Goal: Information Seeking & Learning: Learn about a topic

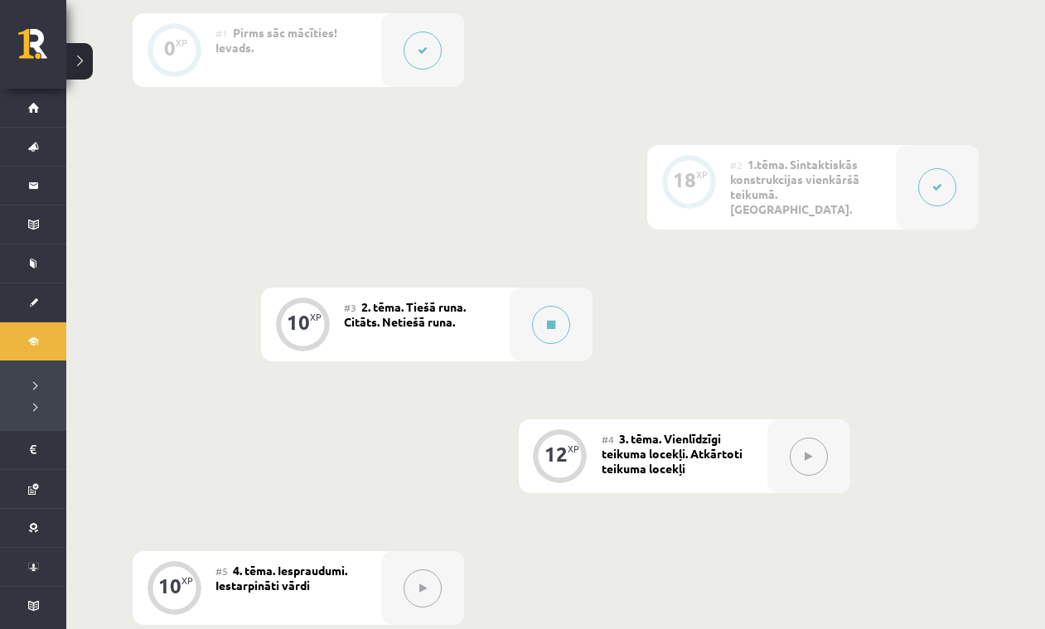
scroll to position [470, 0]
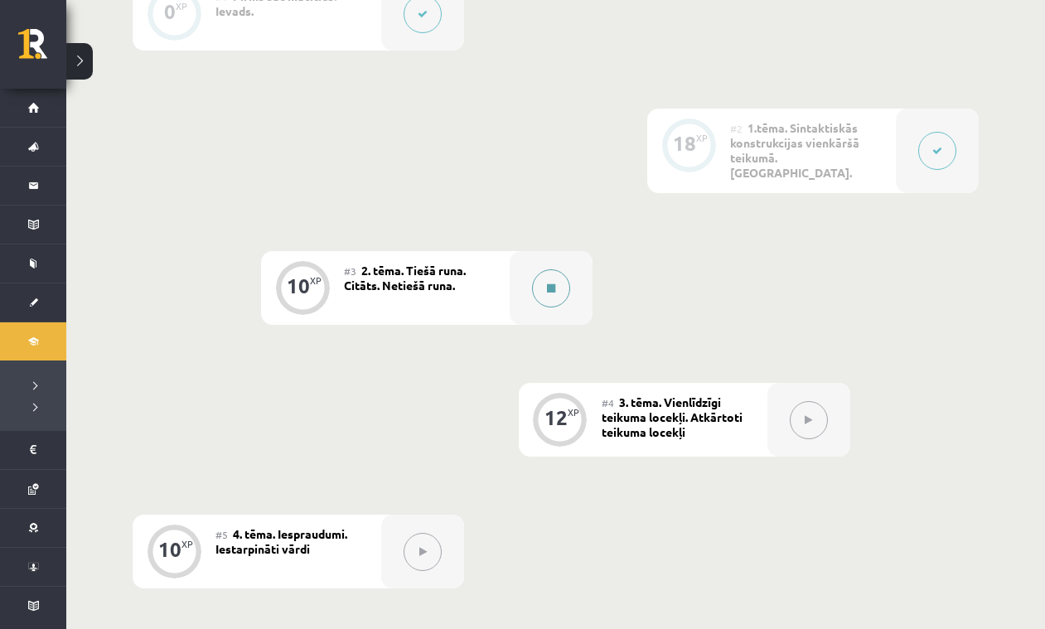
click at [557, 273] on button at bounding box center [551, 288] width 38 height 38
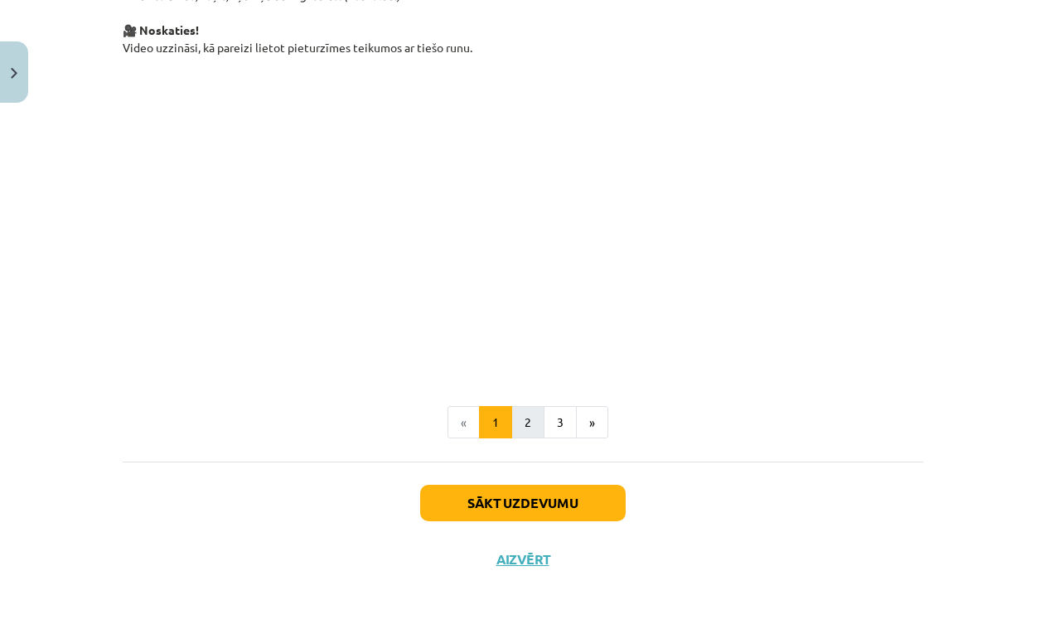
click at [533, 424] on button "2" at bounding box center [527, 422] width 33 height 33
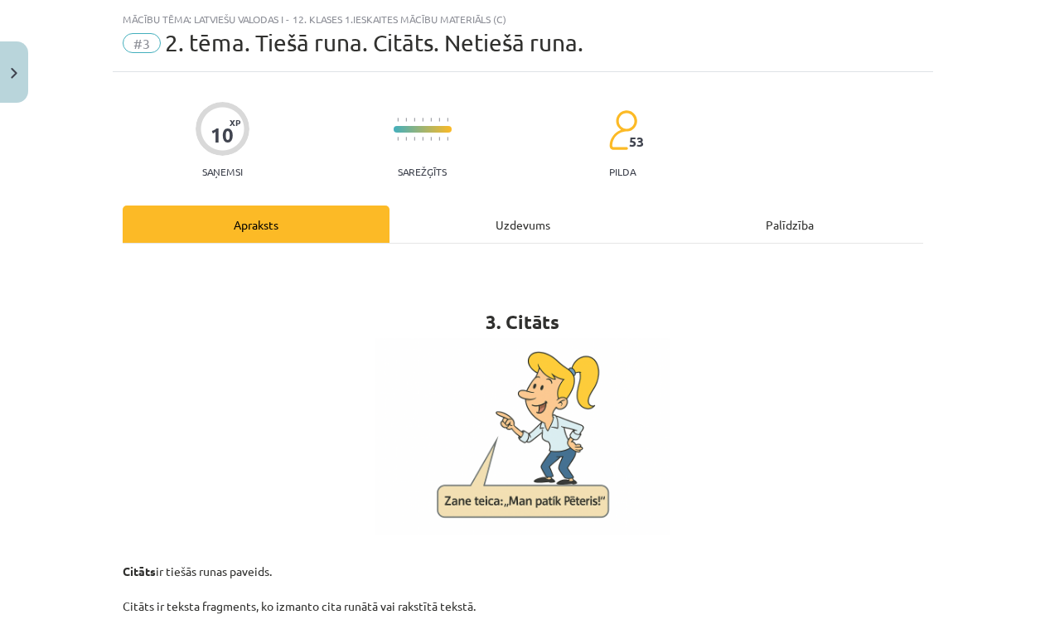
scroll to position [0, 0]
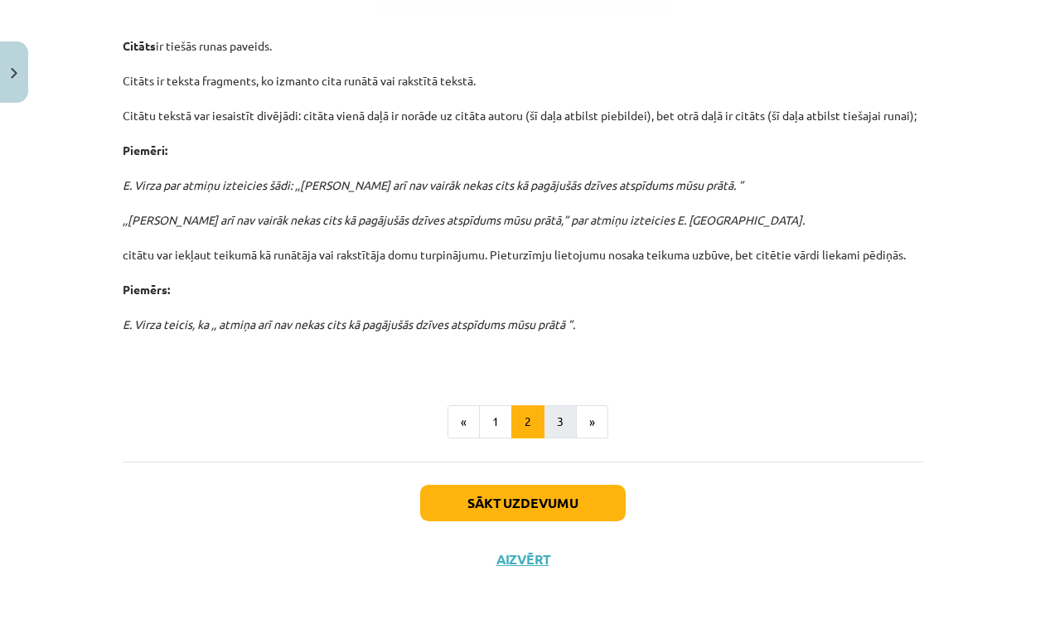
click at [564, 423] on button "3" at bounding box center [560, 421] width 33 height 33
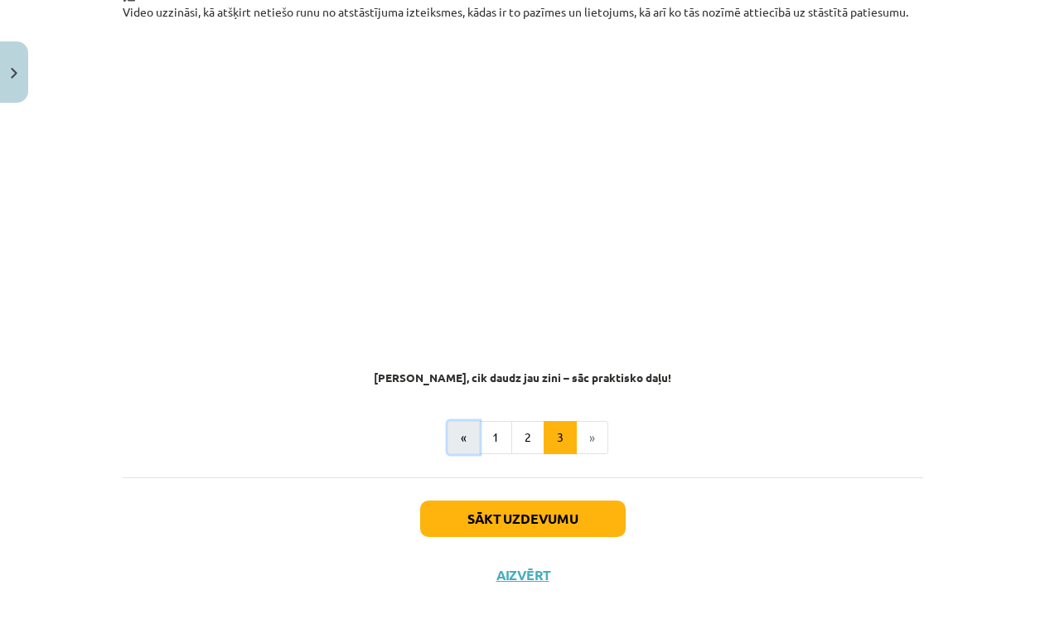
click at [470, 421] on button "«" at bounding box center [463, 437] width 32 height 33
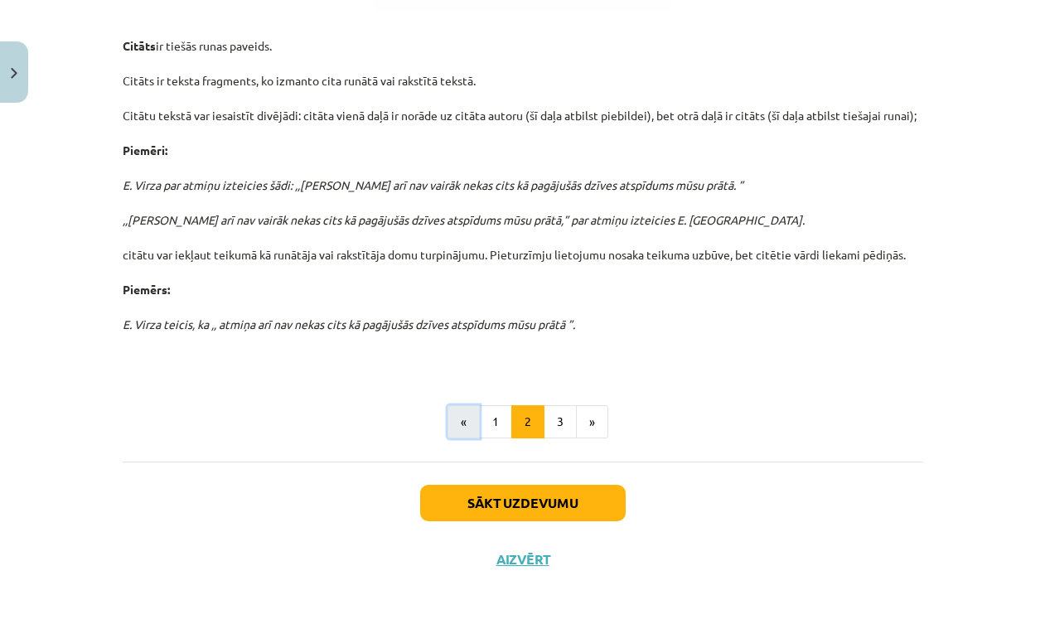
scroll to position [564, 0]
click at [467, 427] on button "«" at bounding box center [463, 421] width 32 height 33
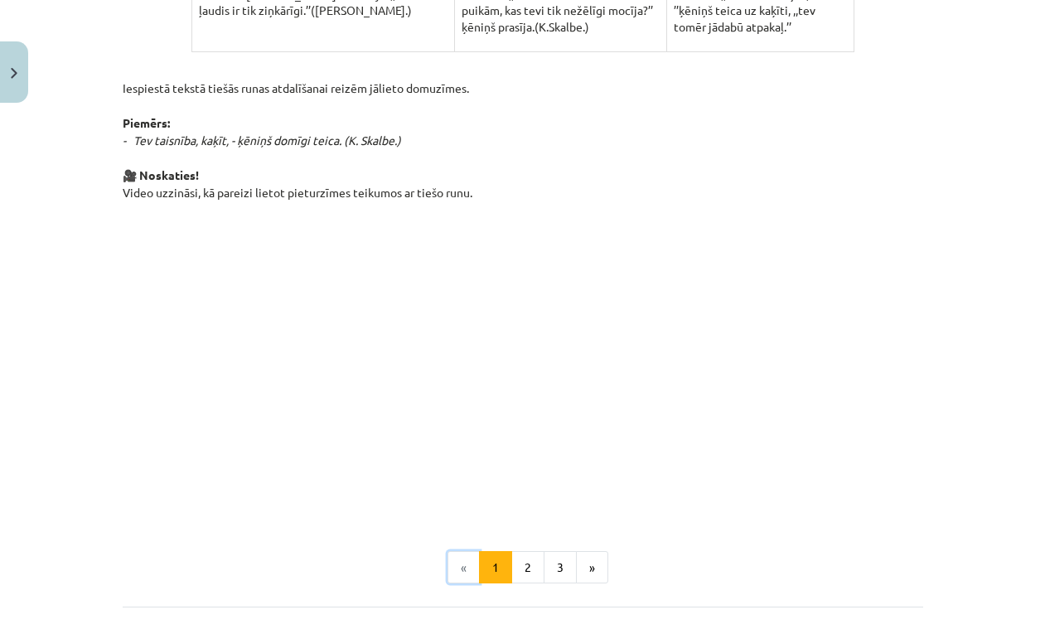
scroll to position [1100, 0]
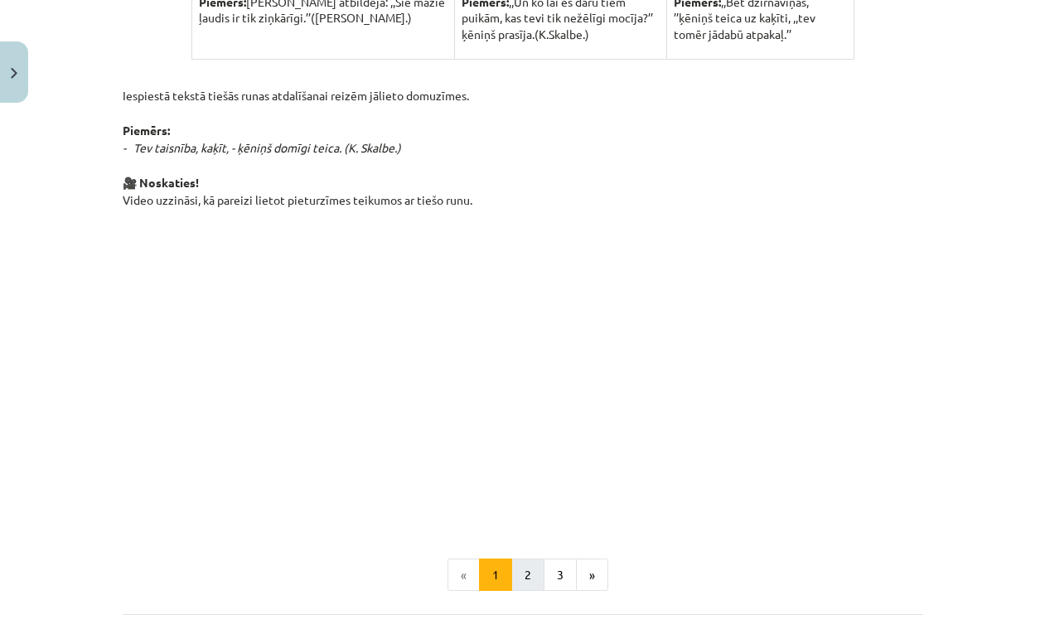
click at [530, 576] on button "2" at bounding box center [527, 575] width 33 height 33
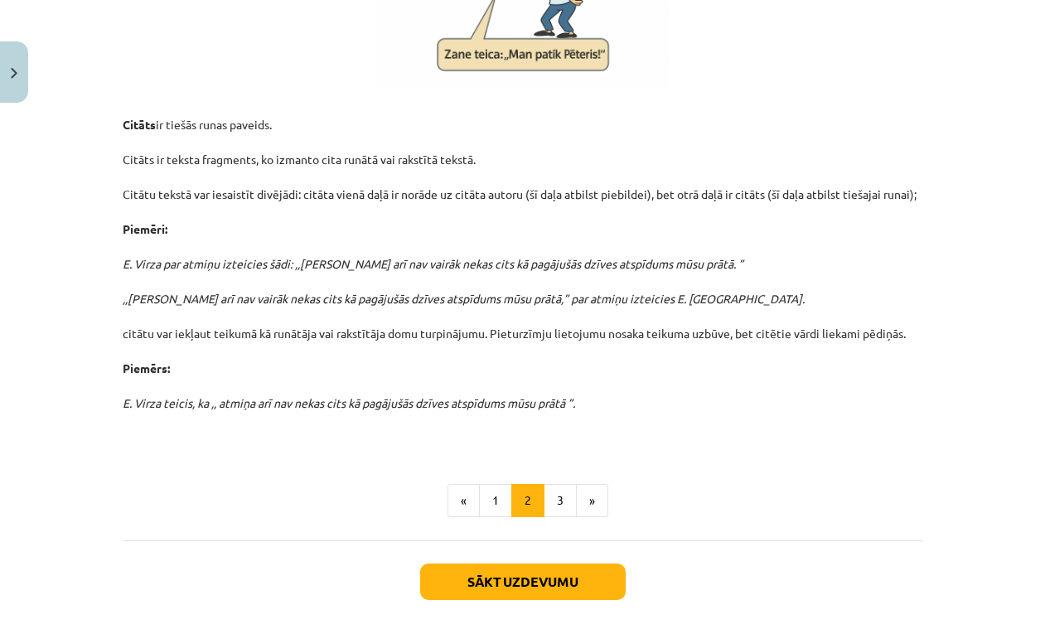
scroll to position [470, 0]
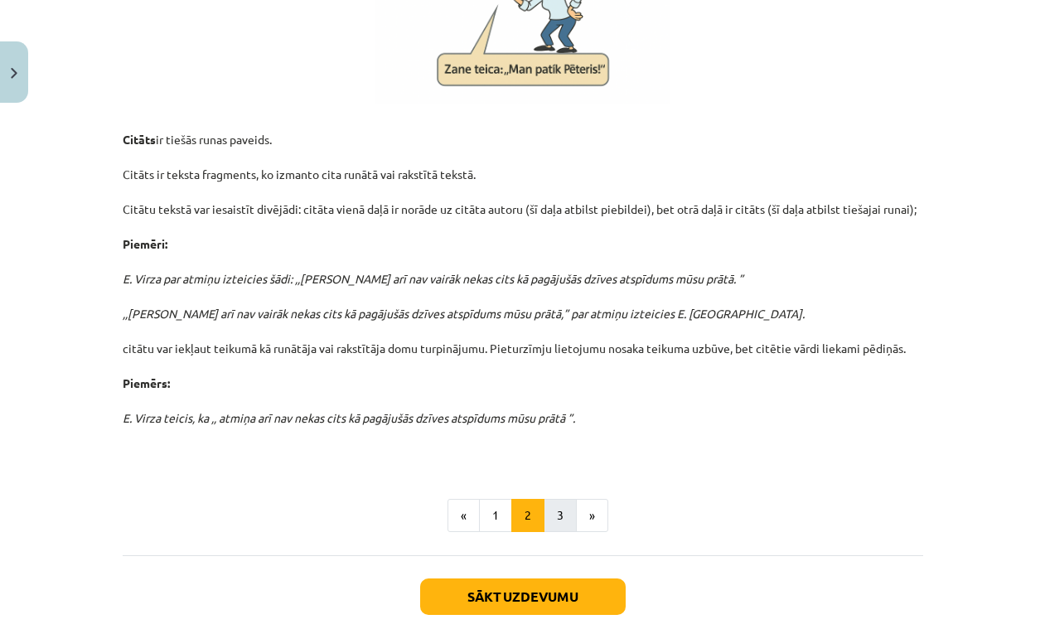
click at [567, 513] on button "3" at bounding box center [560, 515] width 33 height 33
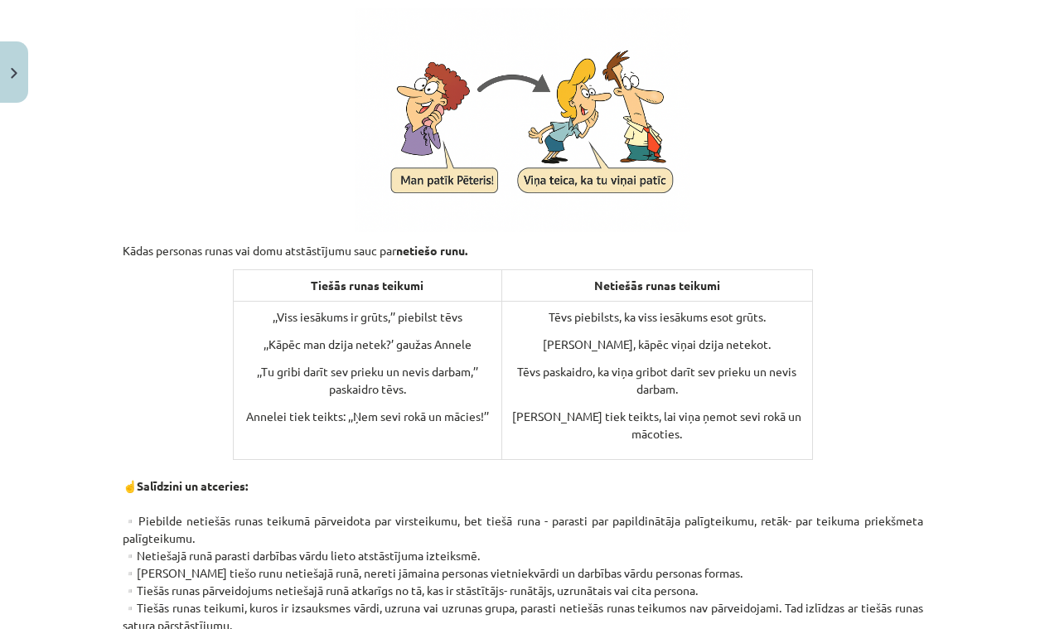
scroll to position [376, 0]
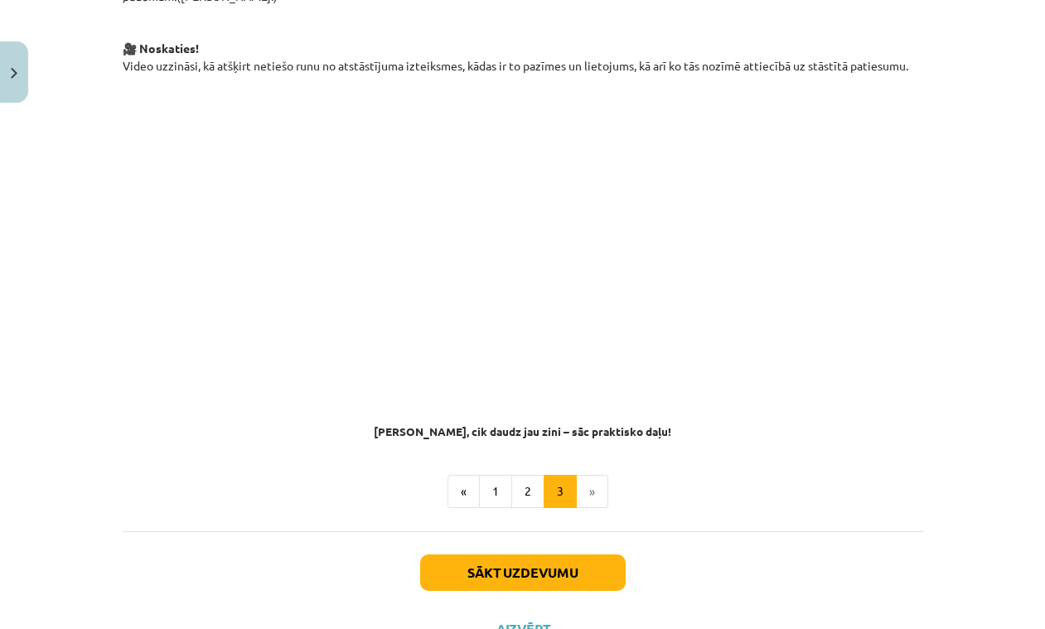
click at [557, 554] on button "Sākt uzdevumu" at bounding box center [523, 572] width 206 height 36
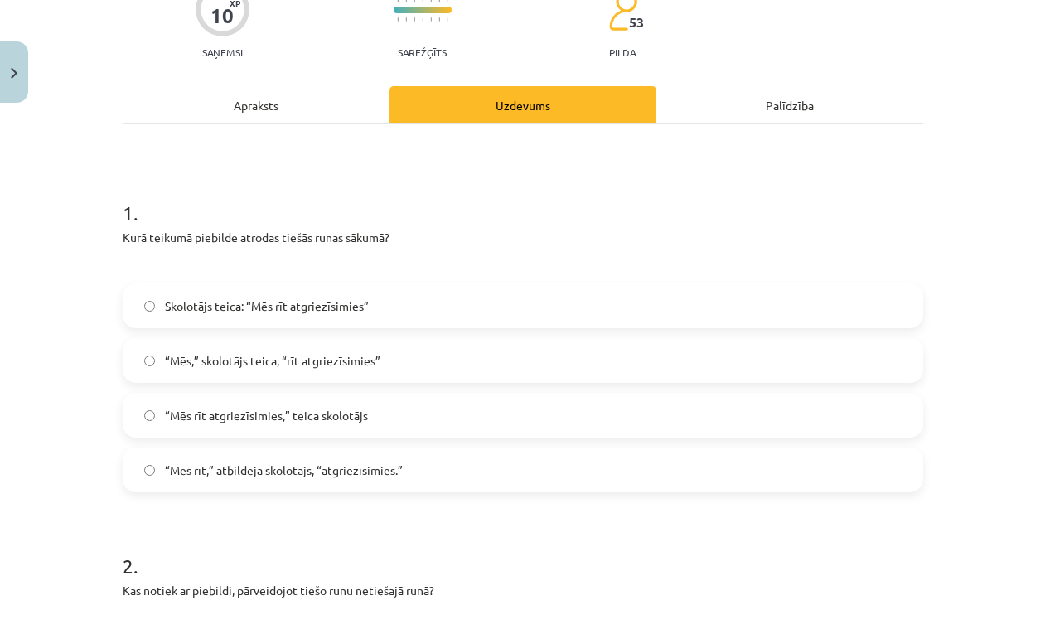
scroll to position [164, 0]
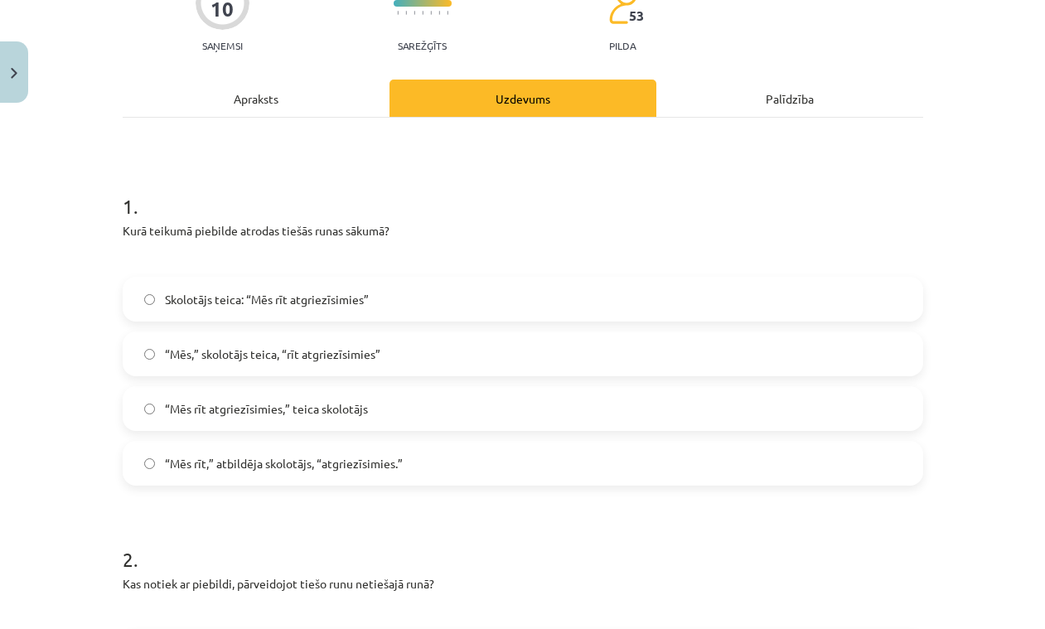
click at [181, 394] on label "“Mēs rīt atgriezīsimies,” teica skolotājs" at bounding box center [522, 408] width 797 height 41
click at [245, 299] on span "Skolotājs teica: “Mēs rīt atgriezīsimies”" at bounding box center [267, 299] width 204 height 17
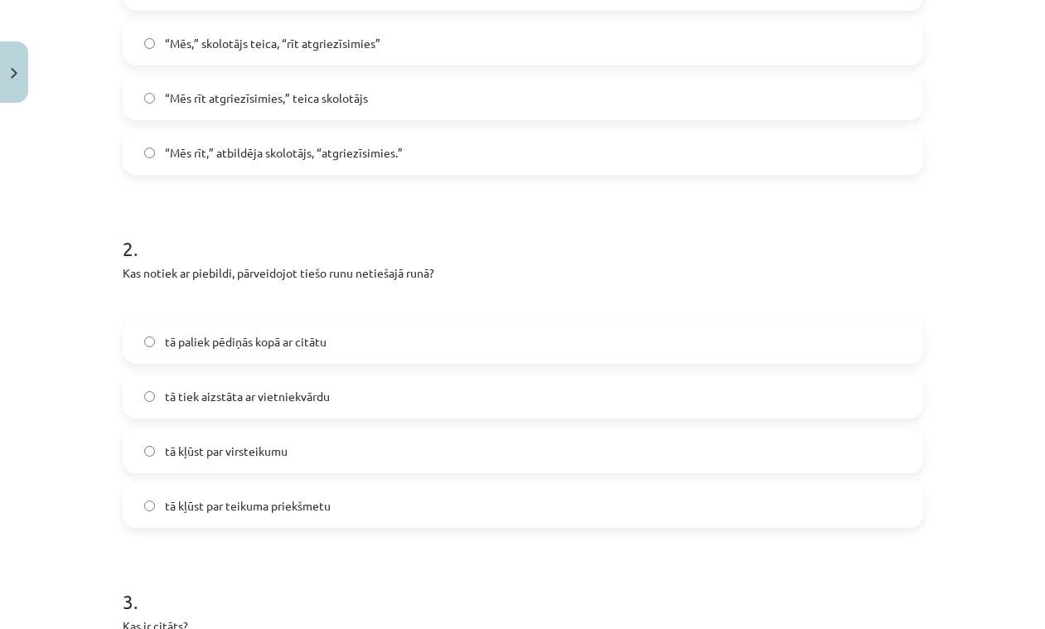
scroll to position [481, 0]
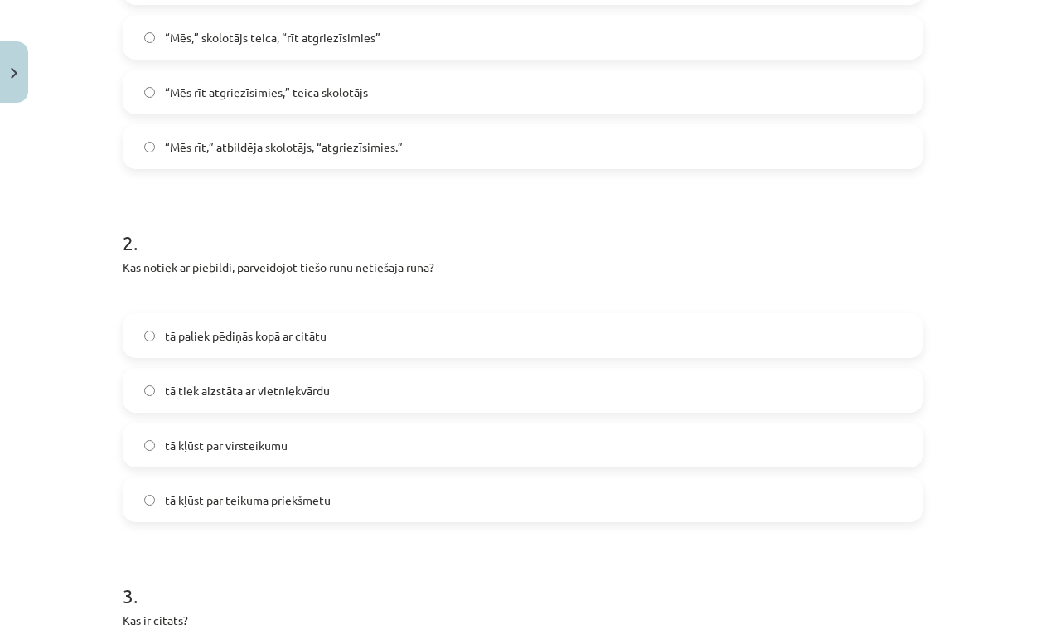
click at [249, 389] on span "tā tiek aizstāta ar vietniekvārdu" at bounding box center [247, 390] width 165 height 17
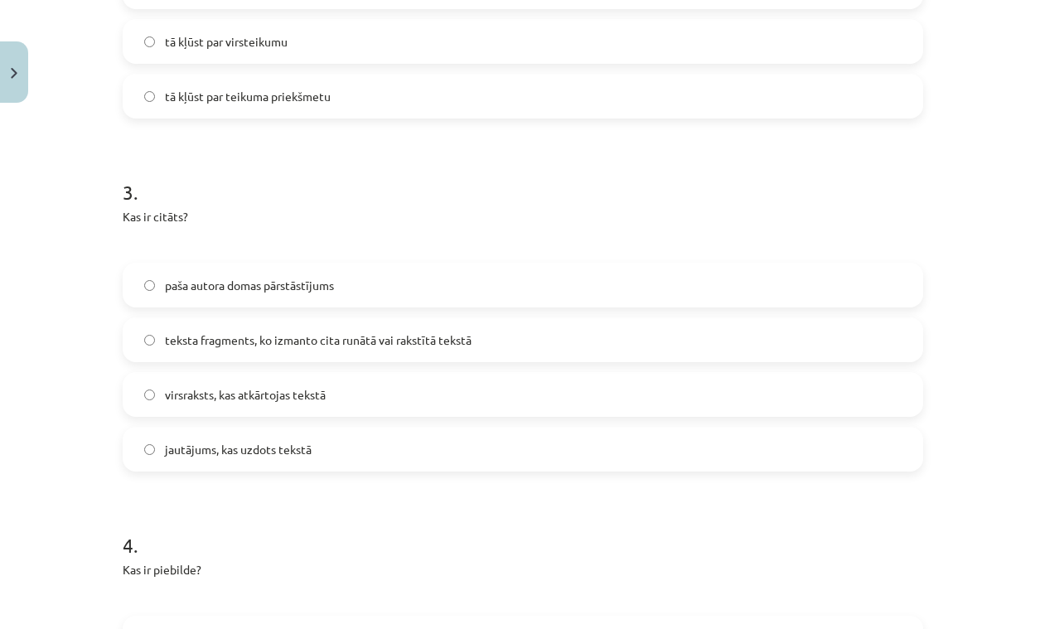
scroll to position [886, 0]
click at [249, 341] on span "teksta fragments, ko izmanto cita runātā vai rakstītā tekstā" at bounding box center [318, 338] width 307 height 17
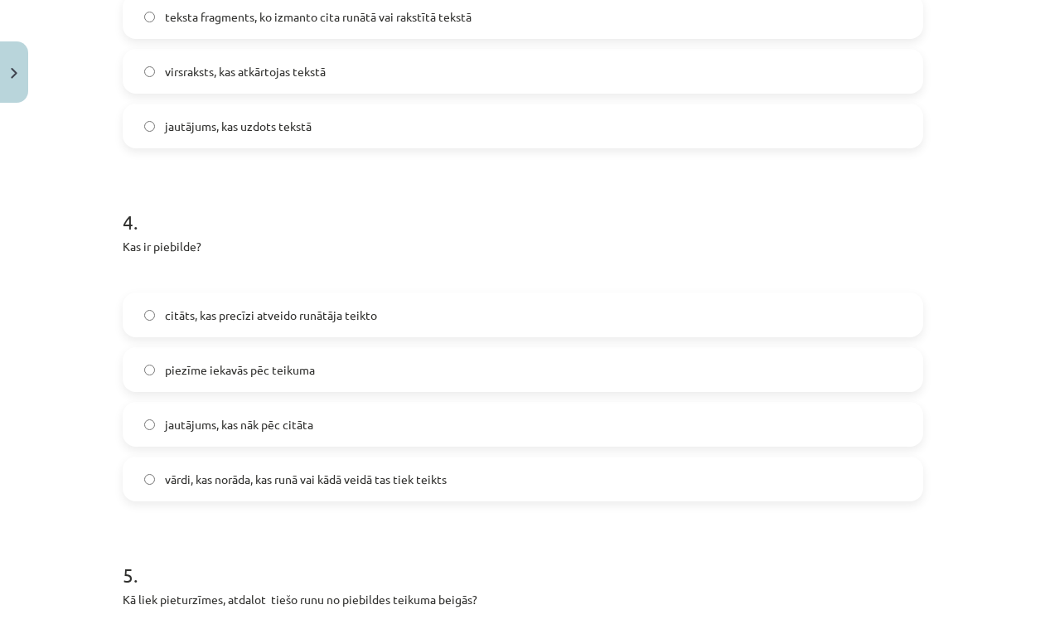
scroll to position [1229, 0]
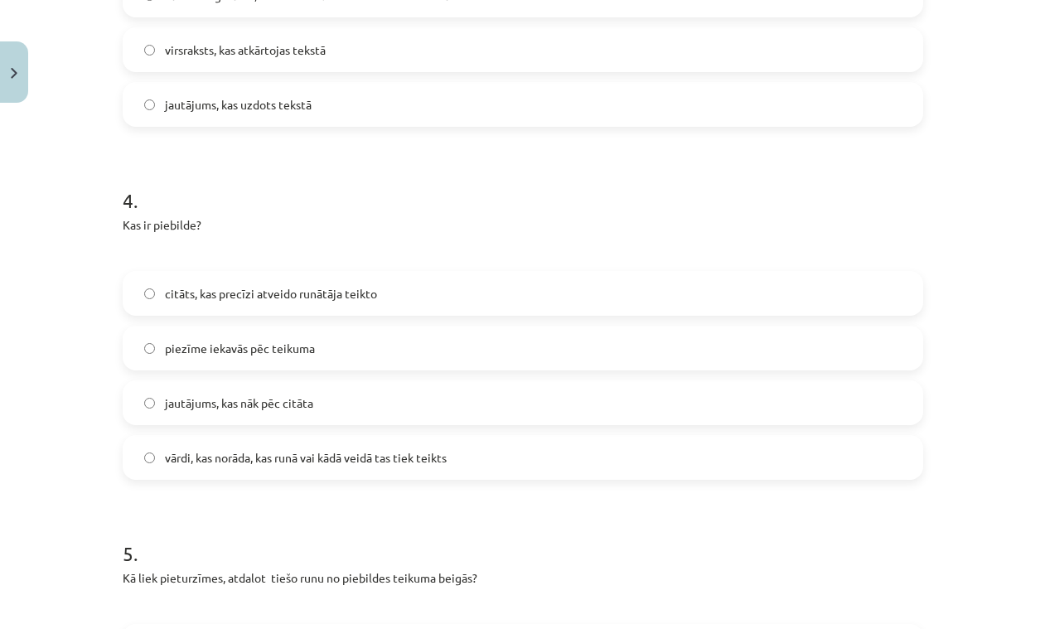
click at [230, 462] on span "vārdi, kas norāda, kas runā vai kādā veidā tas tiek teikts" at bounding box center [306, 457] width 282 height 17
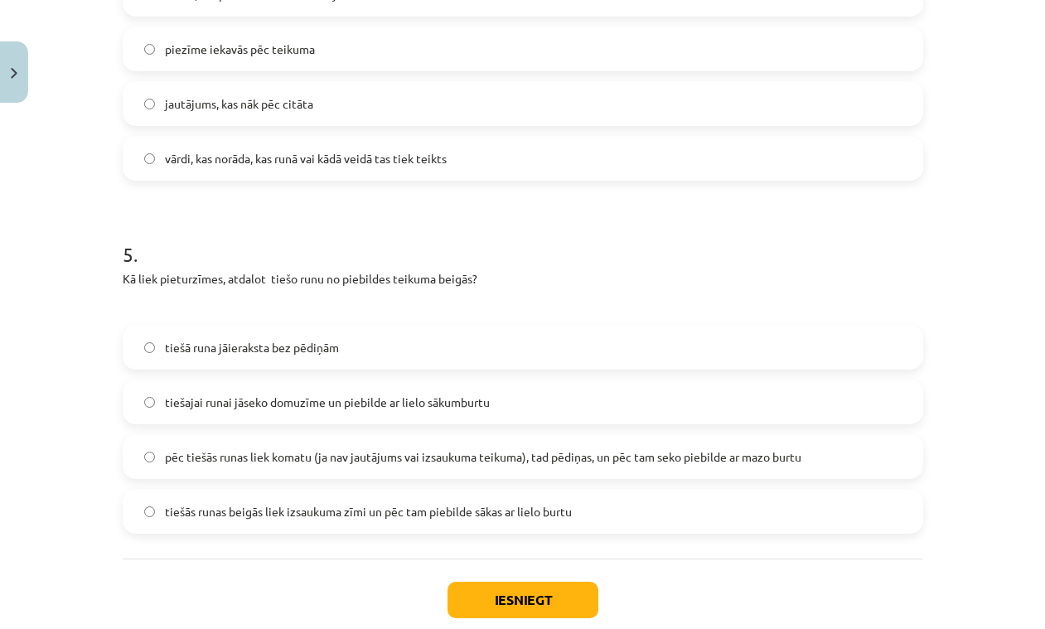
scroll to position [1531, 0]
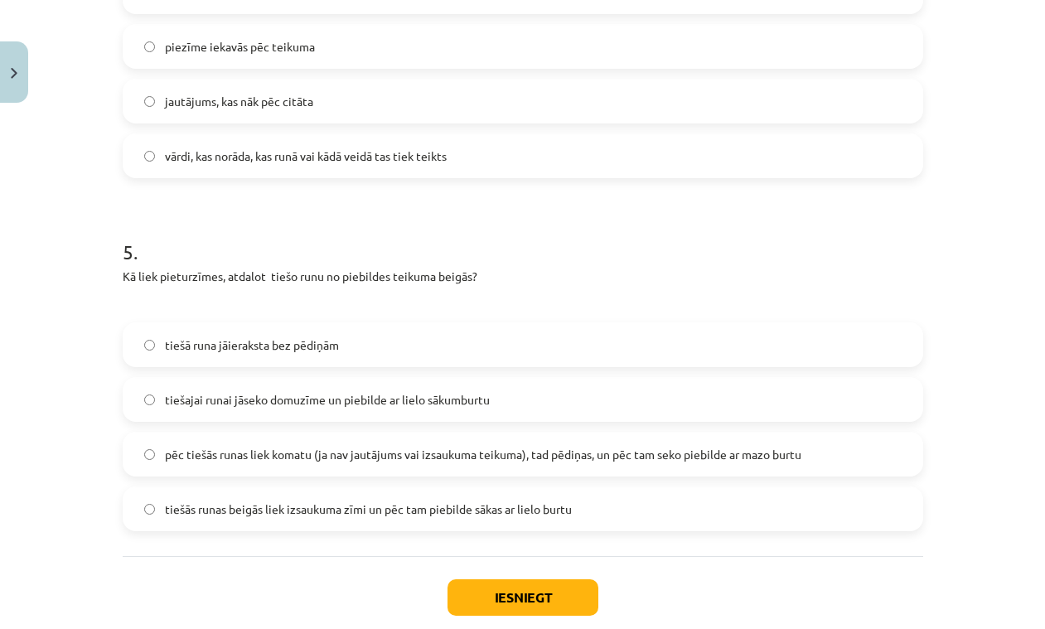
click at [288, 458] on span "pēc tiešās runas liek komatu (ja nav jautājums vai izsaukuma teikuma), tad pēdi…" at bounding box center [483, 454] width 636 height 17
click at [501, 593] on button "Iesniegt" at bounding box center [522, 597] width 151 height 36
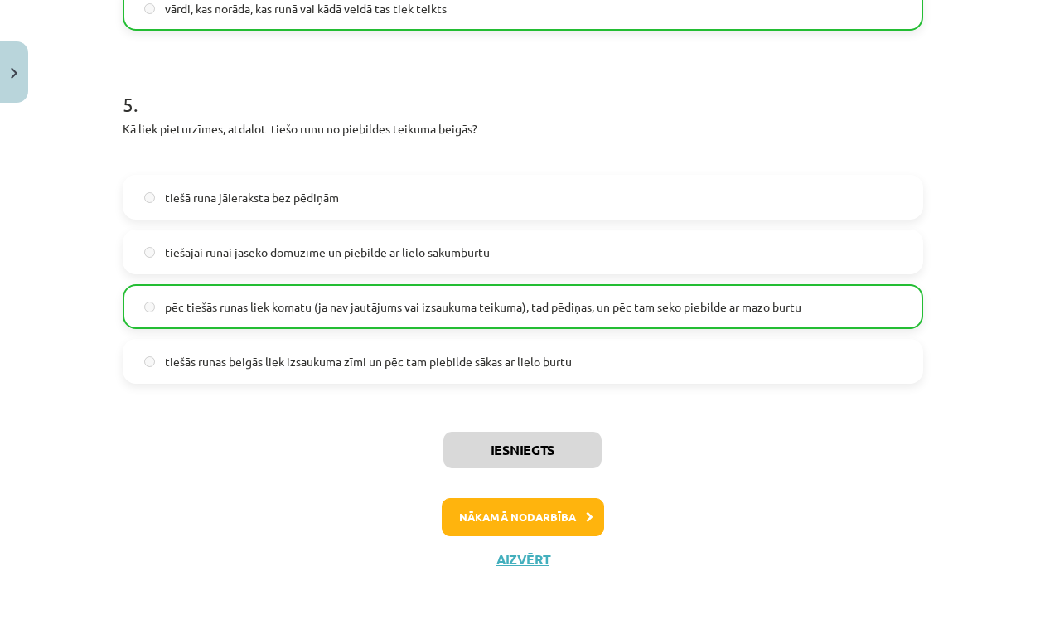
click at [485, 518] on button "Nākamā nodarbība" at bounding box center [523, 517] width 162 height 38
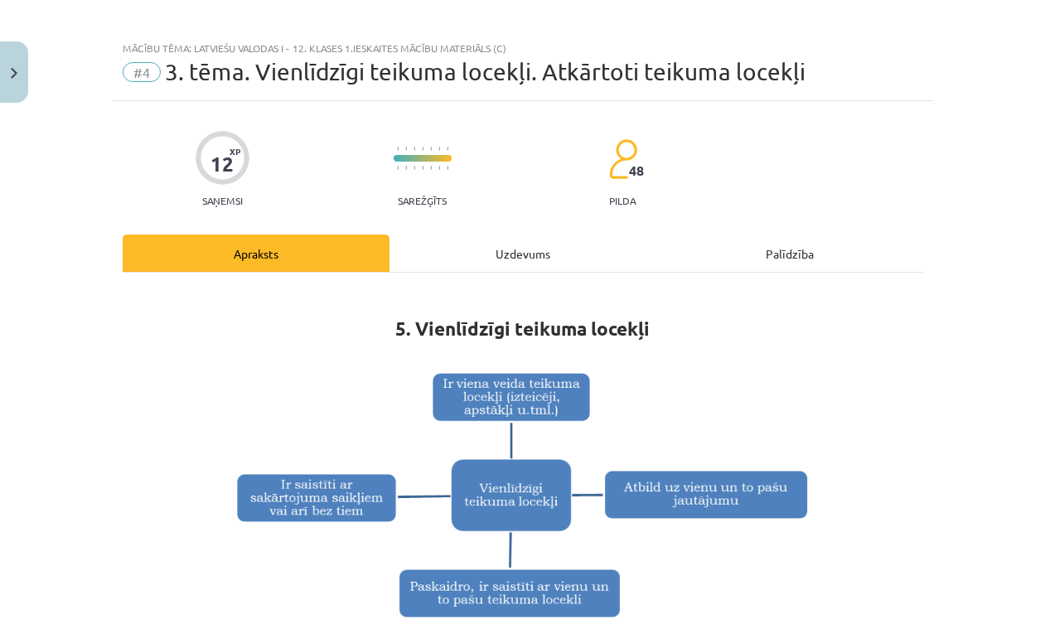
scroll to position [0, 0]
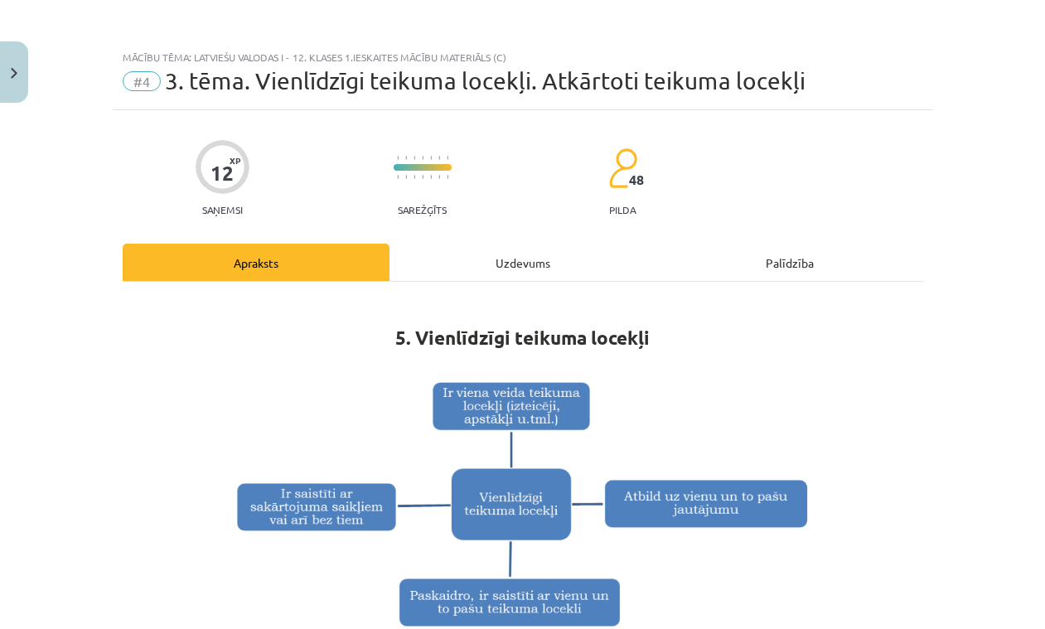
click at [22, 71] on button "Close" at bounding box center [14, 71] width 28 height 61
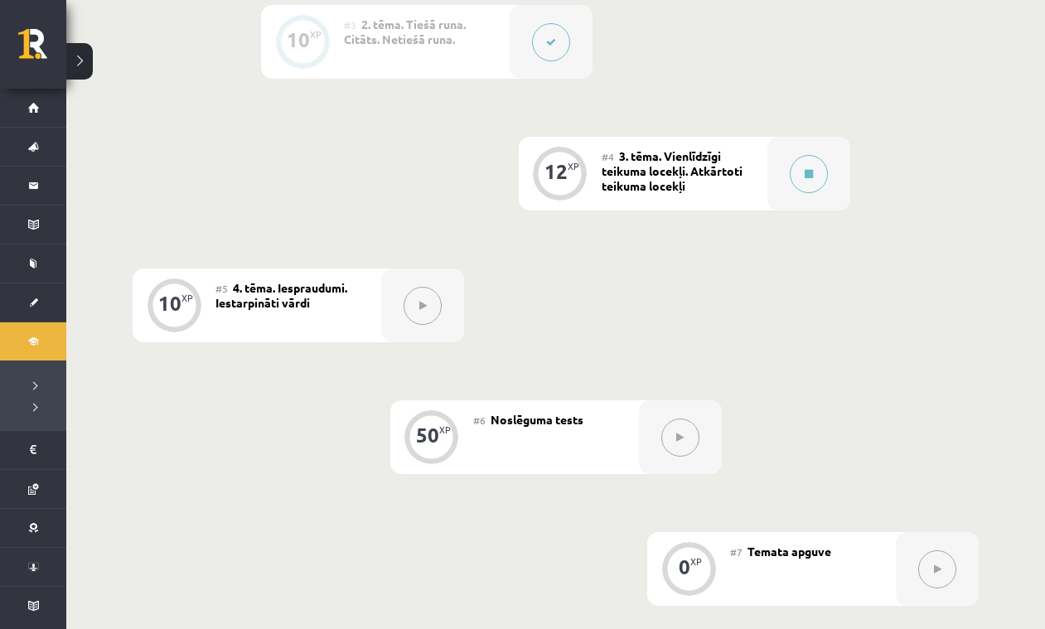
scroll to position [714, 0]
click at [807, 171] on icon at bounding box center [809, 176] width 8 height 10
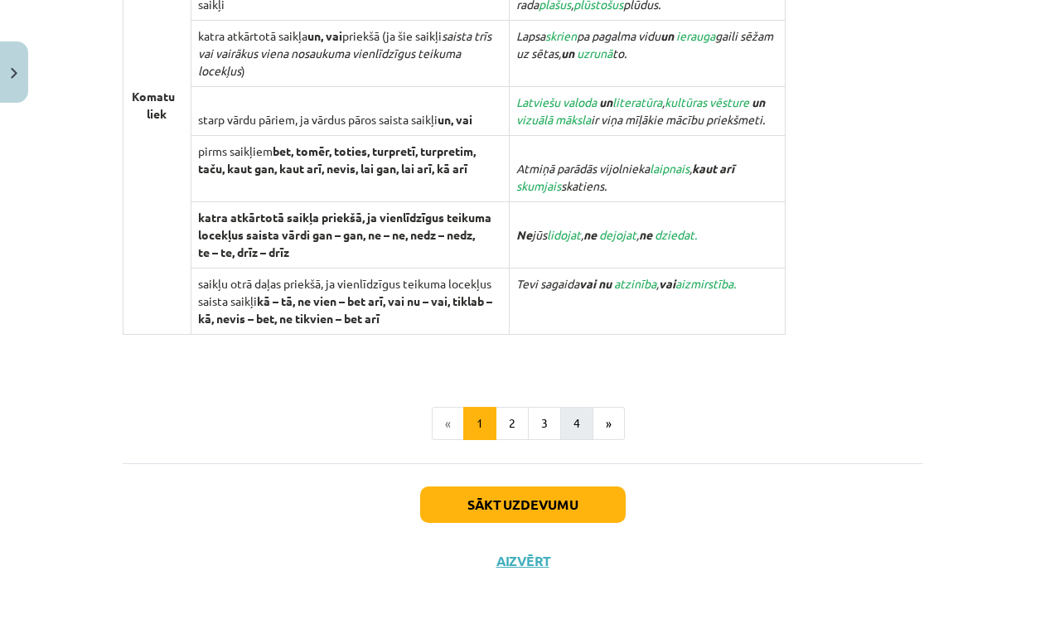
click at [571, 418] on button "4" at bounding box center [576, 423] width 33 height 33
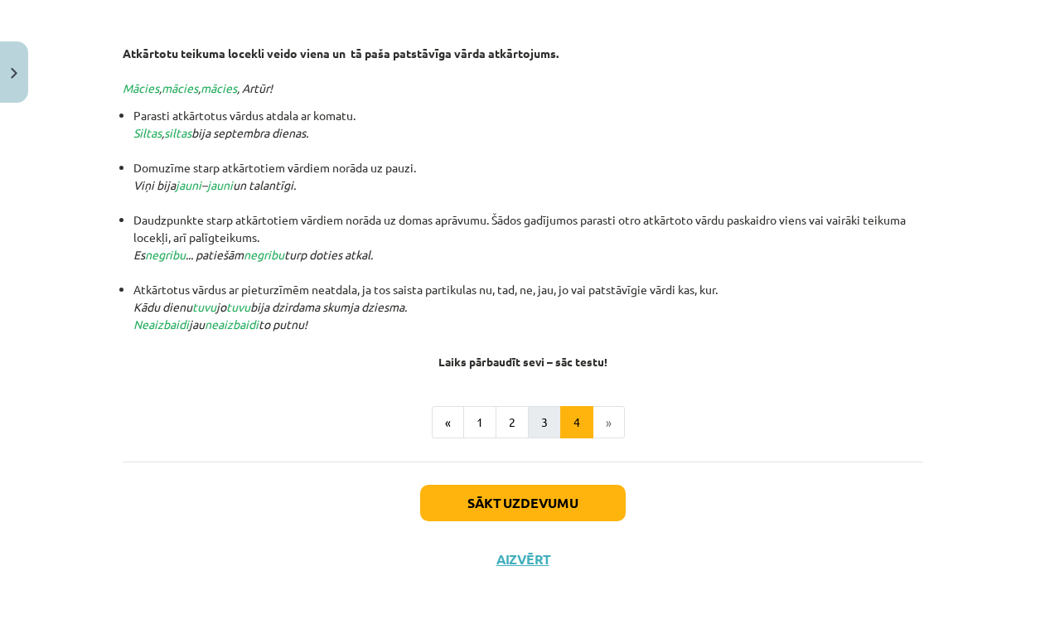
click at [542, 408] on button "3" at bounding box center [544, 422] width 33 height 33
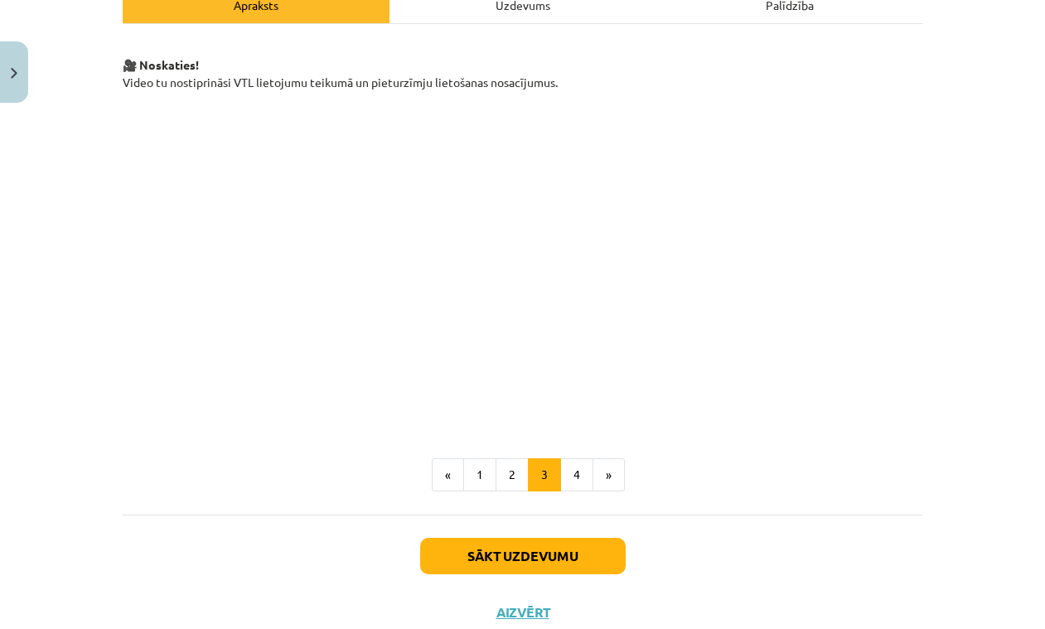
scroll to position [271, 0]
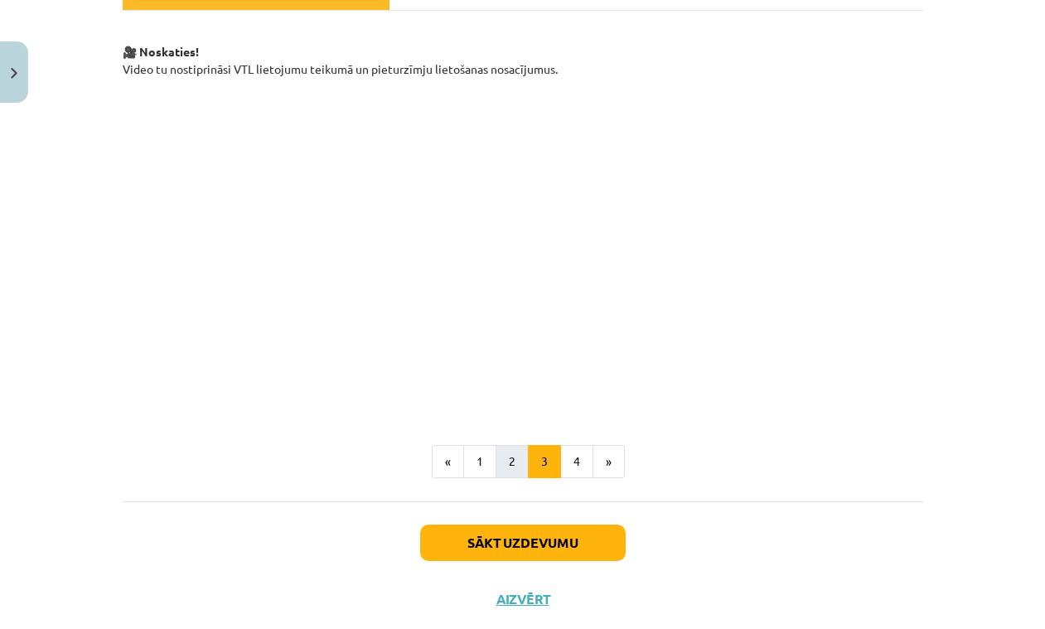
click at [506, 469] on button "2" at bounding box center [512, 461] width 33 height 33
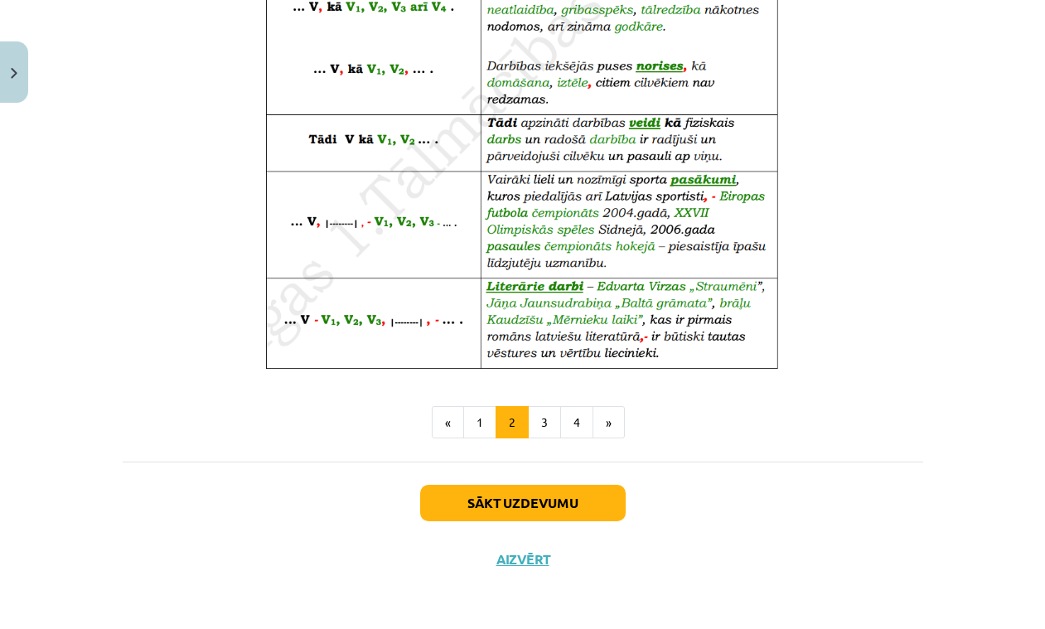
scroll to position [1007, 0]
click at [477, 416] on button "1" at bounding box center [479, 422] width 33 height 33
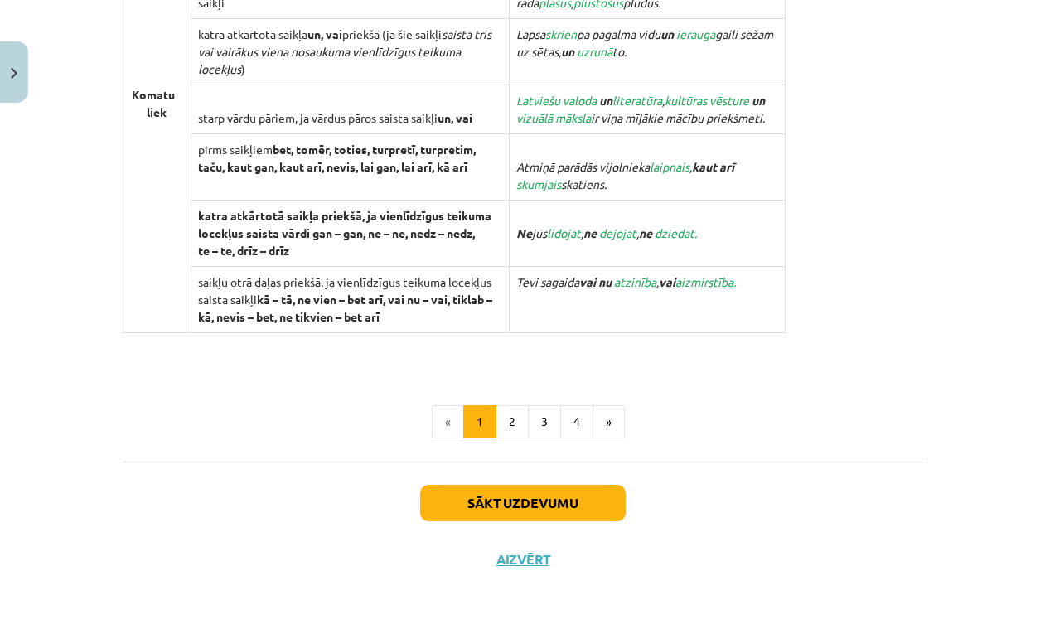
scroll to position [1659, 0]
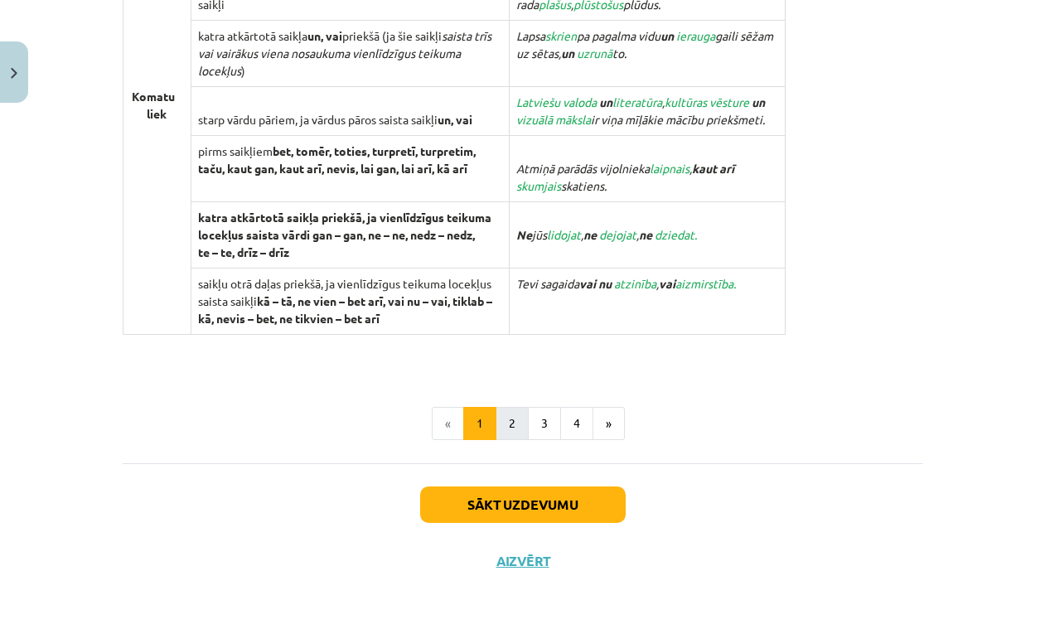
click at [511, 414] on button "2" at bounding box center [512, 423] width 33 height 33
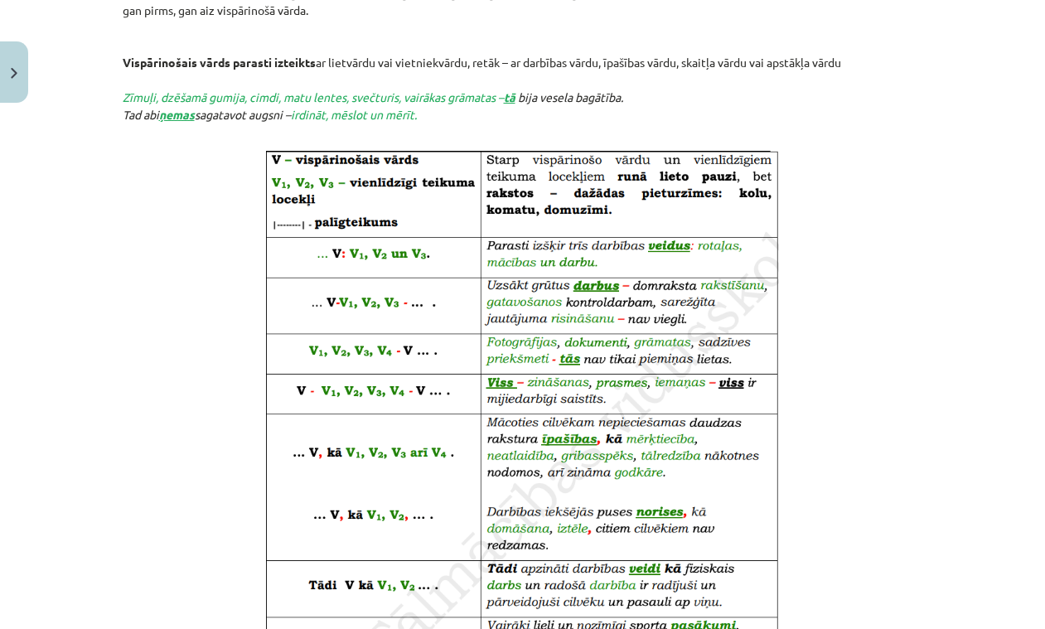
scroll to position [573, 0]
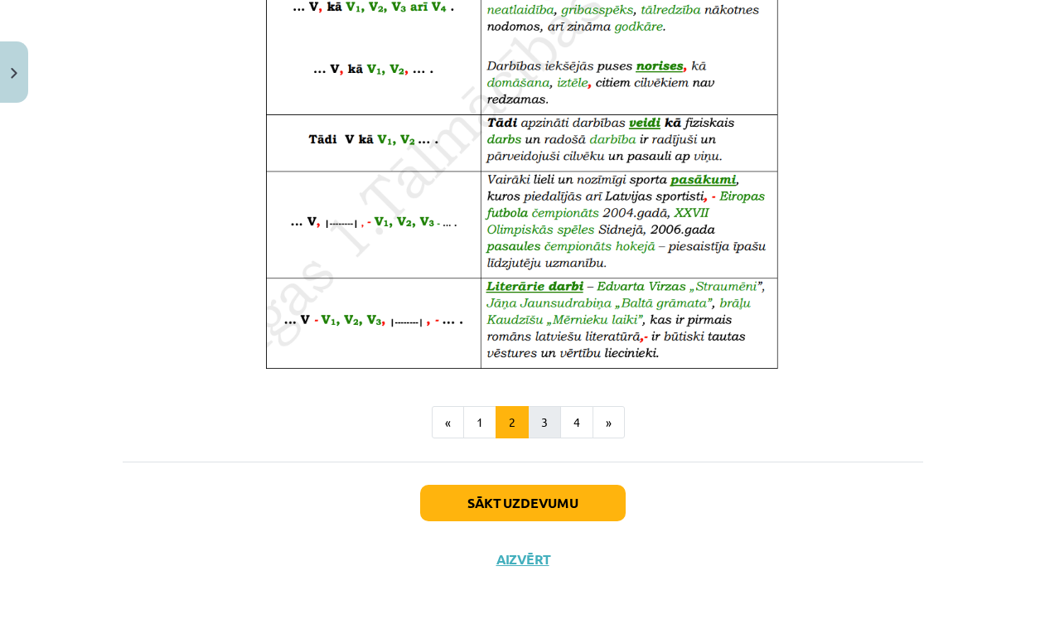
click at [544, 421] on button "3" at bounding box center [544, 422] width 33 height 33
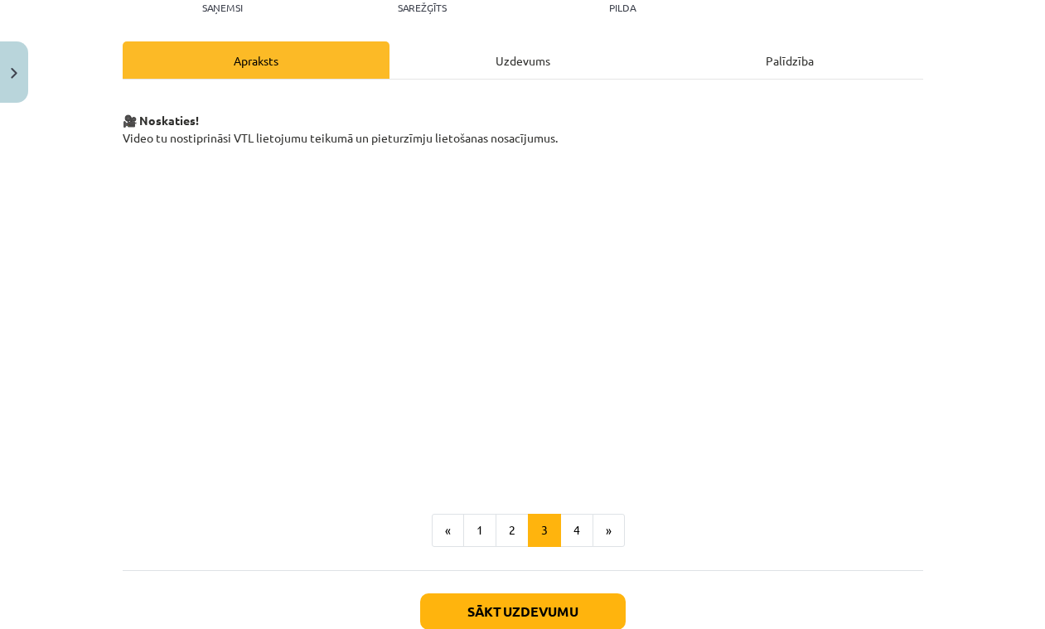
scroll to position [208, 0]
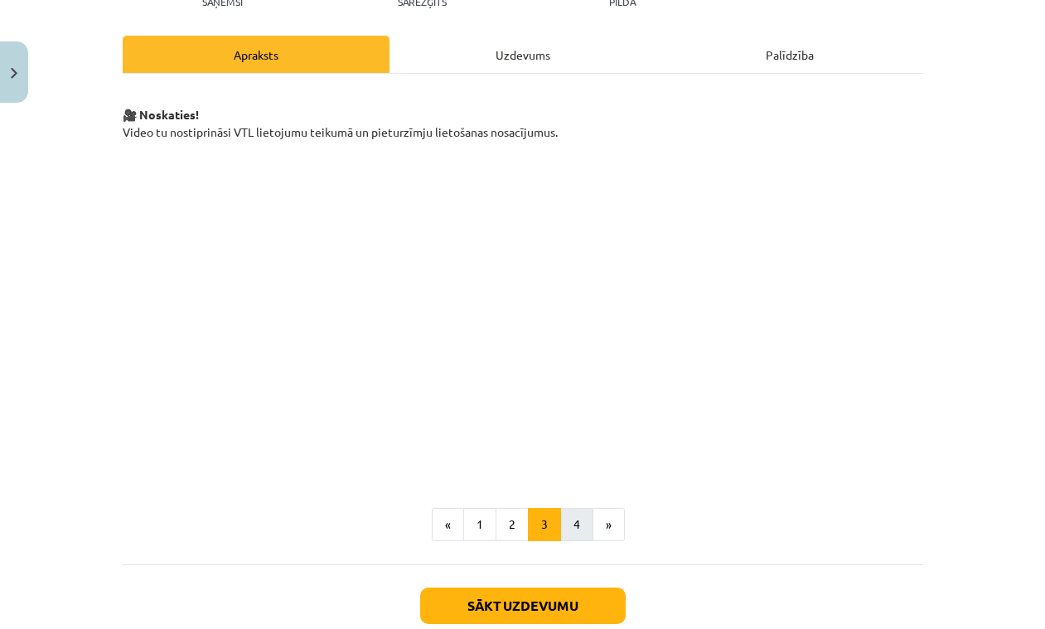
click at [574, 522] on button "4" at bounding box center [576, 524] width 33 height 33
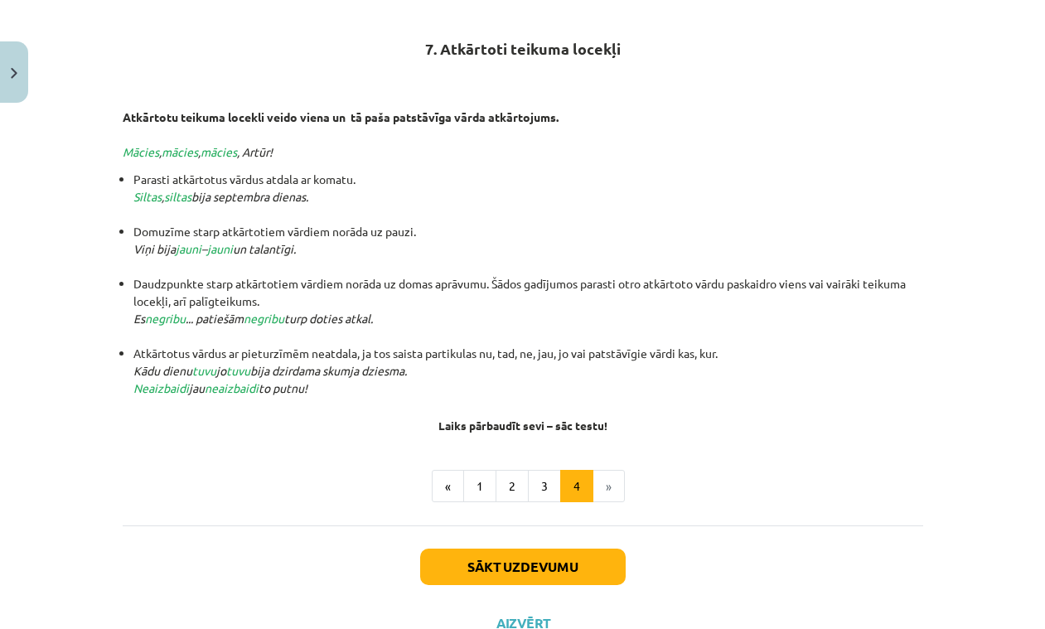
scroll to position [298, 0]
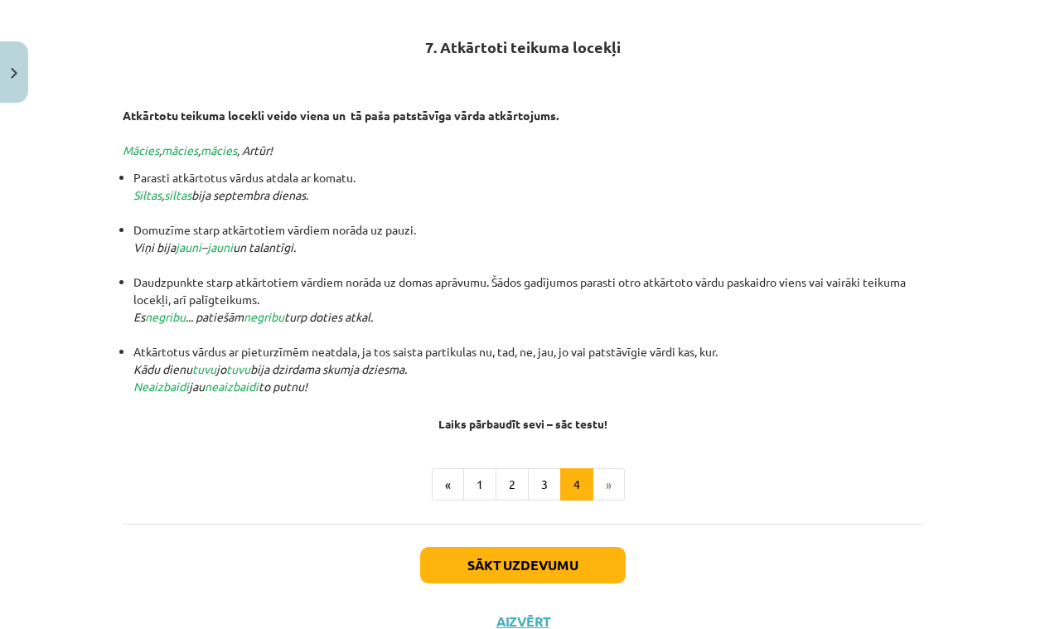
click at [542, 557] on button "Sākt uzdevumu" at bounding box center [523, 565] width 206 height 36
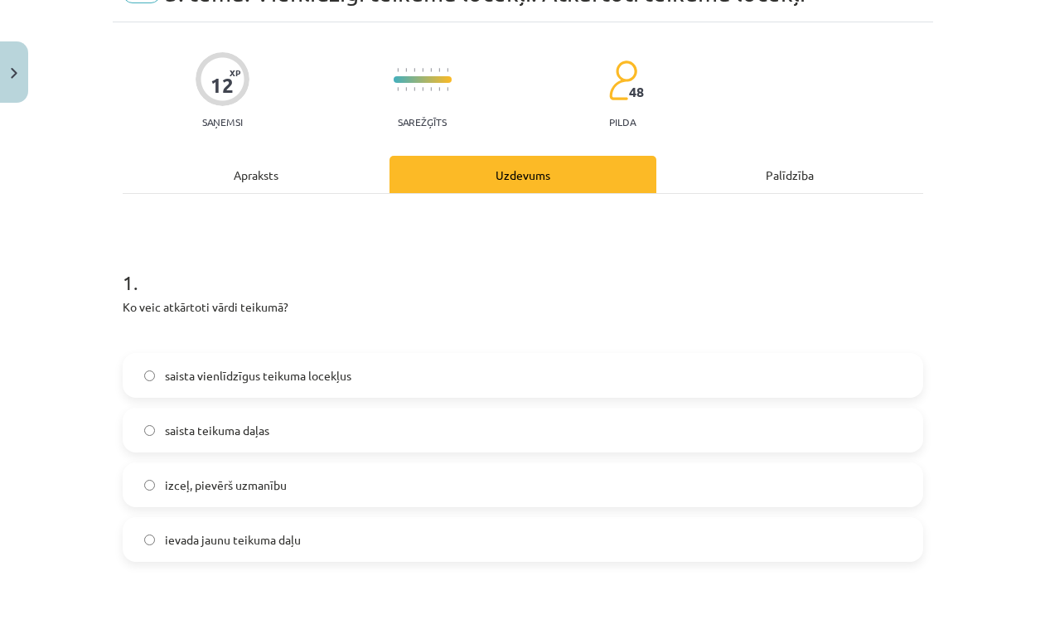
scroll to position [91, 0]
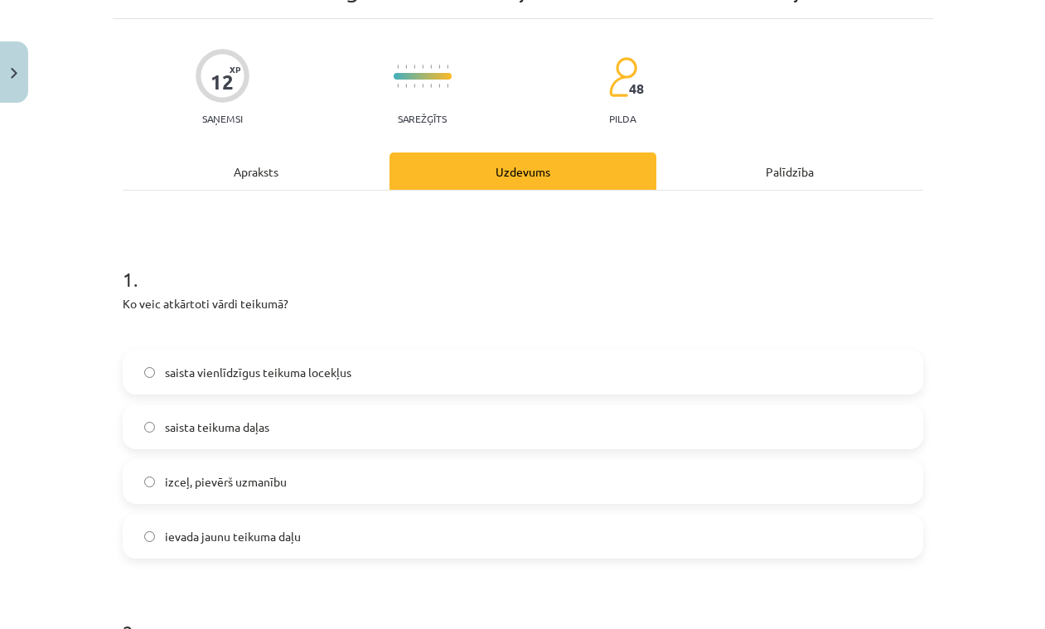
click at [263, 476] on span "izceļ, pievērš uzmanību" at bounding box center [226, 481] width 122 height 17
click at [302, 375] on span "saista vienlīdzīgus teikuma locekļus" at bounding box center [258, 371] width 186 height 17
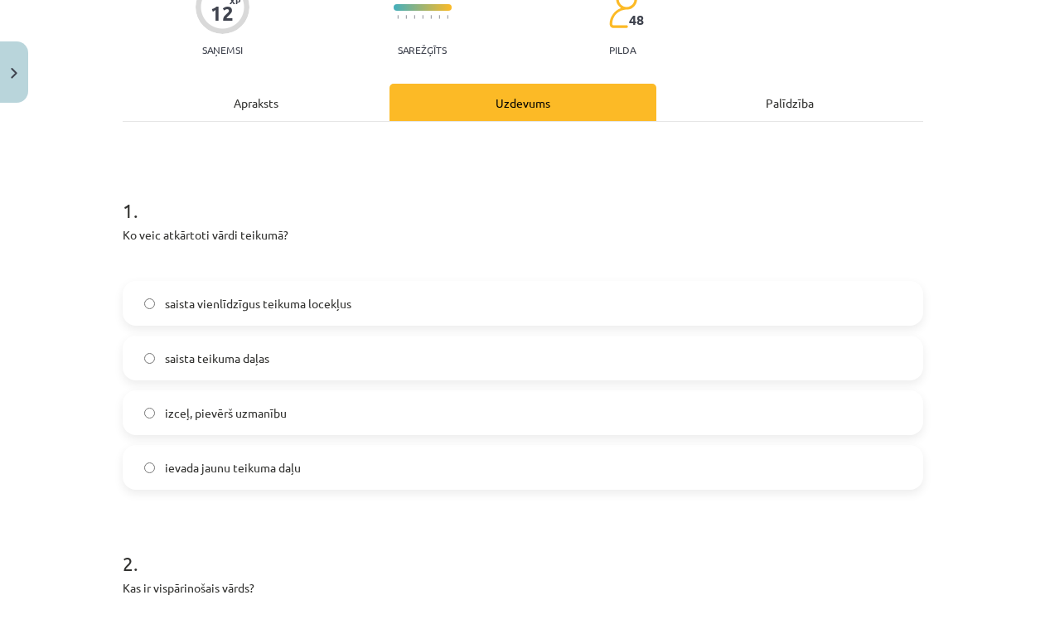
scroll to position [184, 0]
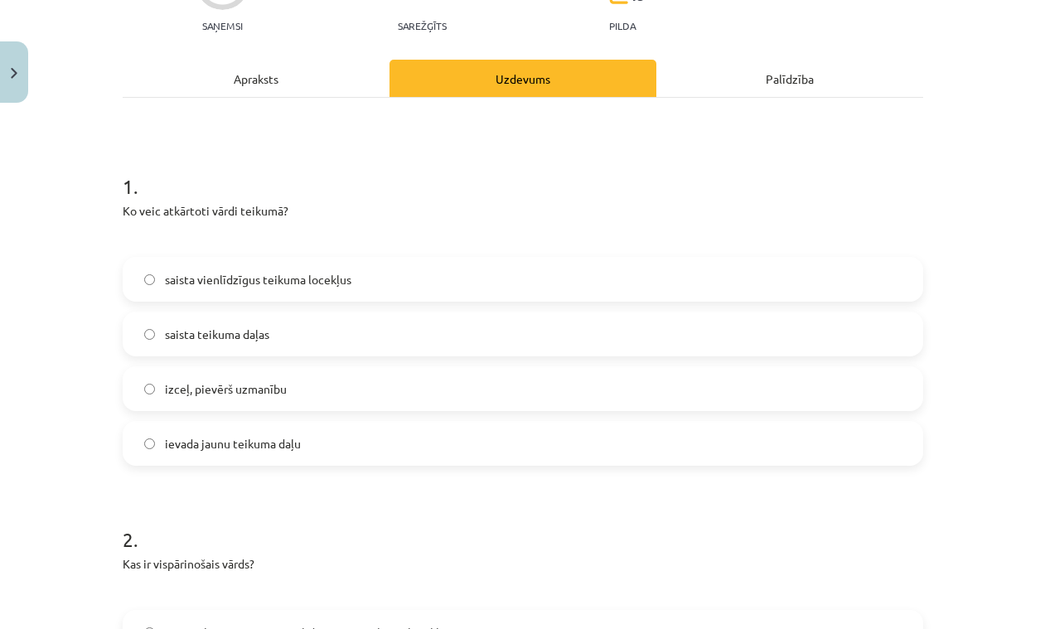
click at [283, 390] on span "izceļ, pievērš uzmanību" at bounding box center [226, 388] width 122 height 17
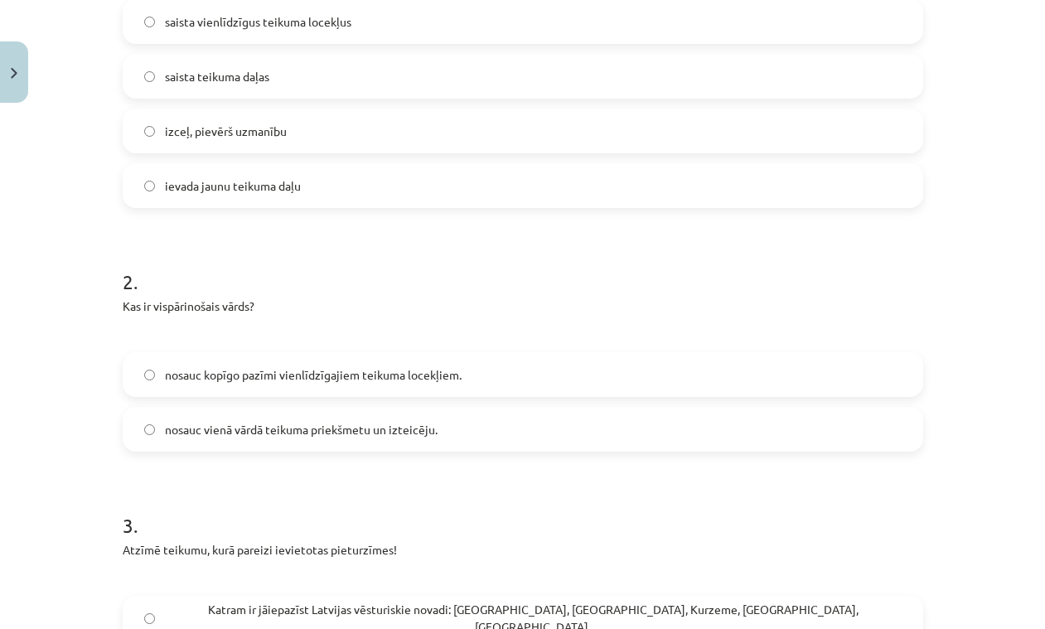
scroll to position [457, 0]
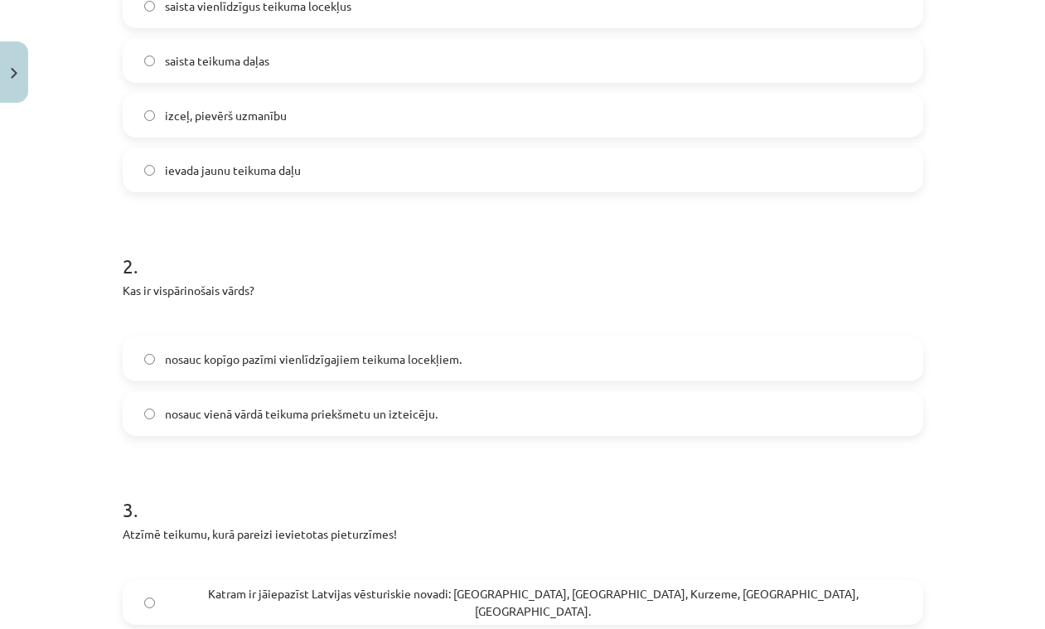
click at [280, 354] on span "nosauc kopīgo pazīmi vienlīdzīgajiem teikuma locekļiem." at bounding box center [313, 359] width 297 height 17
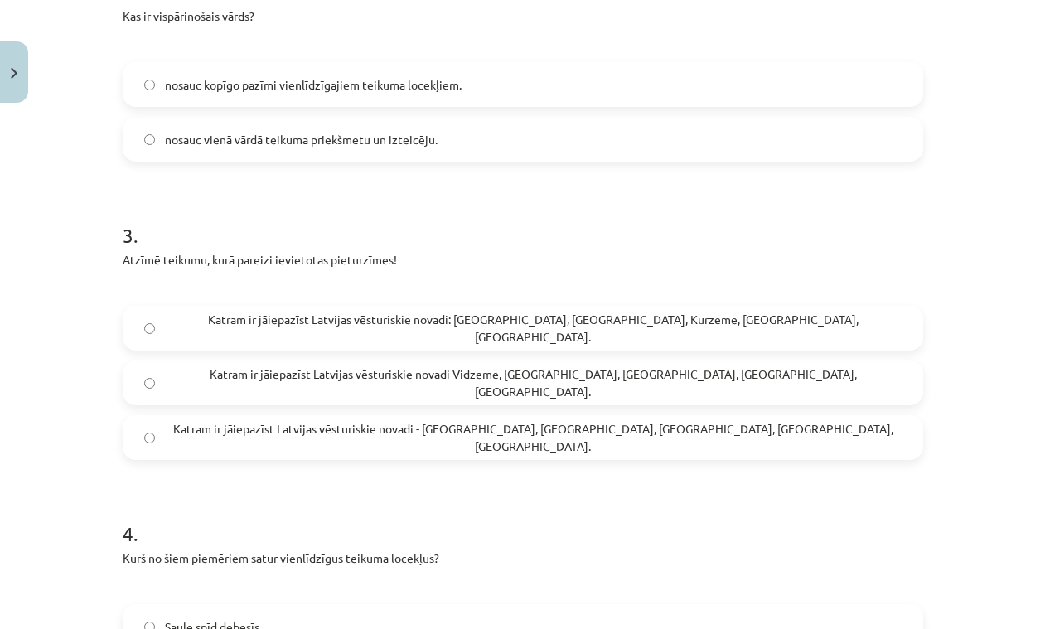
scroll to position [733, 0]
click at [269, 337] on label "Katram ir jāiepazīst Latvijas vēsturiskie novadi: [GEOGRAPHIC_DATA], [GEOGRAPHI…" at bounding box center [522, 326] width 797 height 41
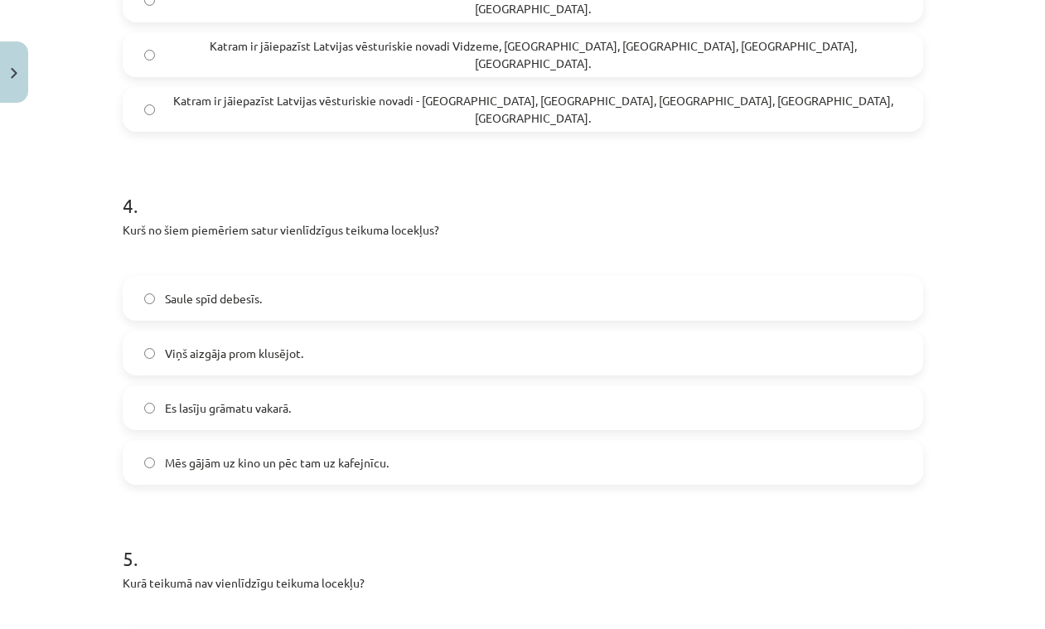
scroll to position [1062, 0]
click at [249, 467] on span "Mēs gājām uz kino un pēc tam uz kafejnīcu." at bounding box center [277, 460] width 224 height 17
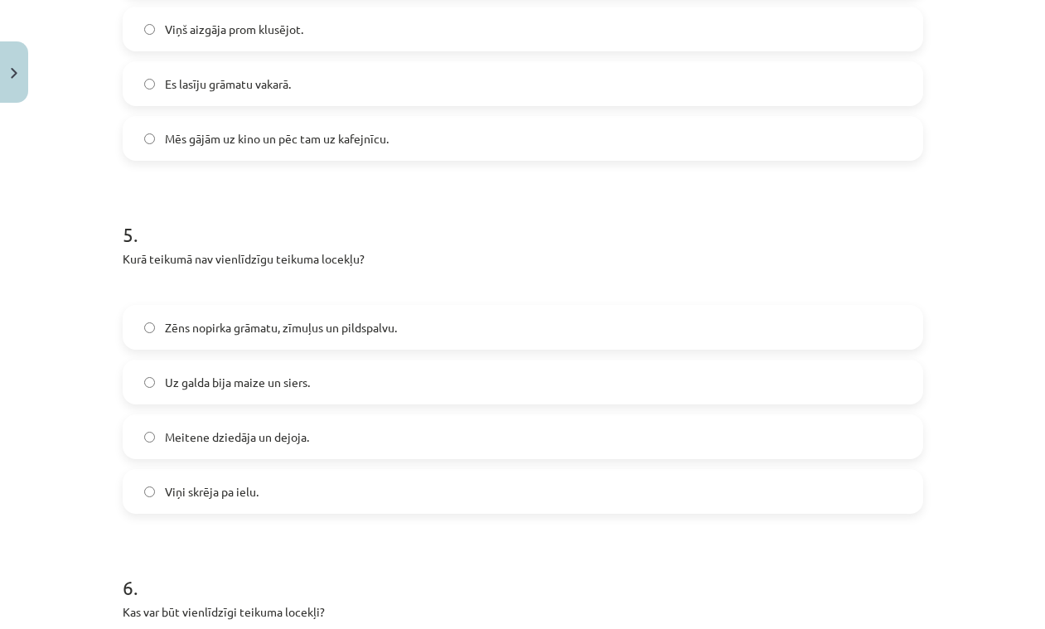
scroll to position [1399, 0]
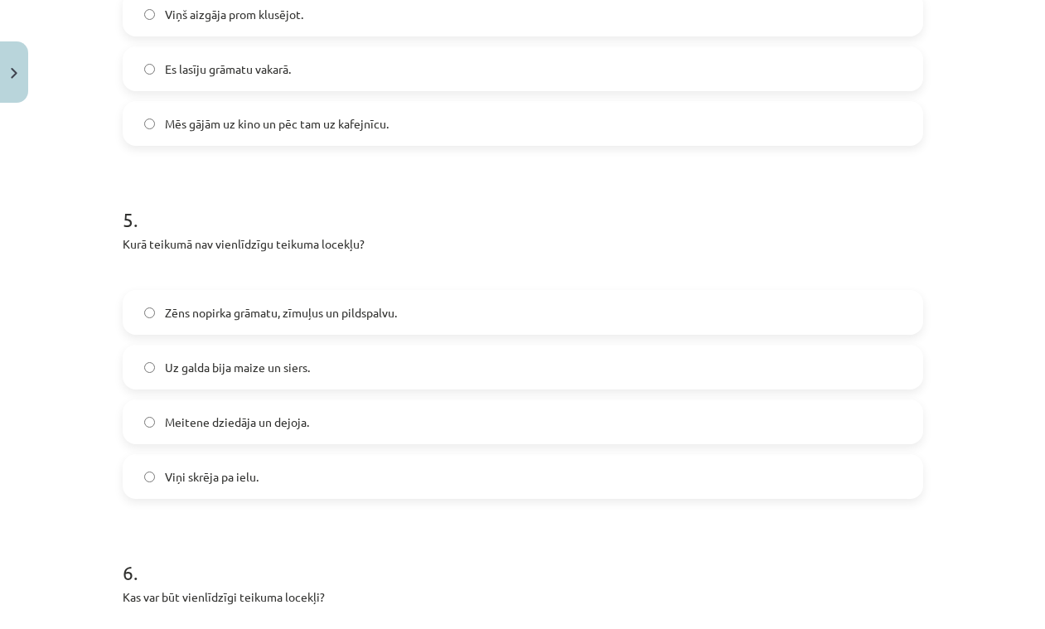
click at [263, 478] on label "Viņi skrēja pa ielu." at bounding box center [522, 476] width 797 height 41
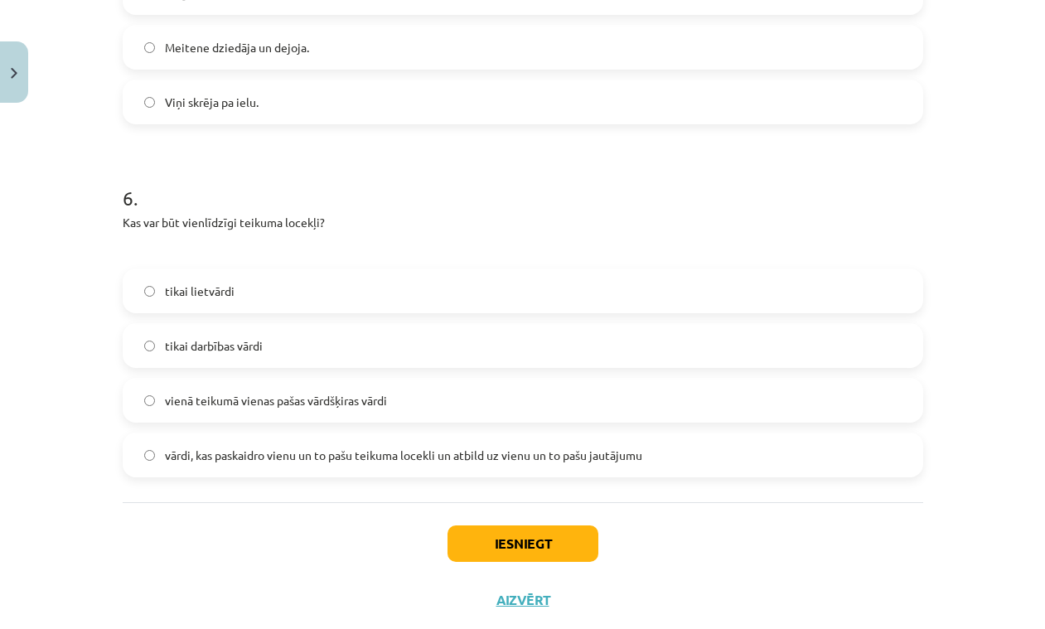
scroll to position [1775, 0]
click at [268, 456] on span "vārdi, kas paskaidro vienu un to pašu teikuma locekli un atbild uz vienu un to …" at bounding box center [403, 453] width 477 height 17
click at [520, 541] on button "Iesniegt" at bounding box center [522, 542] width 151 height 36
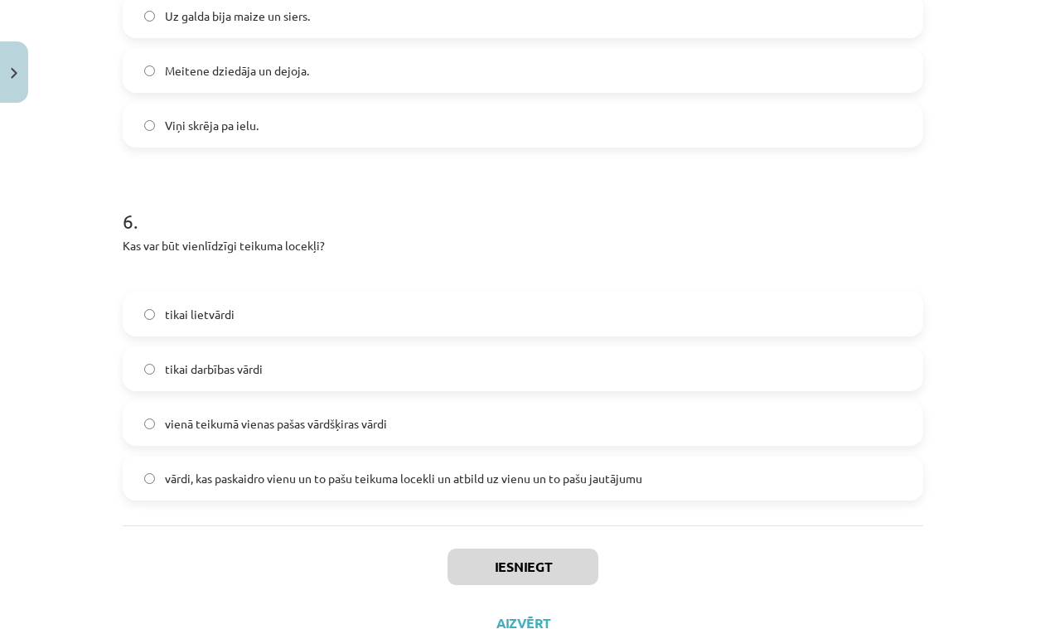
scroll to position [1753, 0]
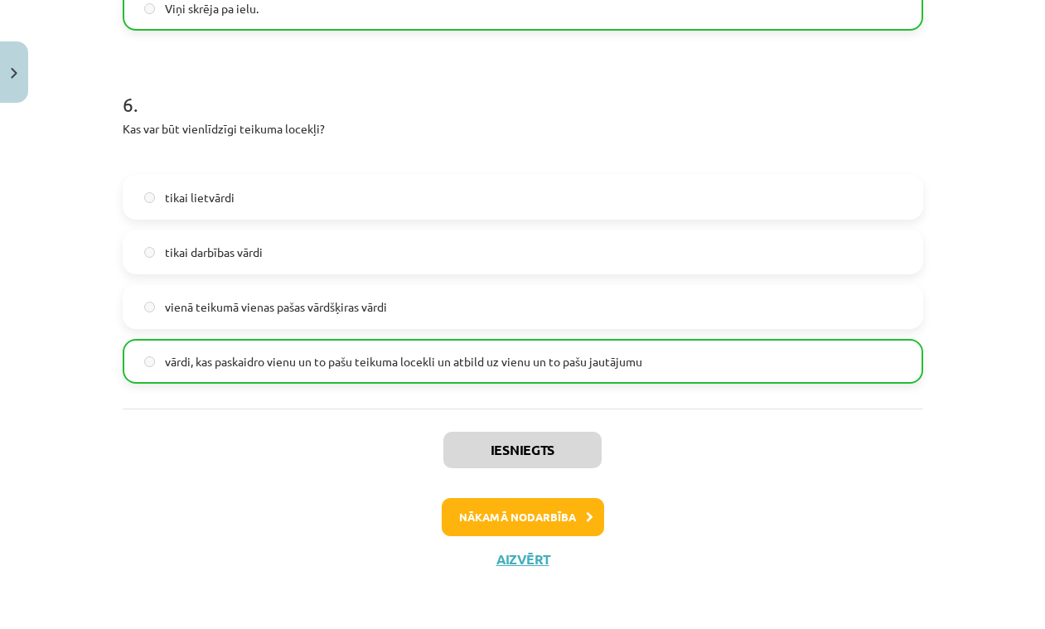
click at [522, 507] on button "Nākamā nodarbība" at bounding box center [523, 517] width 162 height 38
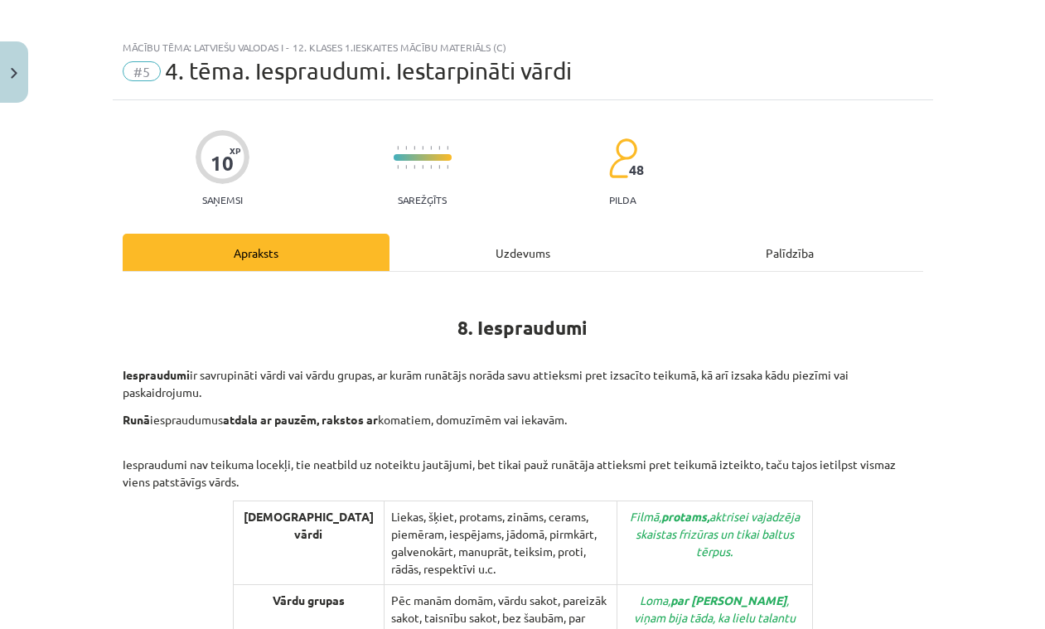
scroll to position [0, 0]
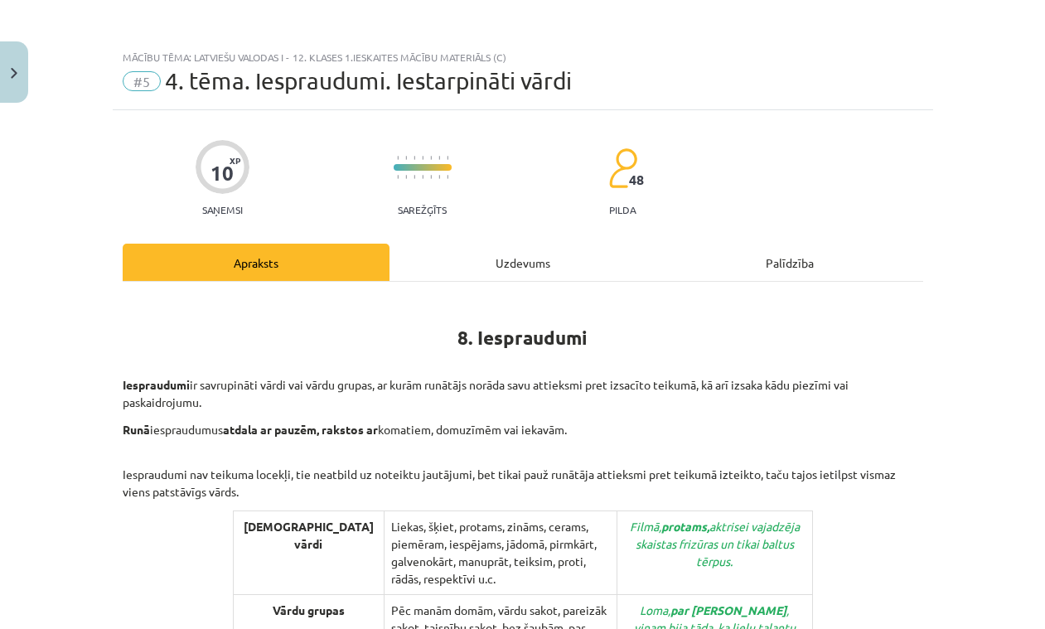
click at [6, 60] on button "Close" at bounding box center [14, 71] width 28 height 61
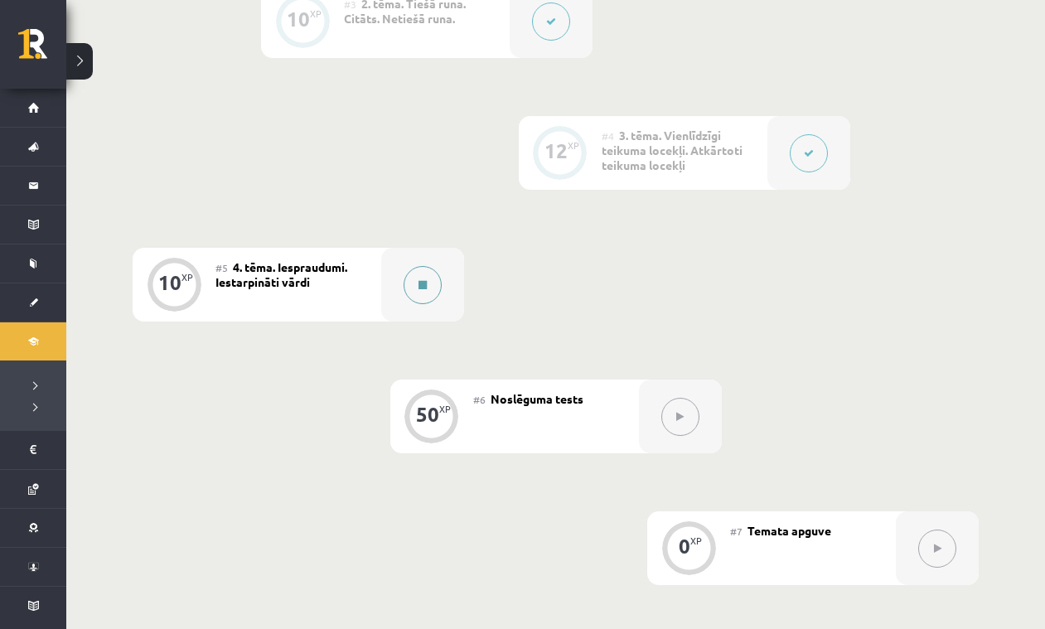
scroll to position [738, 0]
click at [414, 274] on button at bounding box center [423, 284] width 38 height 38
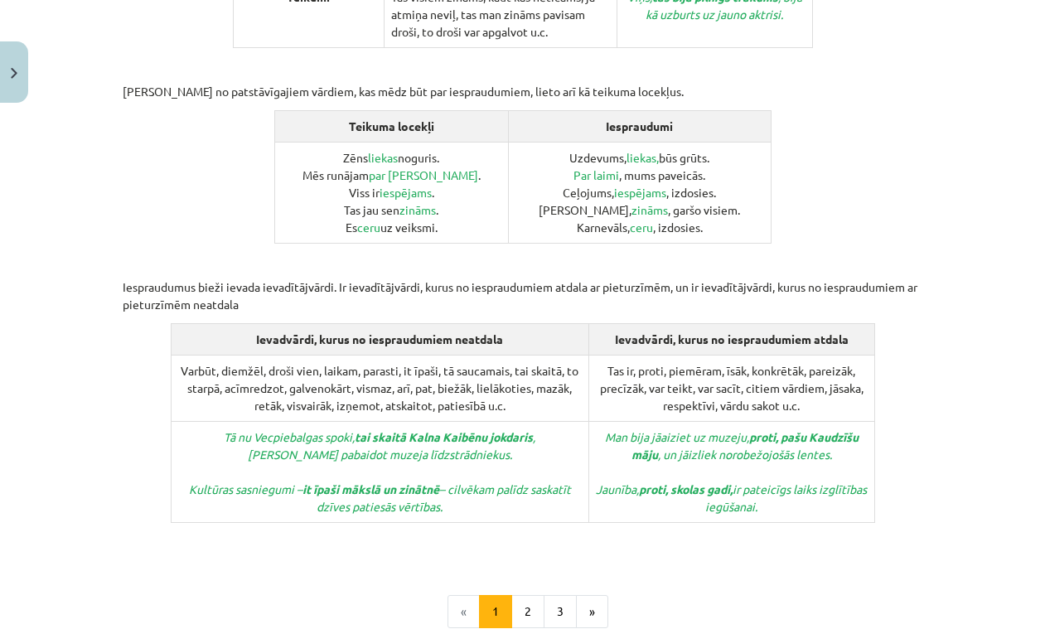
scroll to position [709, 0]
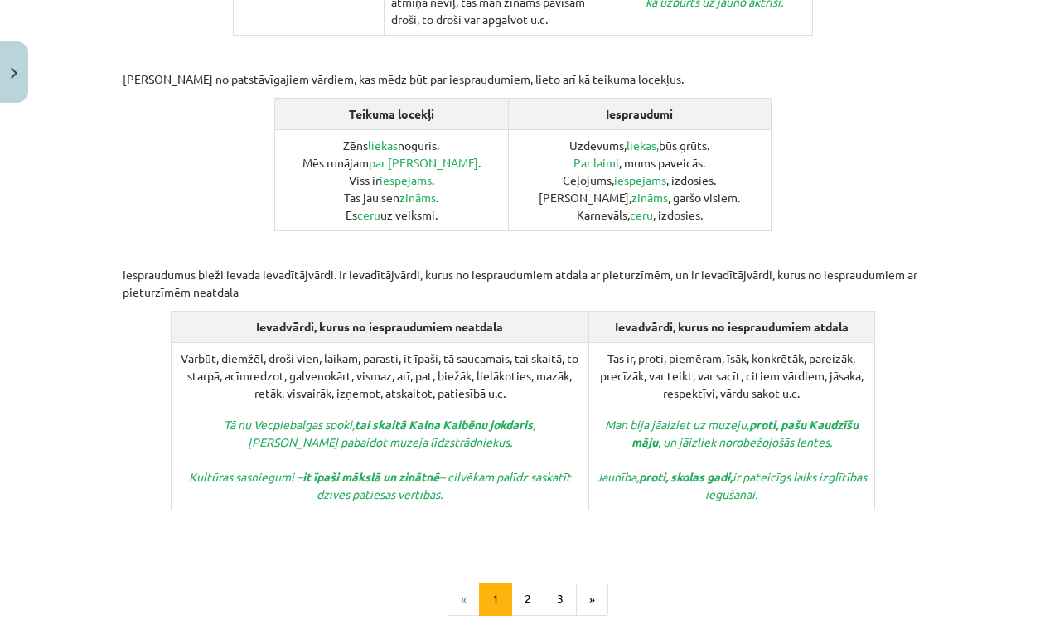
drag, startPoint x: 535, startPoint y: 535, endPoint x: 525, endPoint y: 535, distance: 9.2
click at [531, 583] on button "2" at bounding box center [527, 599] width 33 height 33
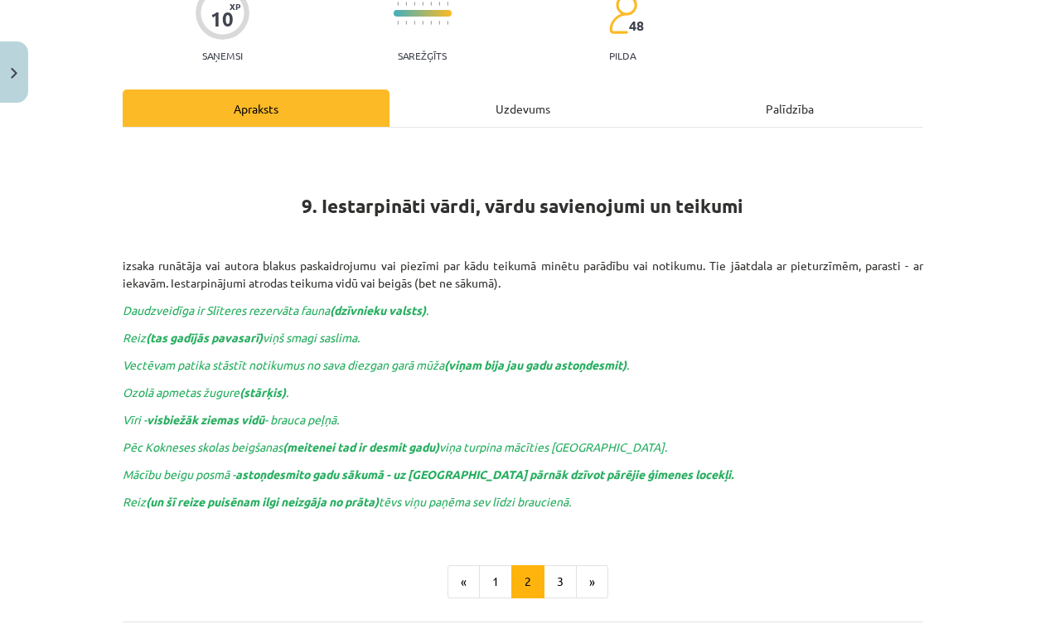
scroll to position [155, 0]
click at [549, 568] on button "3" at bounding box center [560, 580] width 33 height 33
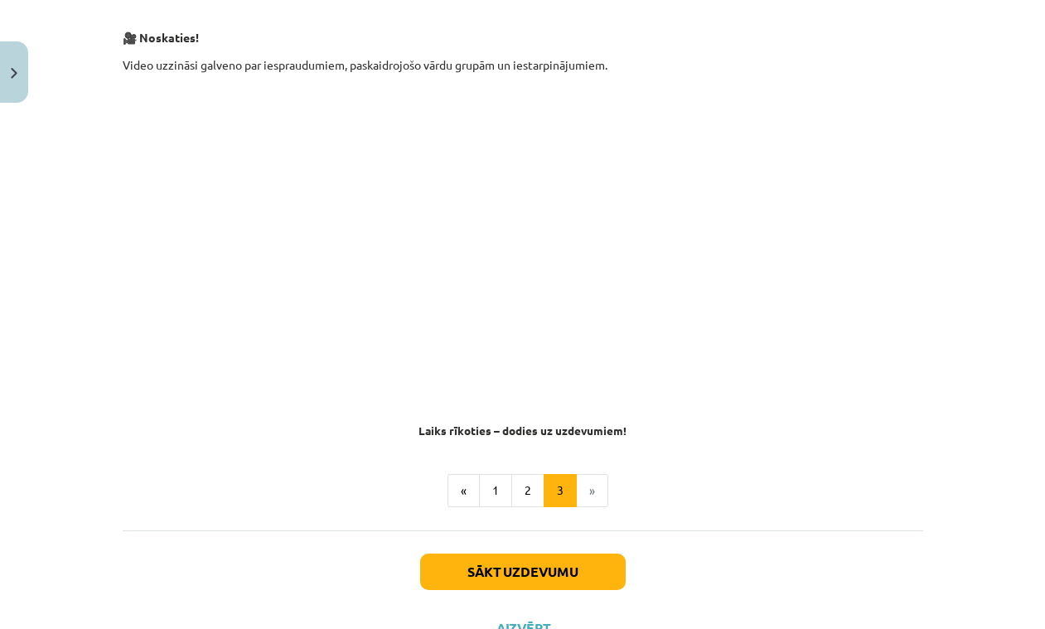
scroll to position [305, 0]
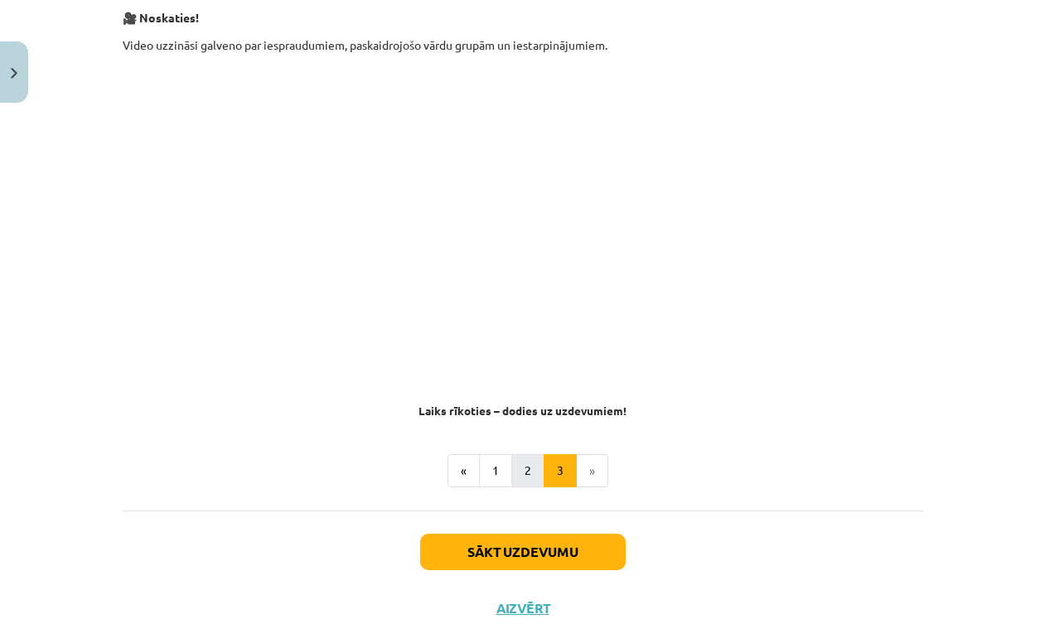
click at [520, 466] on button "2" at bounding box center [527, 470] width 33 height 33
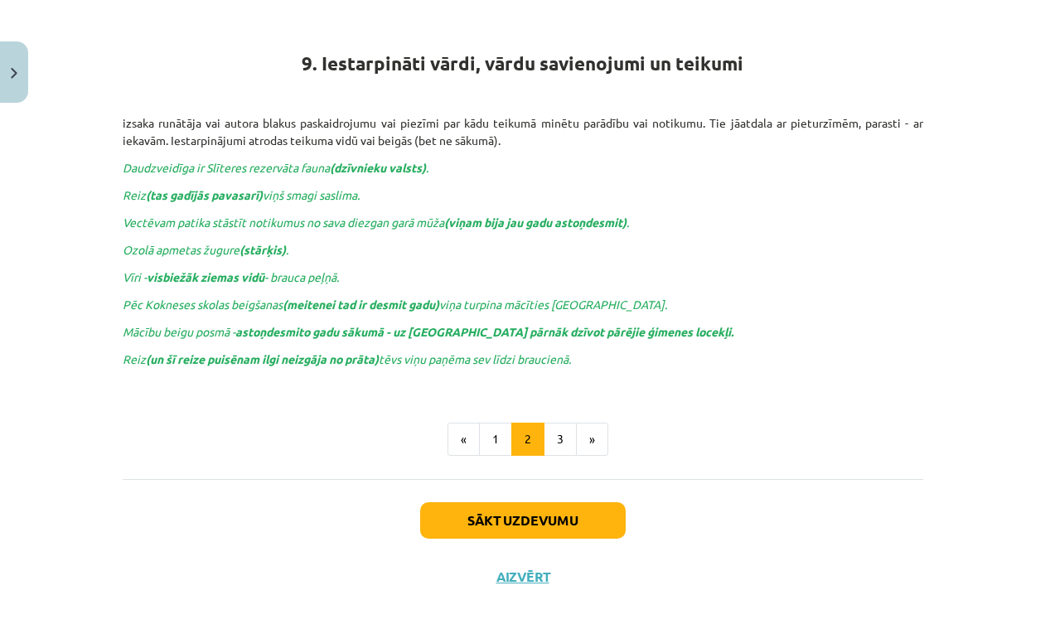
click at [555, 524] on button "Sākt uzdevumu" at bounding box center [523, 520] width 206 height 36
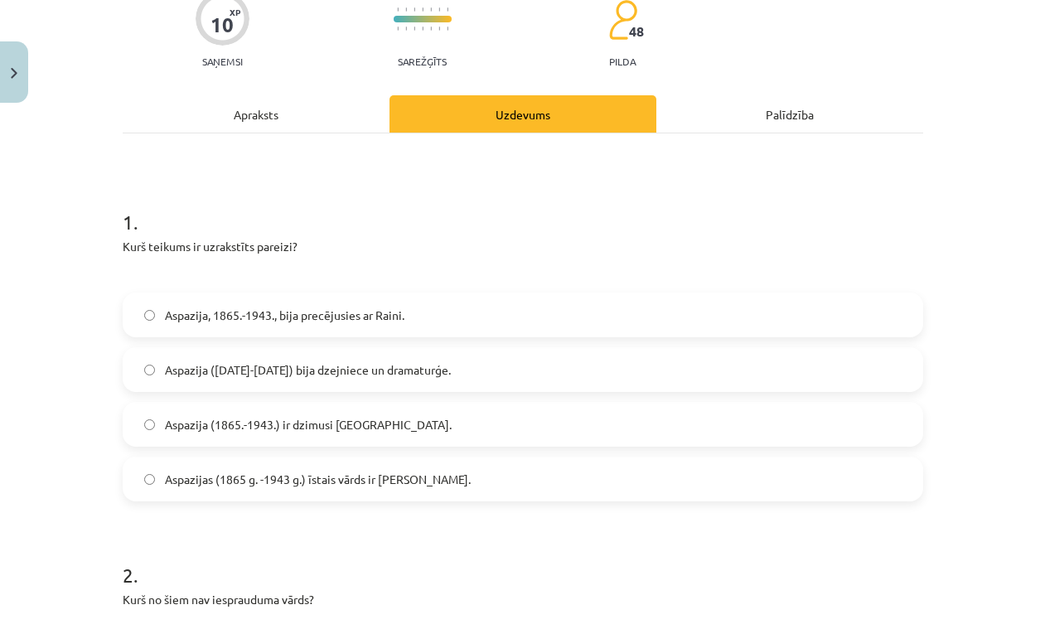
scroll to position [152, 0]
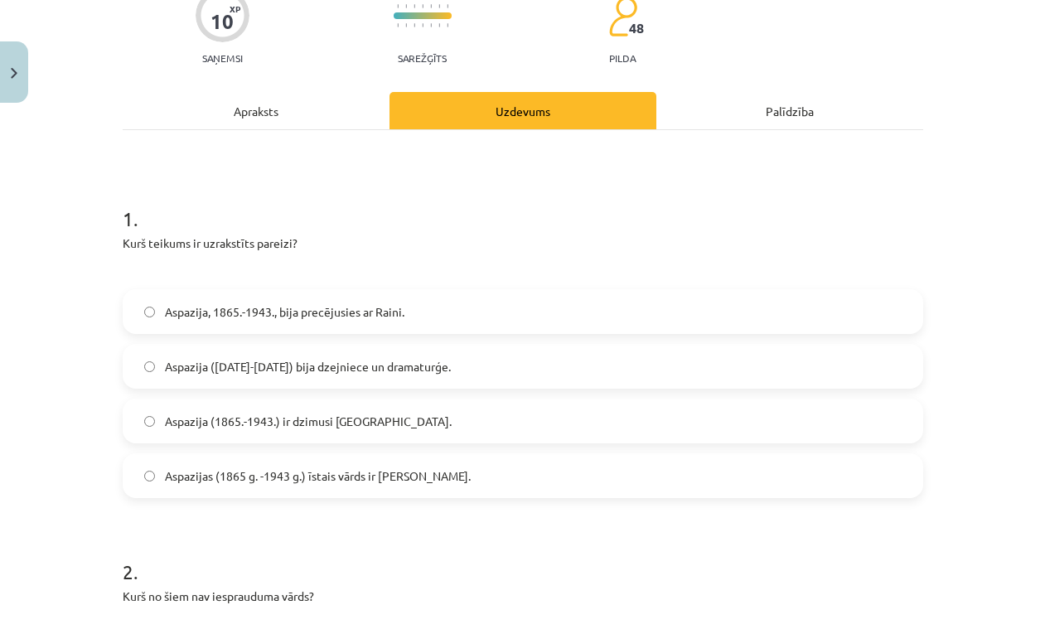
click at [300, 472] on span "Aspazijas (1865 g. -1943 g.) īstais vārds ir [PERSON_NAME]." at bounding box center [318, 475] width 306 height 17
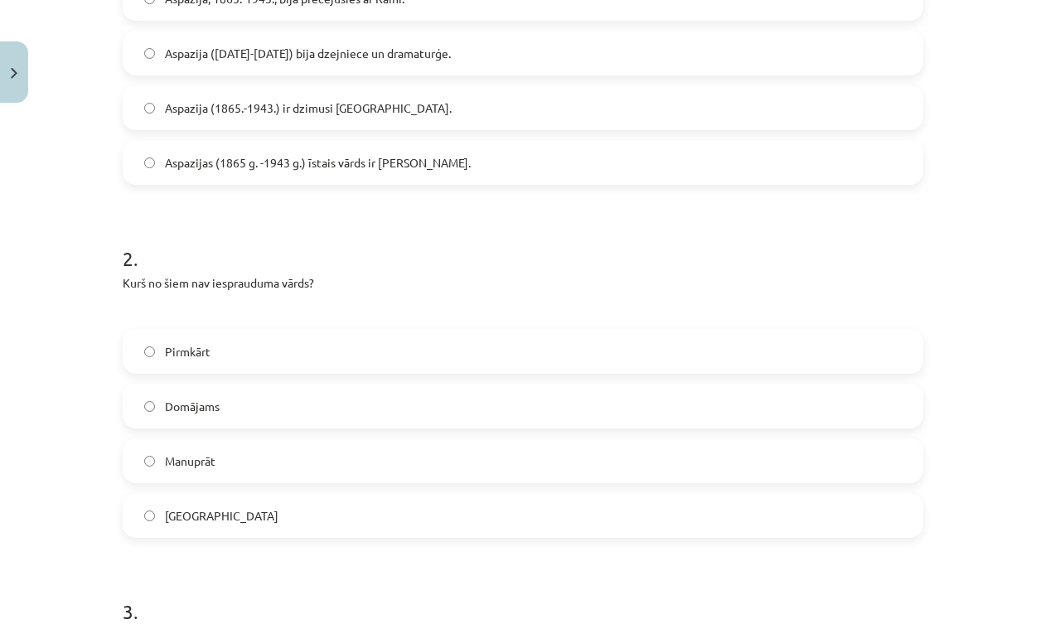
scroll to position [466, 0]
click at [215, 408] on span "Domājams" at bounding box center [192, 405] width 55 height 17
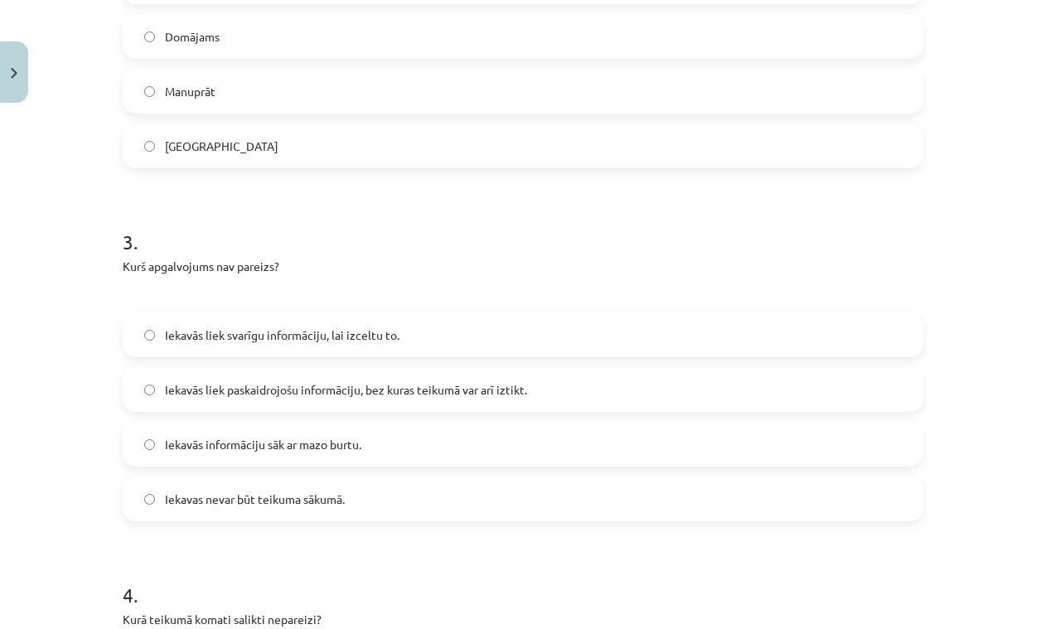
scroll to position [839, 0]
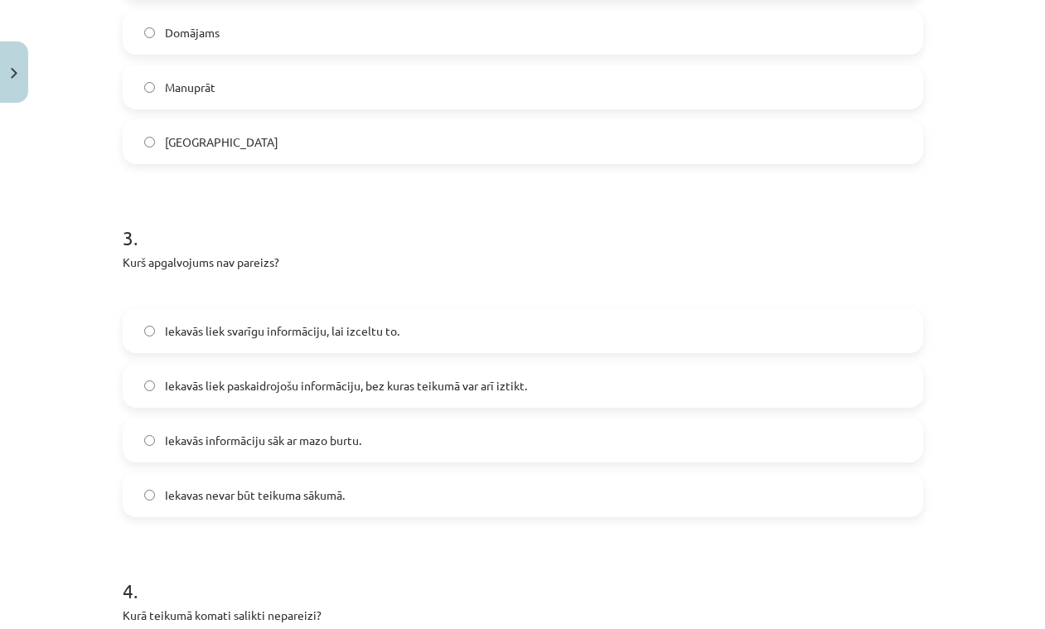
click at [312, 389] on span "Iekavās liek paskaidrojošu informāciju, bez kuras teikumā var arī iztikt." at bounding box center [346, 385] width 362 height 17
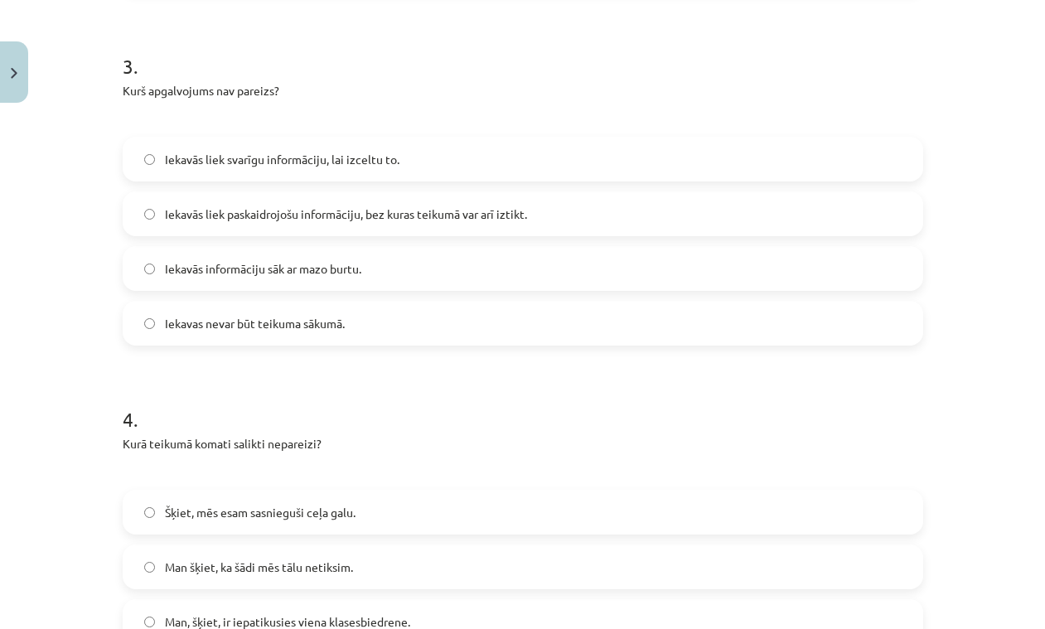
scroll to position [963, 0]
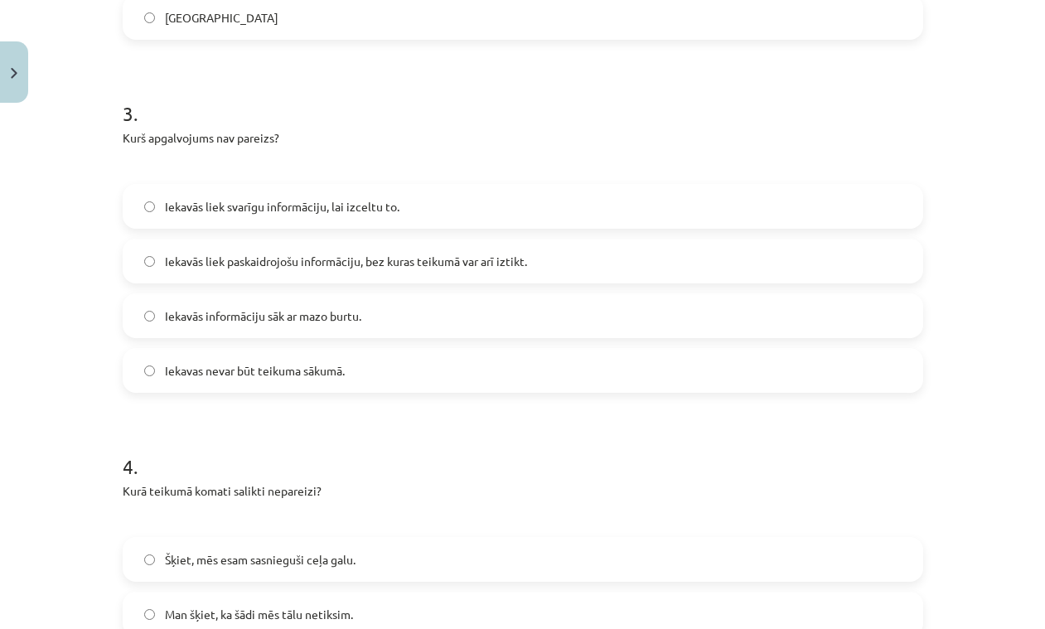
click at [298, 322] on span "Iekavās informāciju sāk ar mazo burtu." at bounding box center [263, 315] width 196 height 17
click at [348, 199] on span "Iekavās liek svarīgu informāciju, lai izceltu to." at bounding box center [282, 206] width 235 height 17
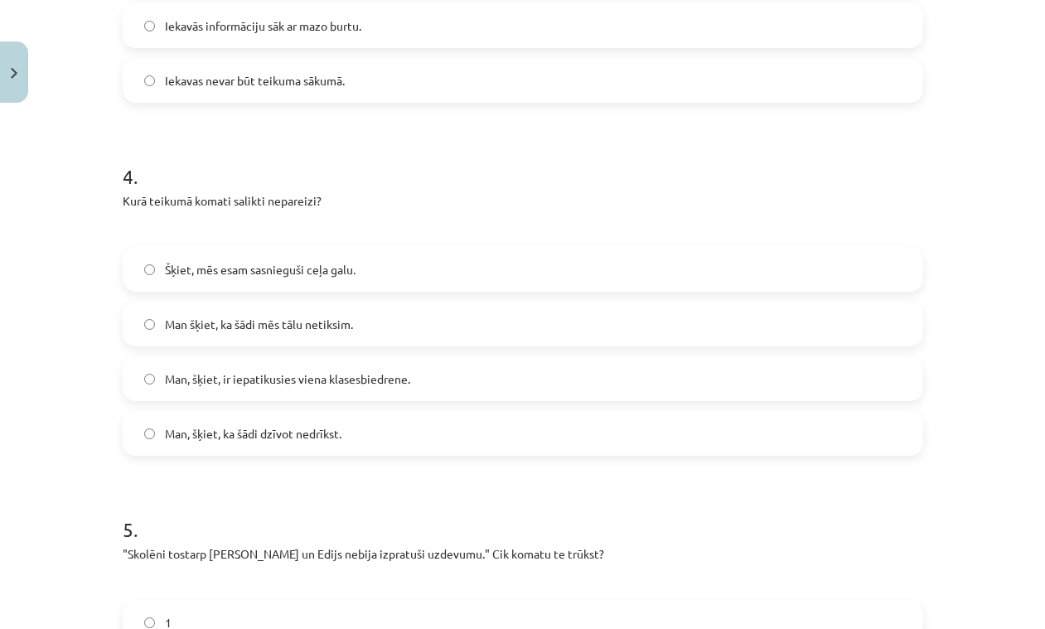
scroll to position [1256, 0]
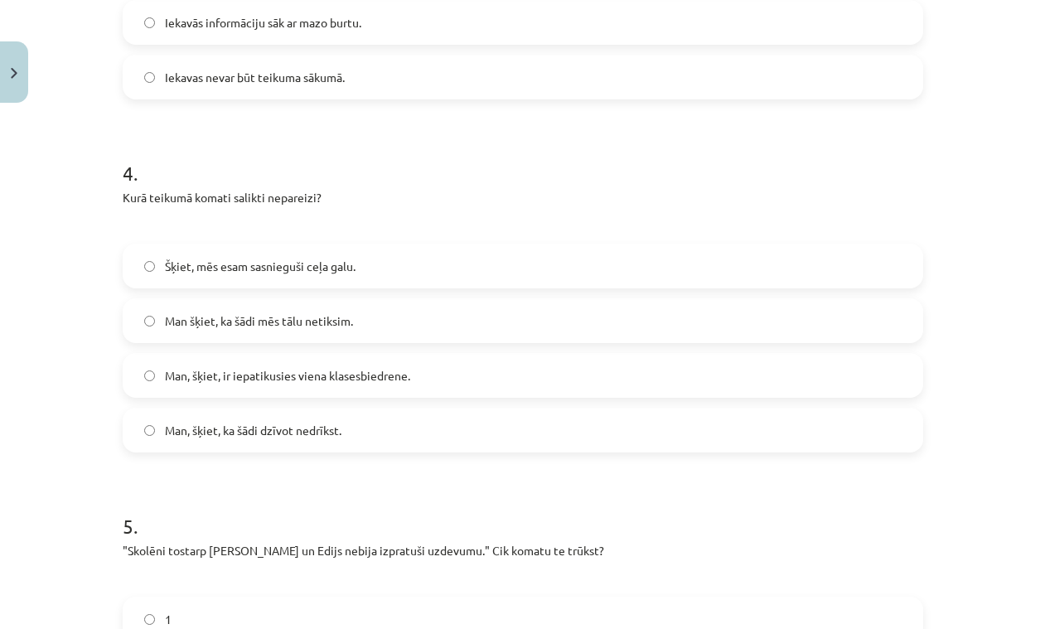
click at [230, 375] on span "Man, šķiet, ir iepatikusies viena klasesbiedrene." at bounding box center [287, 375] width 245 height 17
click at [223, 270] on span "Šķiet, mēs esam sasnieguši ceļa galu." at bounding box center [260, 266] width 191 height 17
click at [235, 377] on span "Man, šķiet, ir iepatikusies viena klasesbiedrene." at bounding box center [287, 375] width 245 height 17
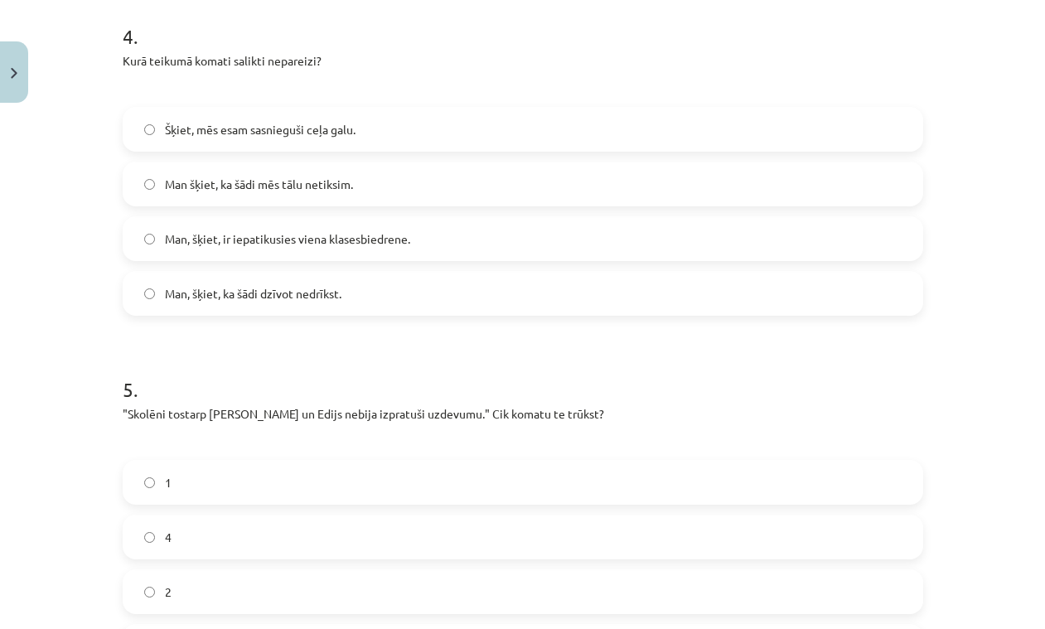
scroll to position [1312, 0]
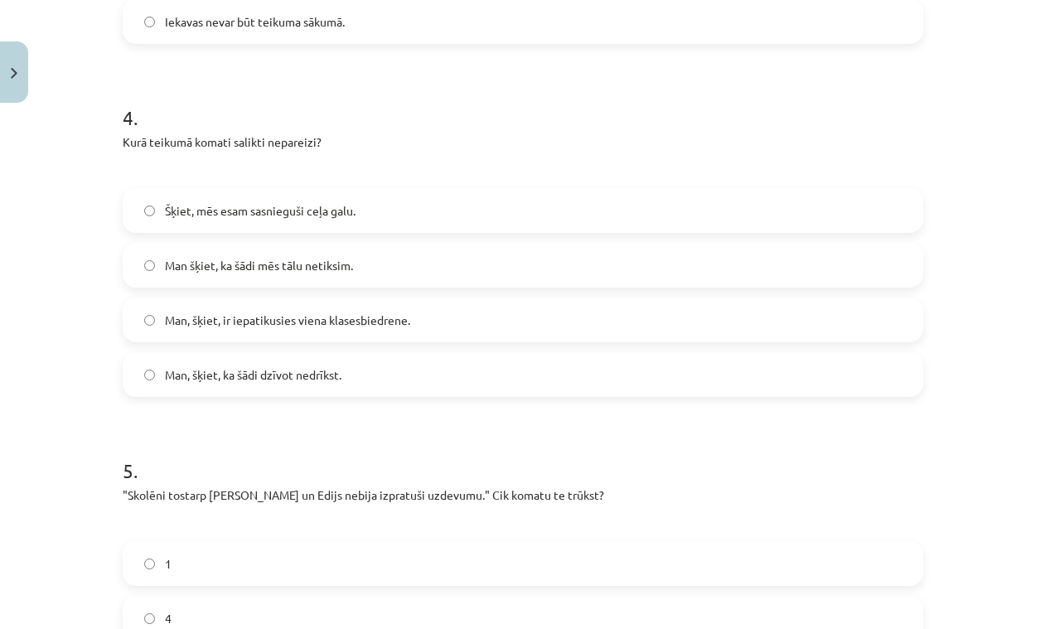
click at [215, 377] on span "Man, šķiet, ka šādi dzīvot nedrīkst." at bounding box center [253, 374] width 177 height 17
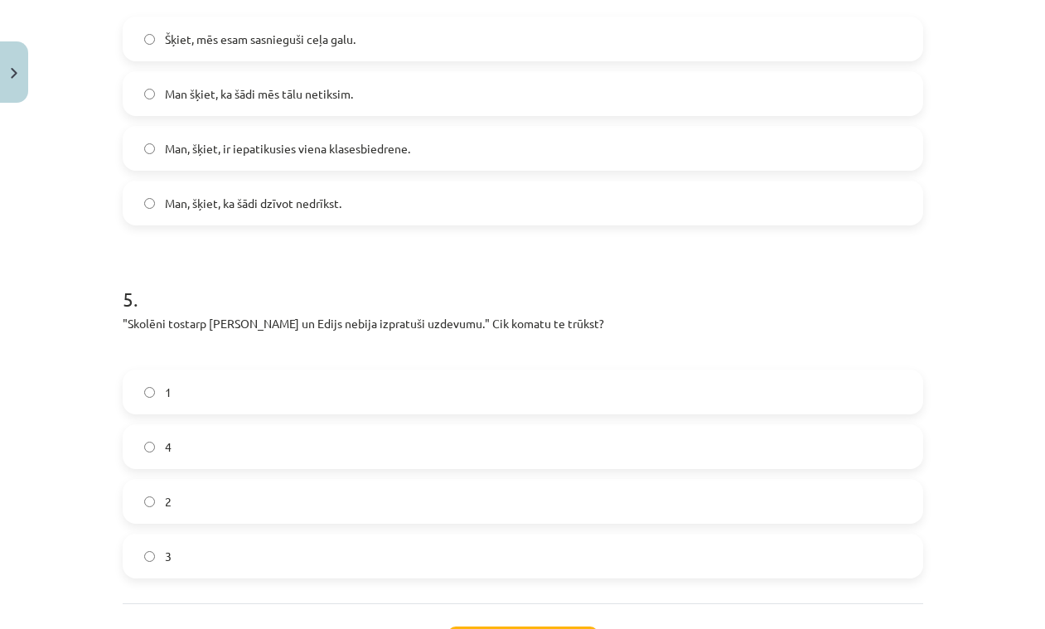
scroll to position [1504, 0]
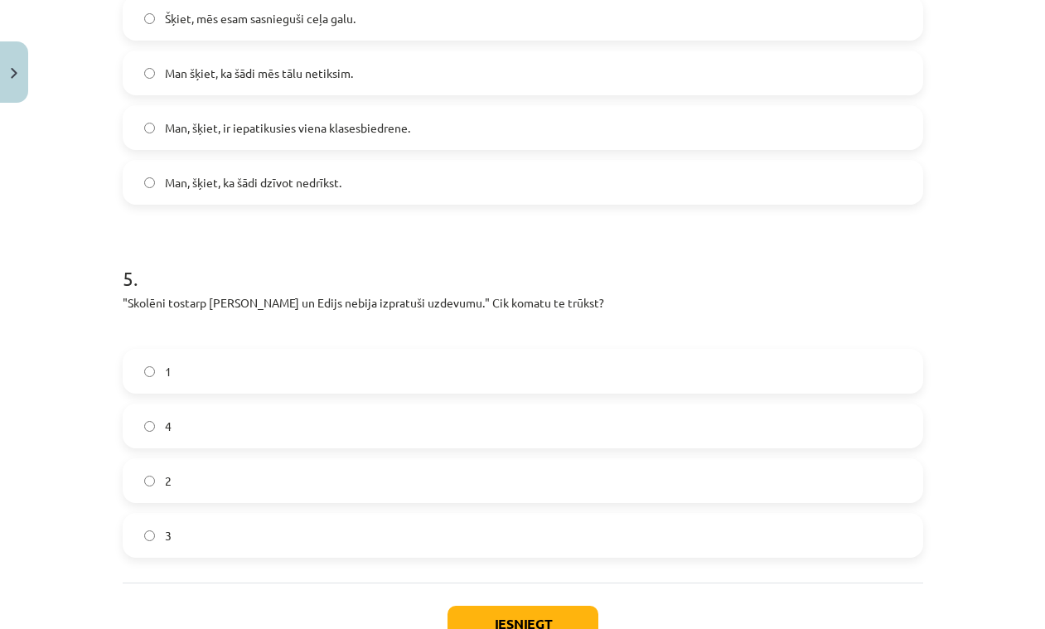
click at [203, 486] on label "2" at bounding box center [522, 480] width 797 height 41
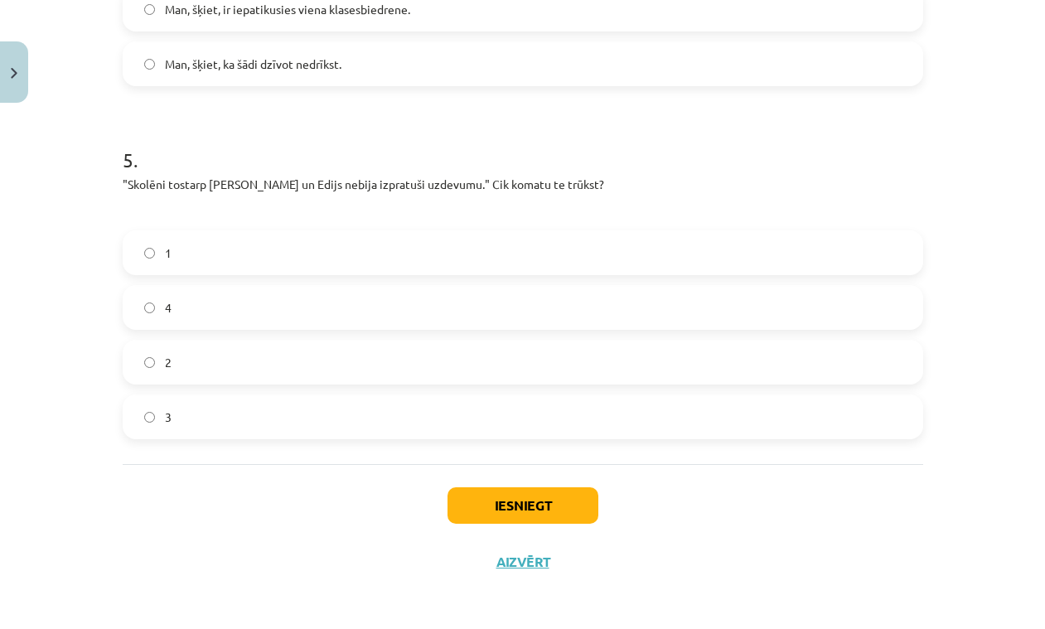
scroll to position [1625, 0]
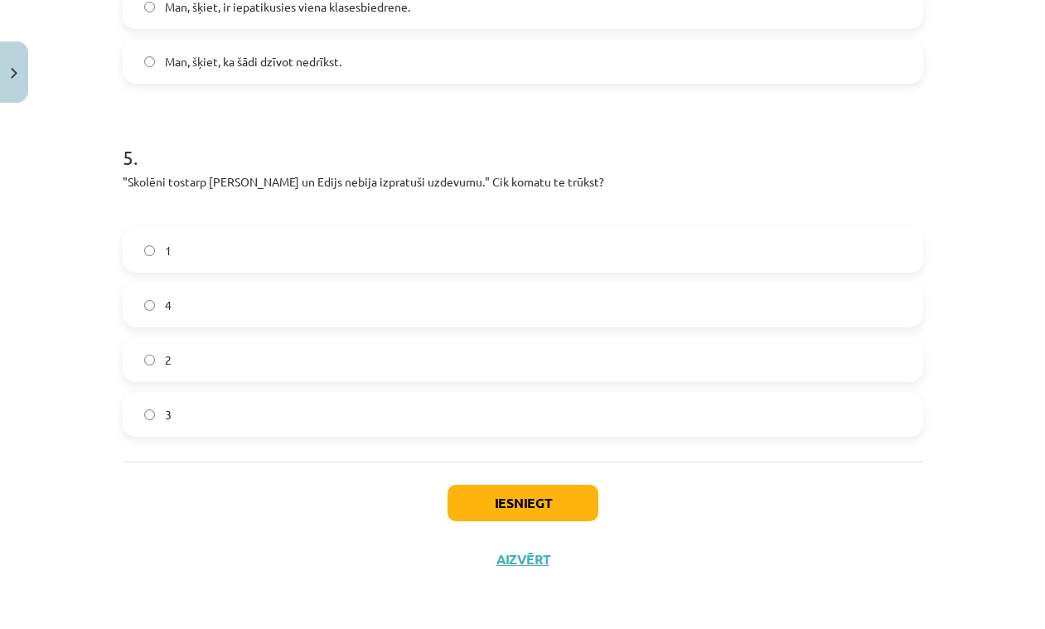
click at [508, 501] on button "Iesniegt" at bounding box center [522, 503] width 151 height 36
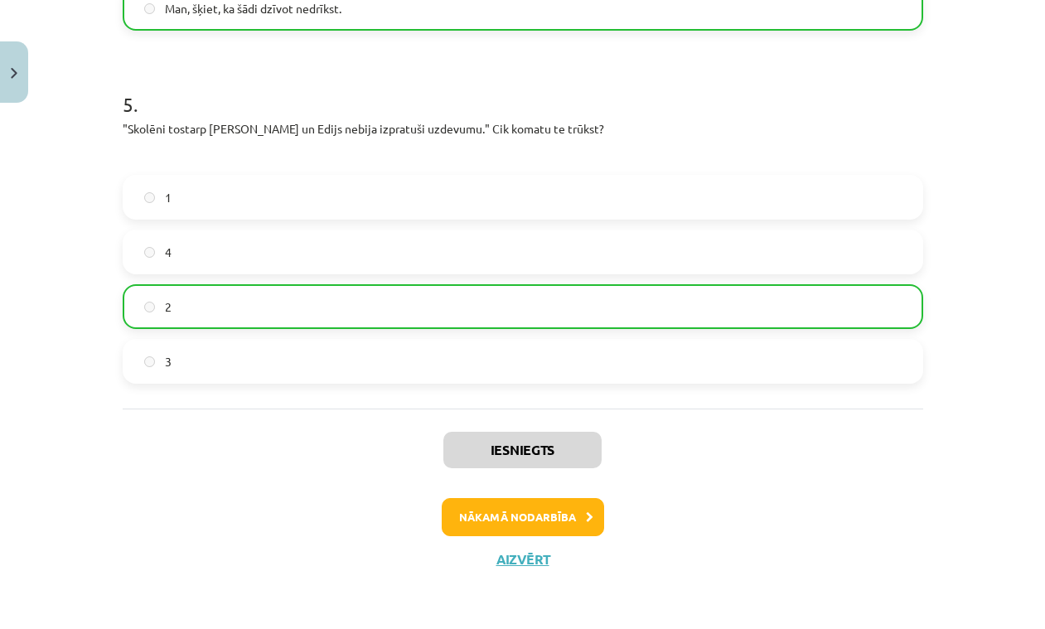
scroll to position [1680, 0]
click at [566, 512] on button "Nākamā nodarbība" at bounding box center [523, 517] width 162 height 38
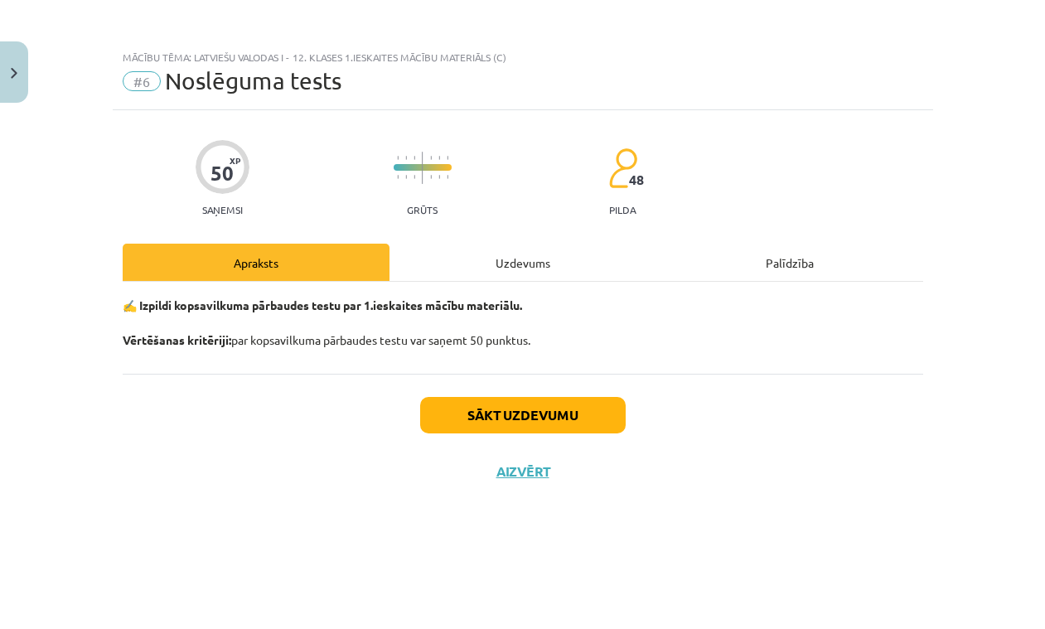
click at [484, 416] on button "Sākt uzdevumu" at bounding box center [523, 415] width 206 height 36
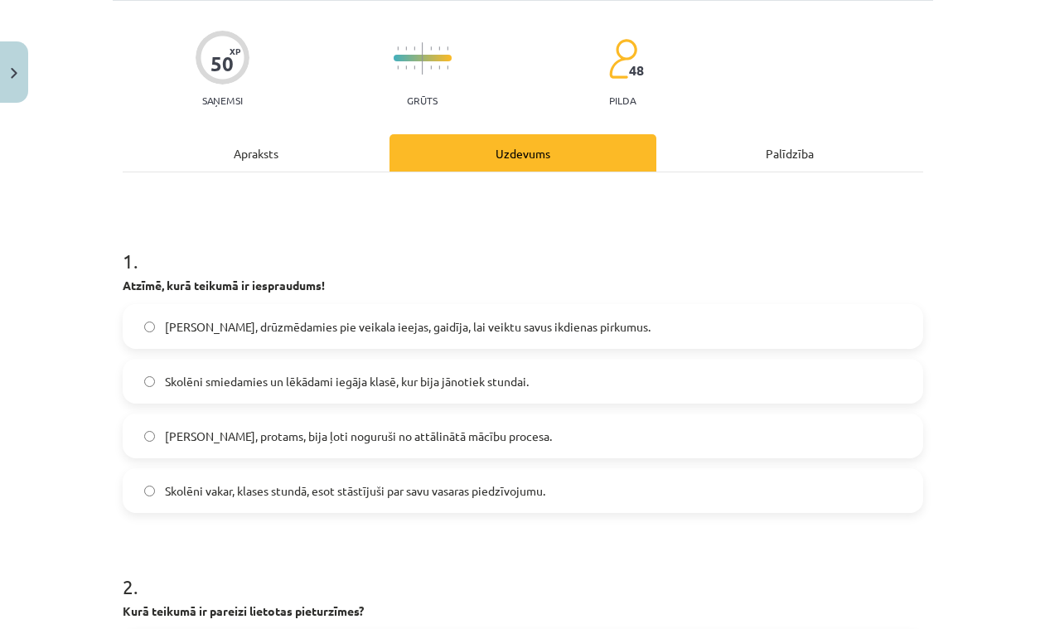
scroll to position [113, 0]
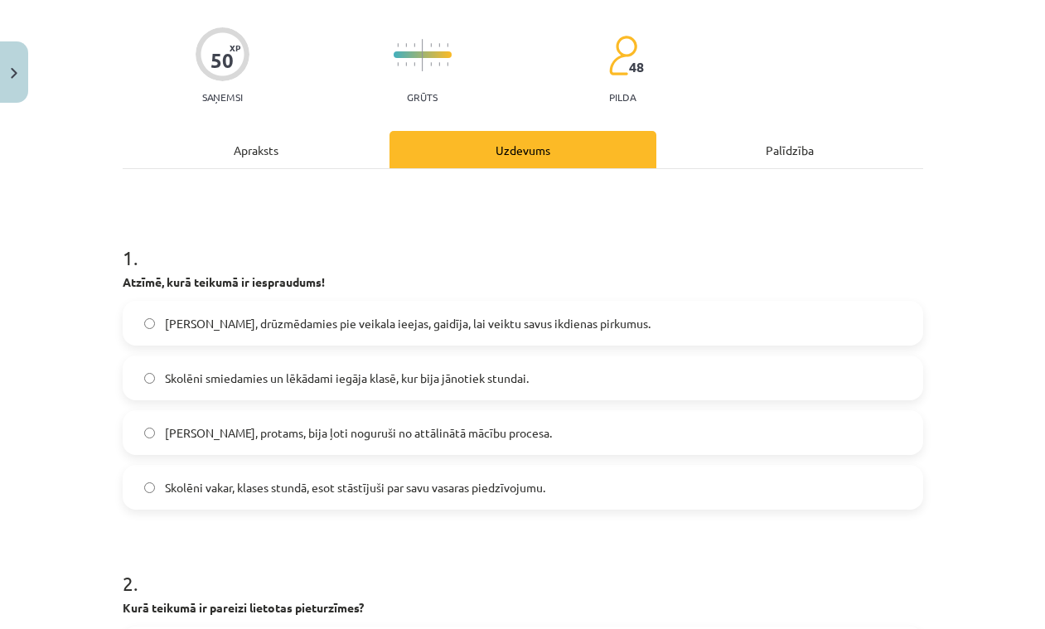
click at [352, 430] on span "[PERSON_NAME], protams, bija ļoti noguruši no attālinātā mācību procesa." at bounding box center [358, 432] width 387 height 17
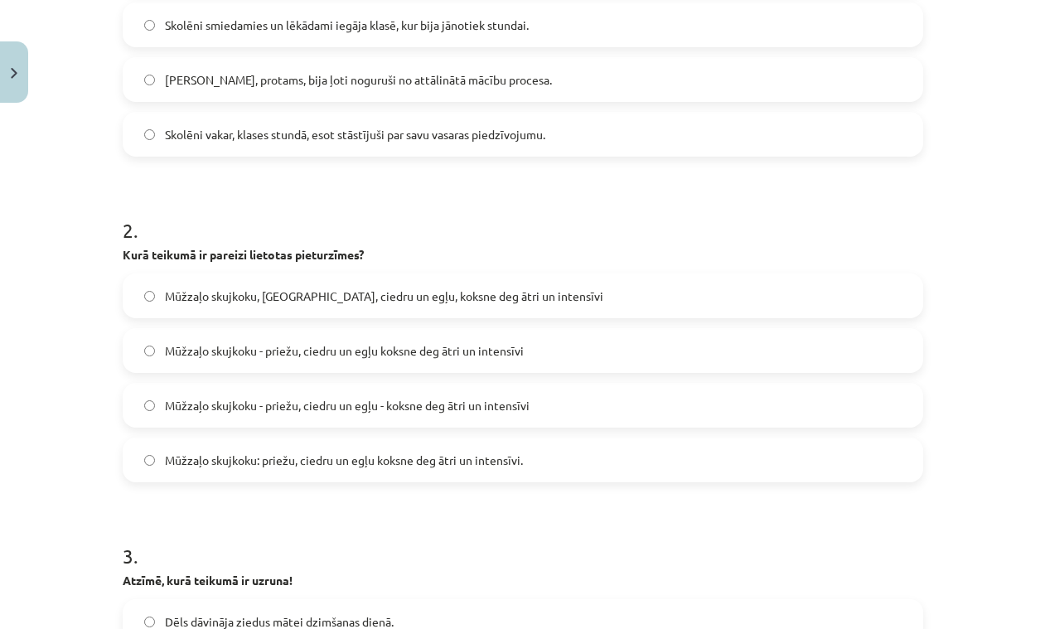
scroll to position [467, 0]
click at [376, 349] on span "Mūžzaļo skujkoku - priežu, ciedru un egļu koksne deg ātri un intensīvi" at bounding box center [344, 349] width 359 height 17
click at [346, 461] on span "Mūžzaļo skujkoku: priežu, ciedru un egļu koksne deg ātri un intensīvi." at bounding box center [344, 459] width 358 height 17
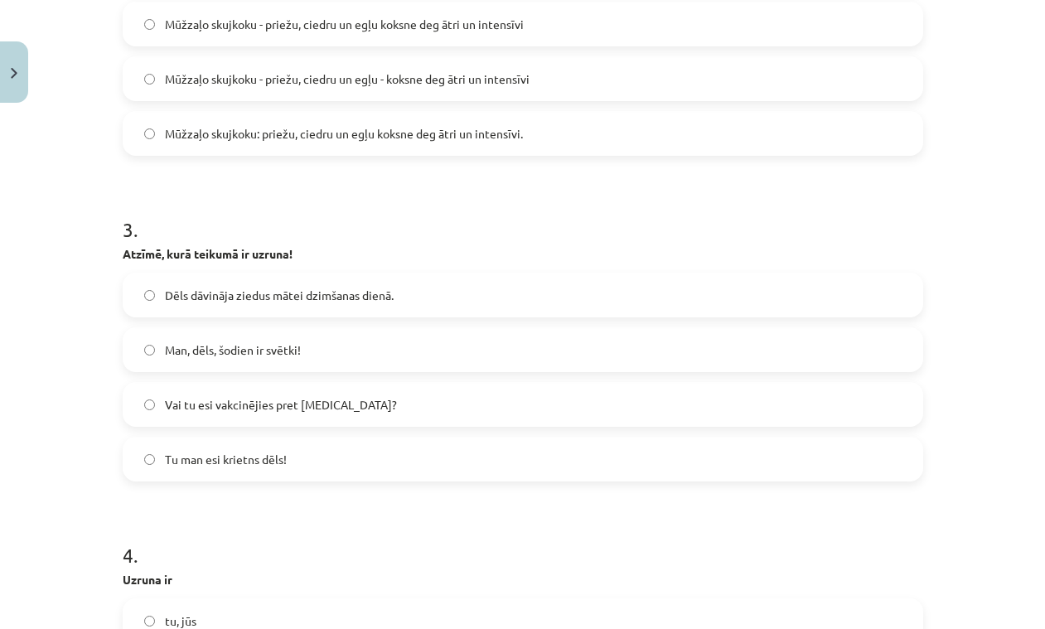
scroll to position [804, 0]
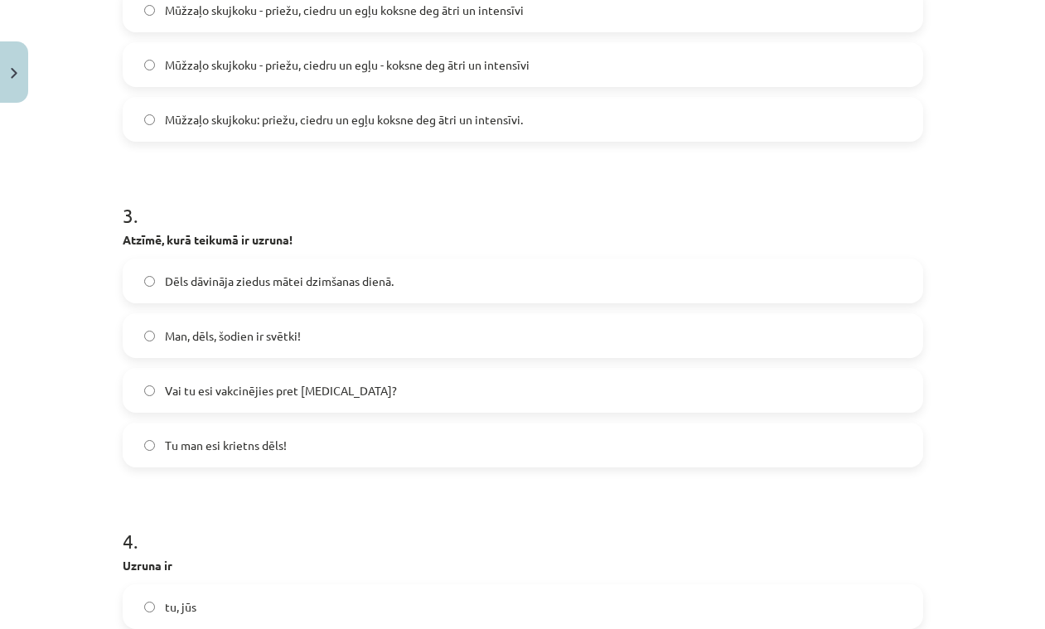
click at [235, 336] on span "Man, dēls, šodien ir svētki!" at bounding box center [233, 335] width 136 height 17
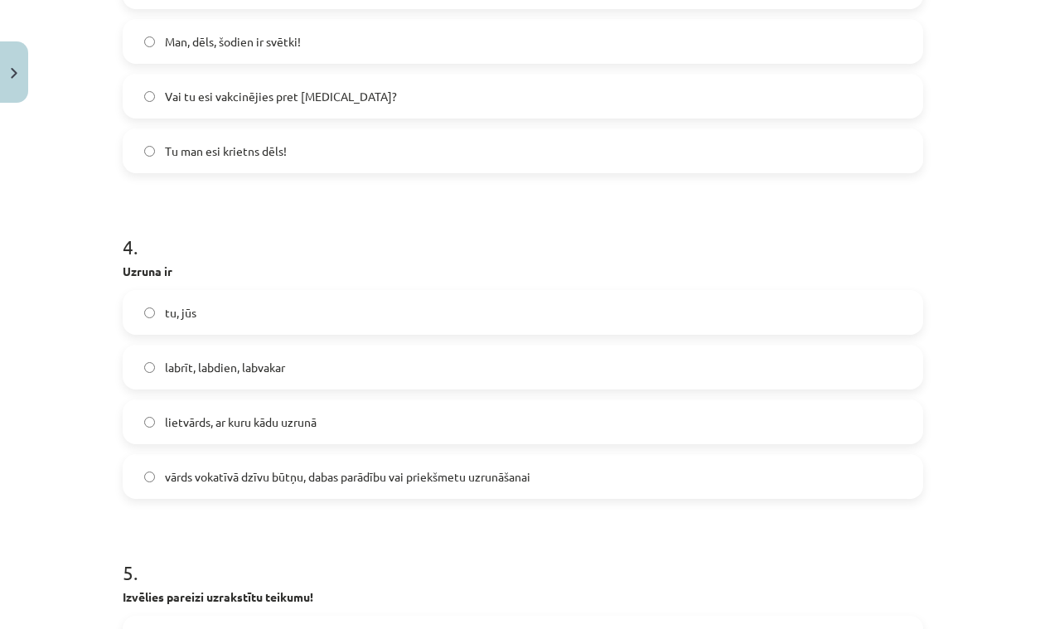
scroll to position [1103, 0]
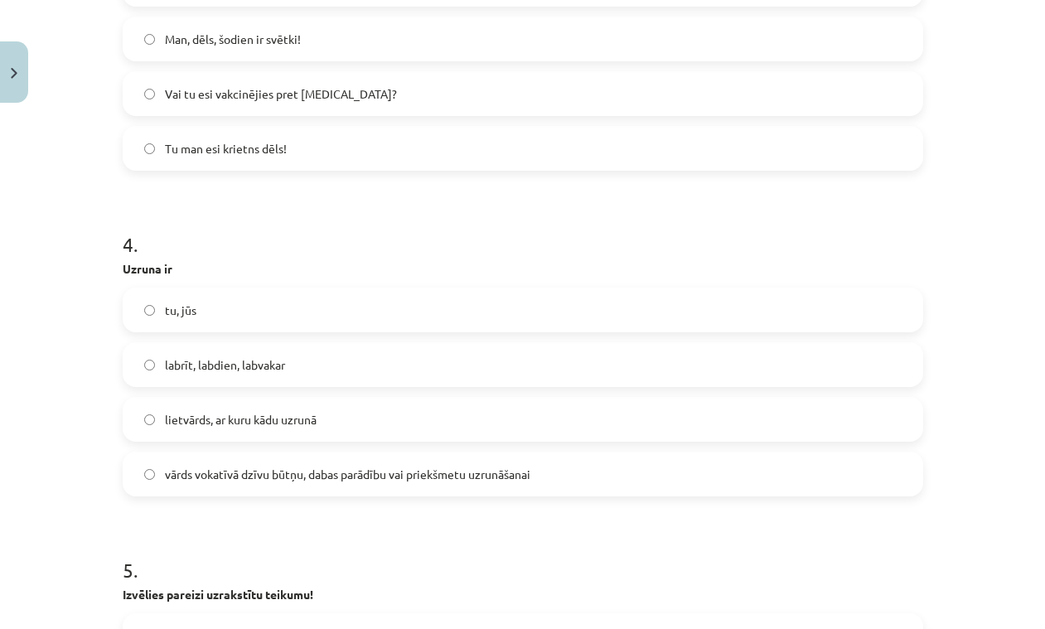
click at [223, 481] on span "vārds vokatīvā dzīvu būtņu, dabas parādību vai priekšmetu uzrunāšanai" at bounding box center [347, 474] width 365 height 17
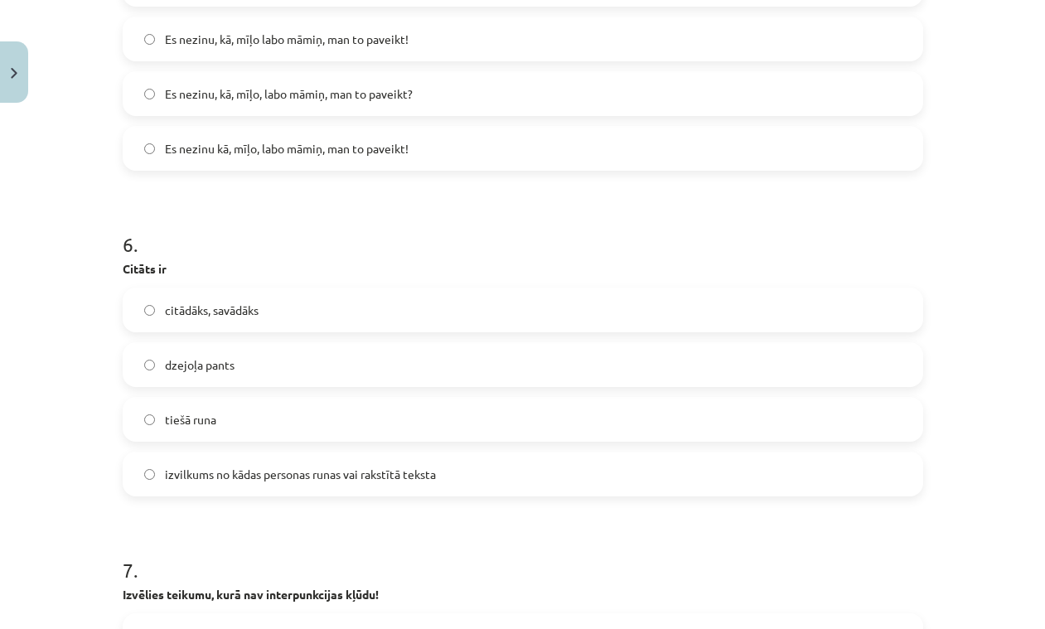
scroll to position [1745, 0]
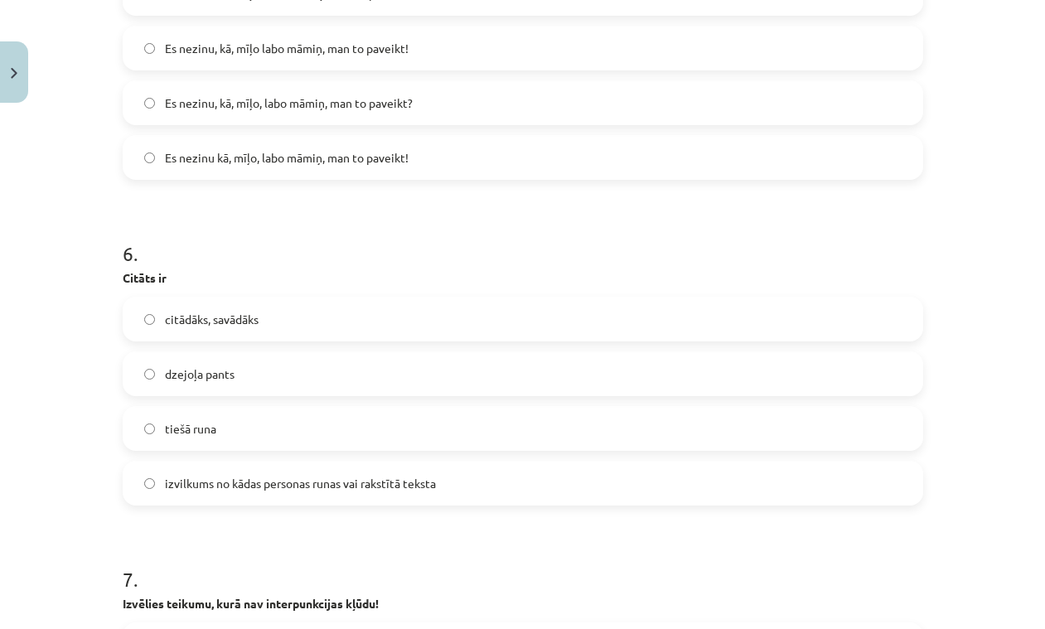
click at [251, 487] on span "izvilkums no kādas personas runas vai rakstītā teksta" at bounding box center [300, 483] width 271 height 17
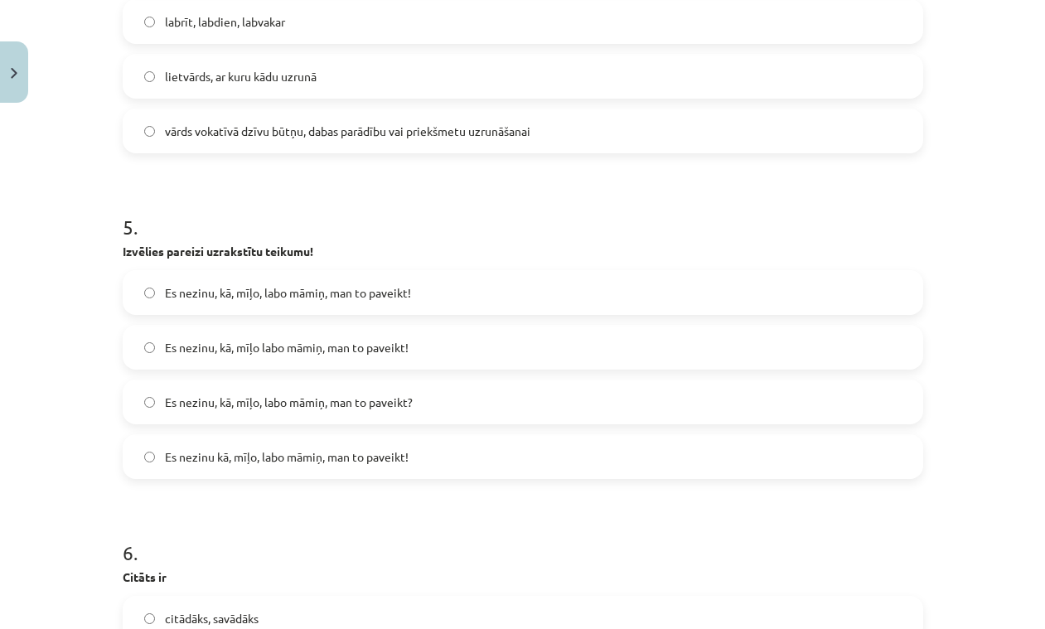
scroll to position [1445, 0]
click at [193, 447] on label "Es nezinu kā, mīļo, labo māmiņ, man to paveikt!" at bounding box center [522, 457] width 797 height 41
click at [415, 406] on label "Es nezinu, kā, mīļo, labo māmiņ, man to paveikt?" at bounding box center [522, 402] width 797 height 41
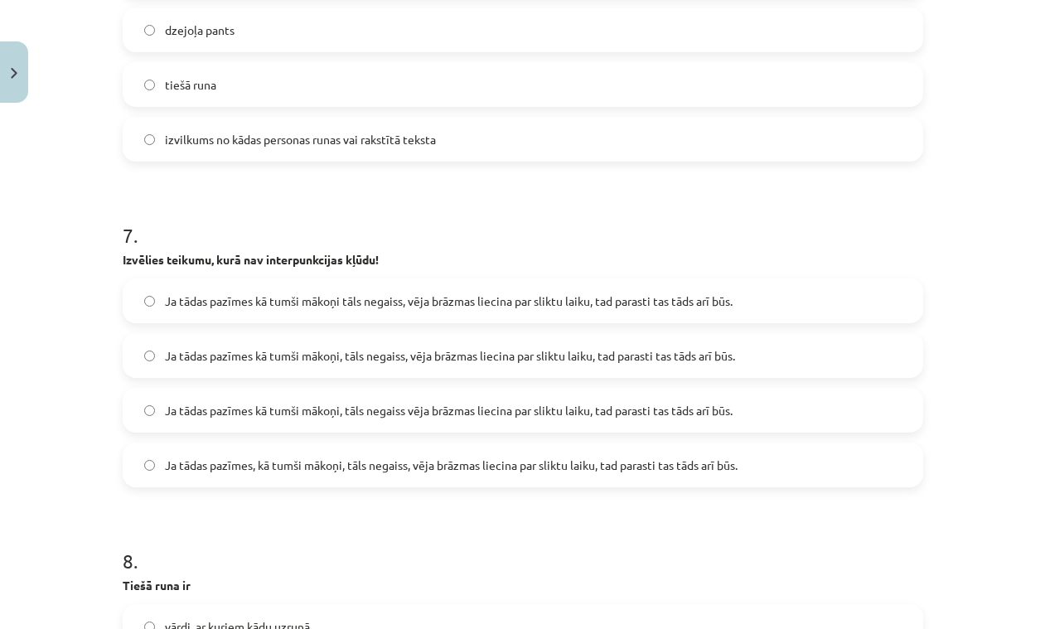
scroll to position [2092, 0]
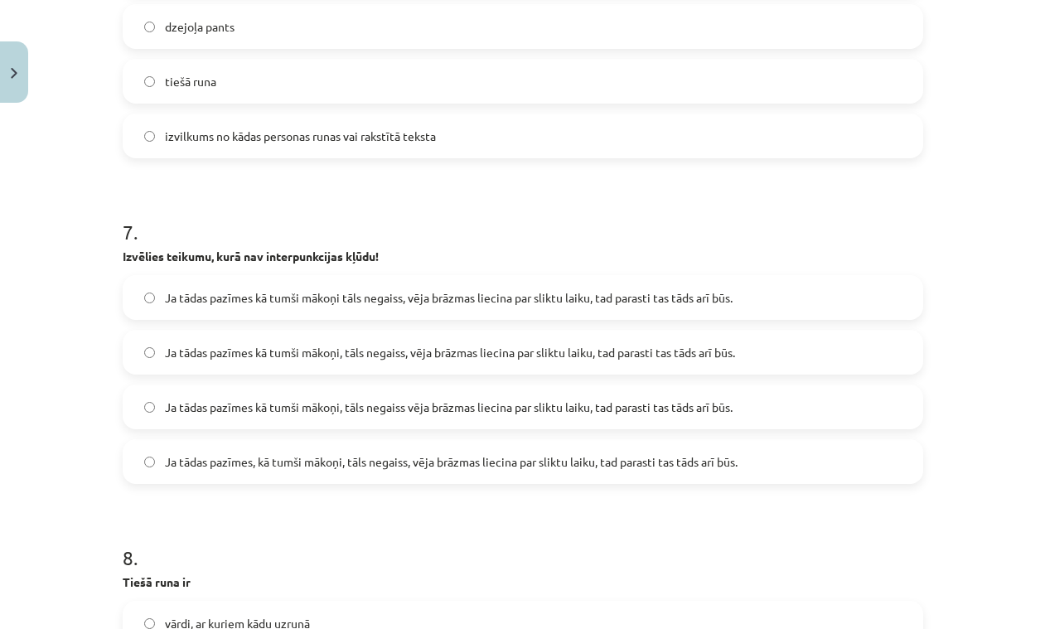
click at [516, 356] on span "Ja tādas pazīmes kā tumši mākoņi, tāls negaiss, vēja brāzmas liecina par sliktu…" at bounding box center [450, 352] width 570 height 17
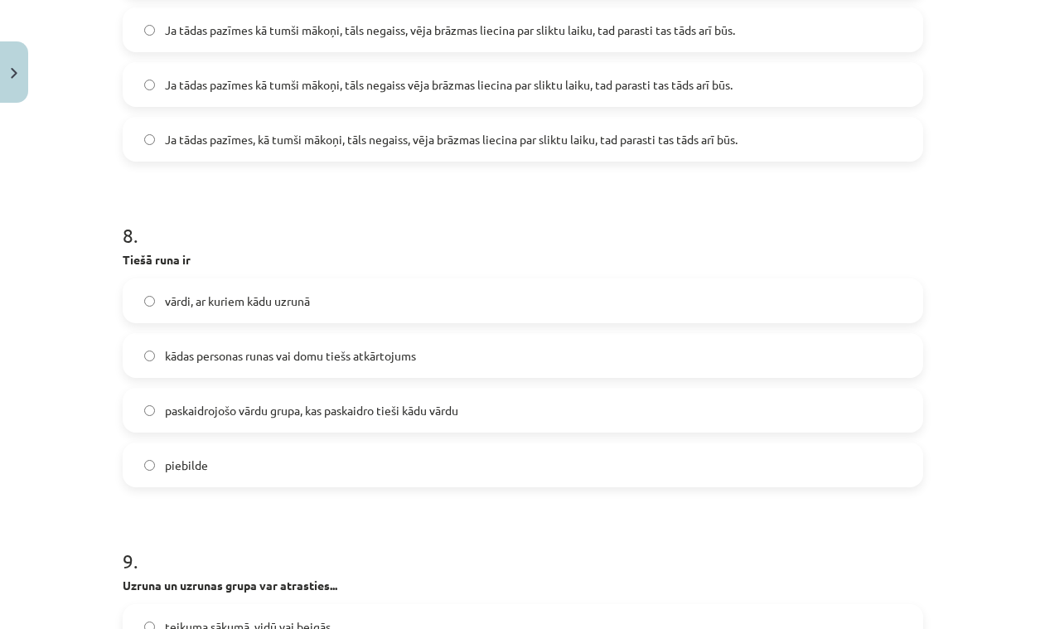
scroll to position [2421, 0]
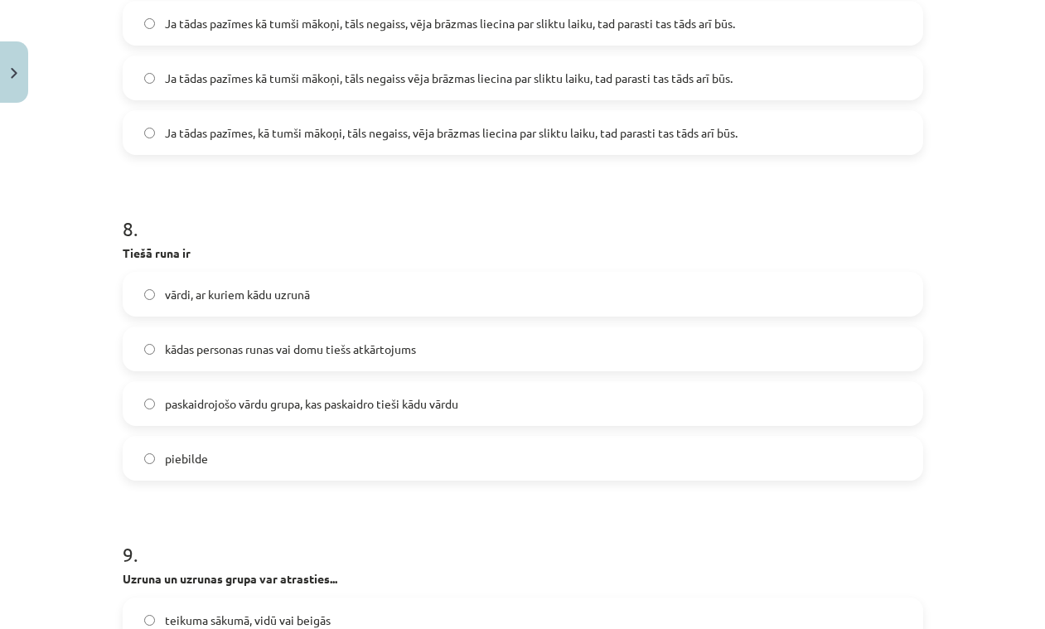
click at [235, 353] on span "kādas personas runas vai domu tiešs atkārtojums" at bounding box center [290, 349] width 251 height 17
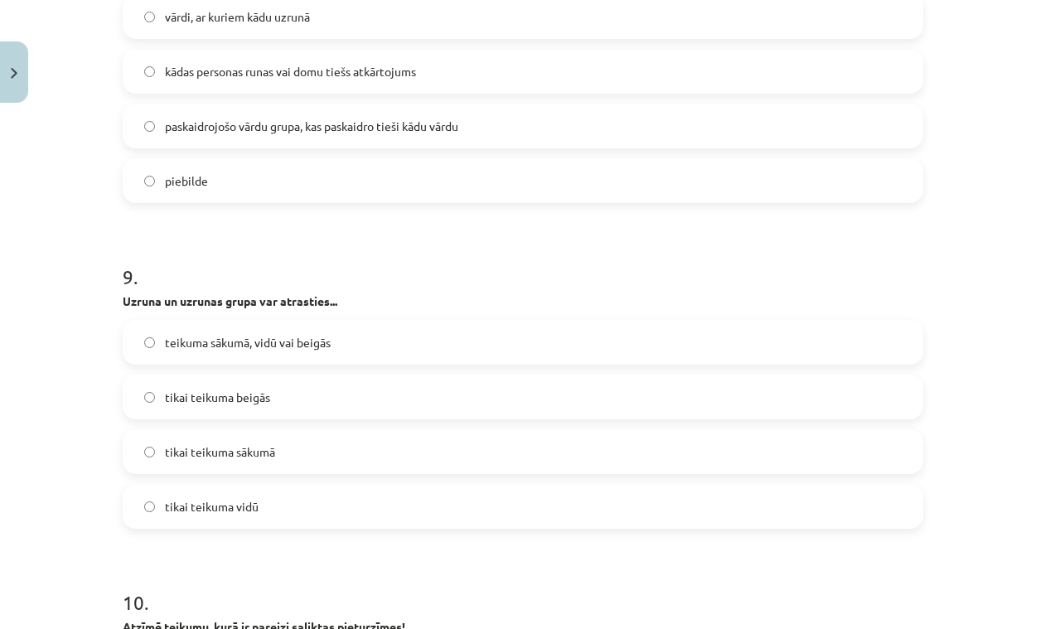
scroll to position [2702, 0]
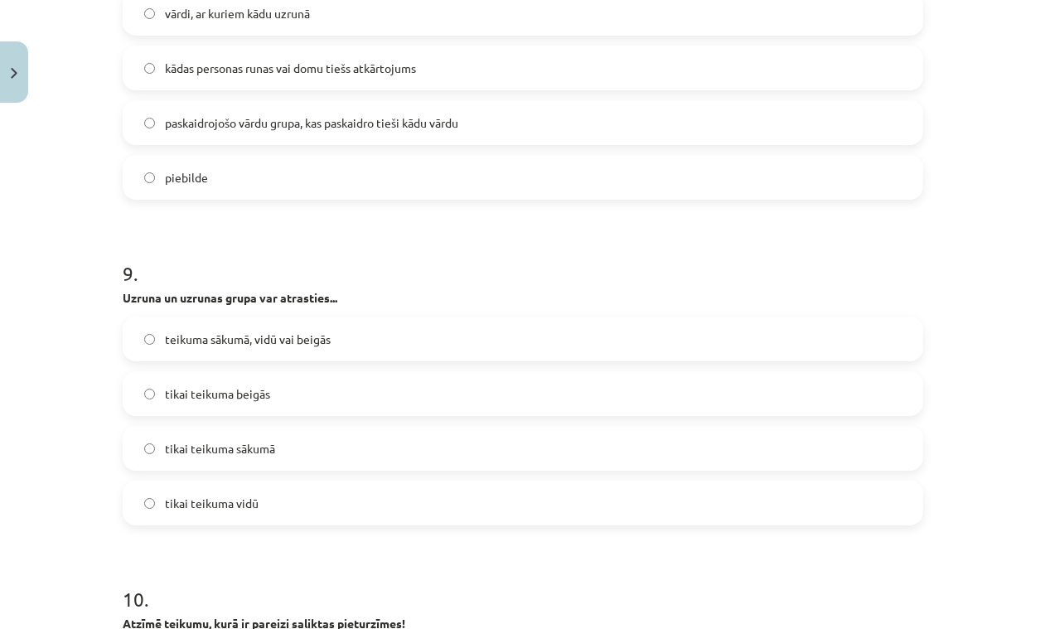
click at [268, 342] on span "teikuma sākumā, vidū vai beigās" at bounding box center [248, 339] width 166 height 17
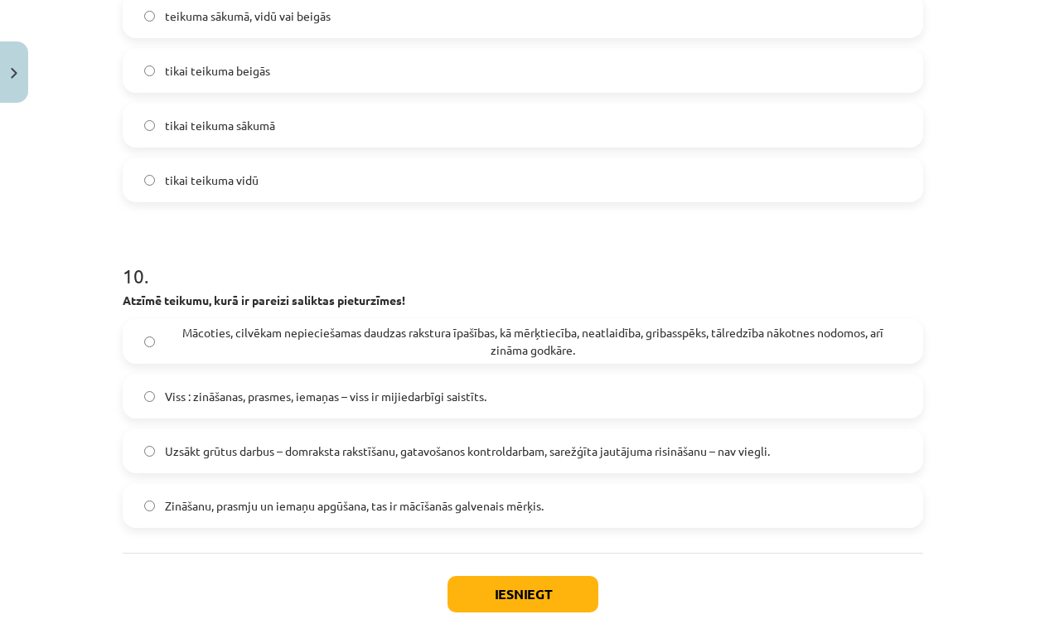
scroll to position [3050, 0]
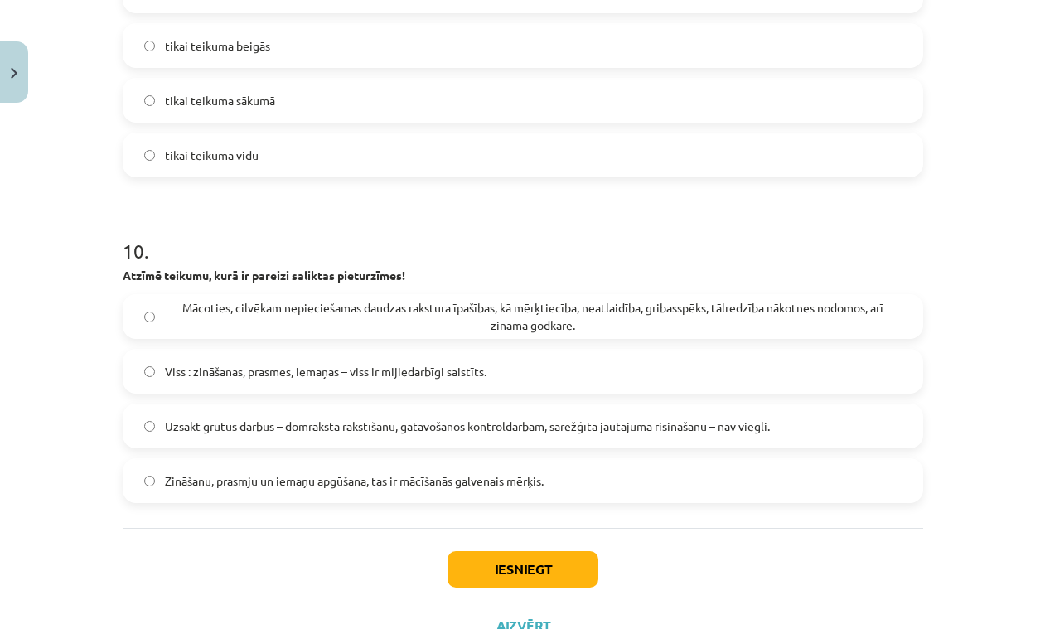
click at [582, 322] on span "Mācoties, cilvēkam nepieciešamas daudzas rakstura īpašības, kā mērķtiecība, nea…" at bounding box center [533, 316] width 737 height 35
click at [509, 563] on button "Iesniegt" at bounding box center [522, 569] width 151 height 36
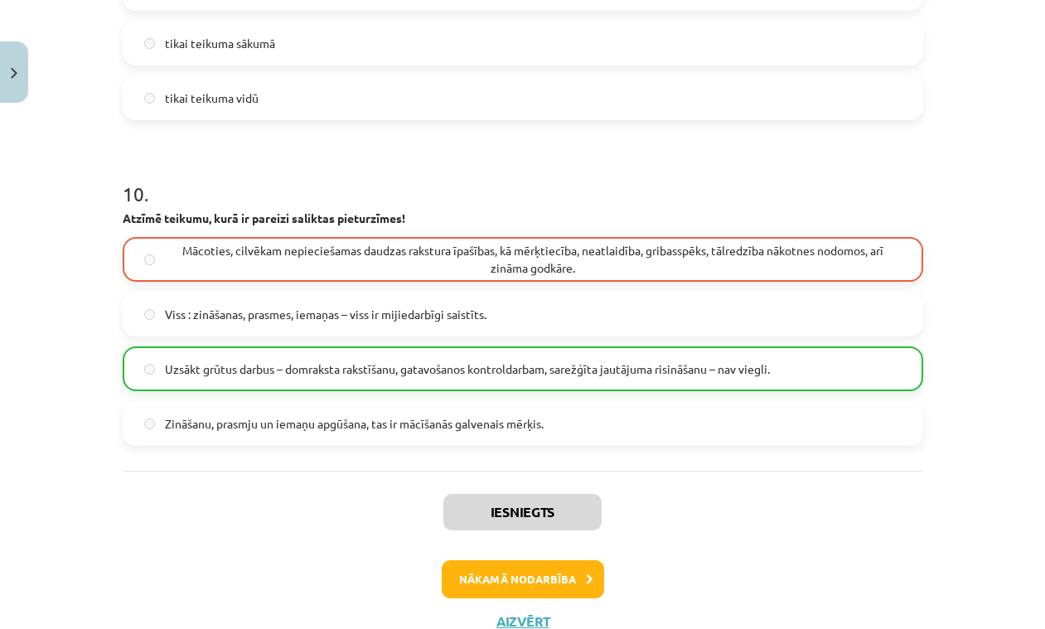
scroll to position [3171, 0]
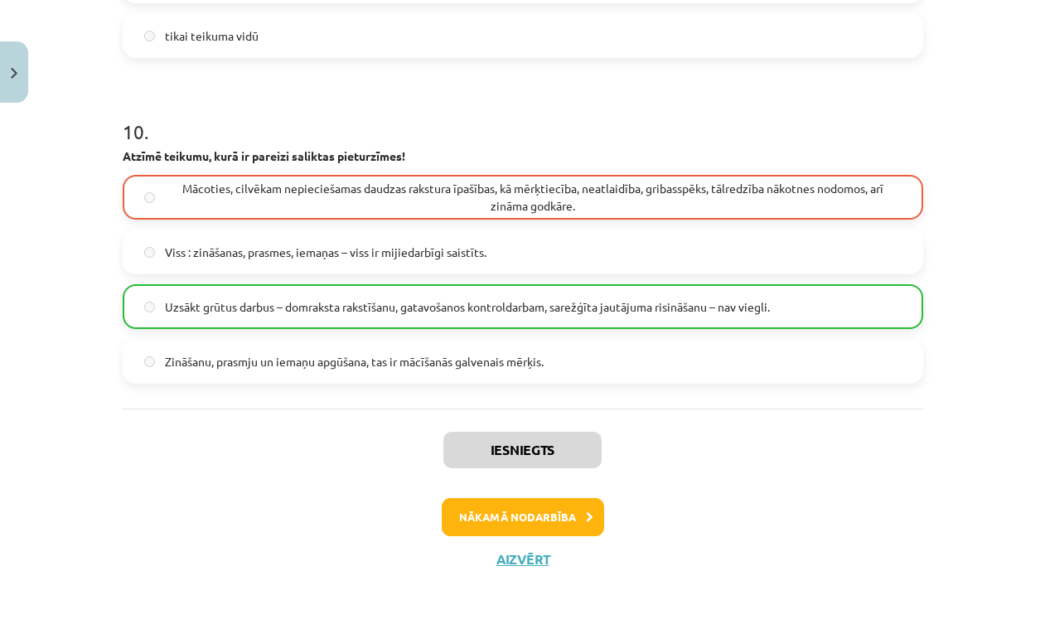
click at [555, 516] on button "Nākamā nodarbība" at bounding box center [523, 517] width 162 height 38
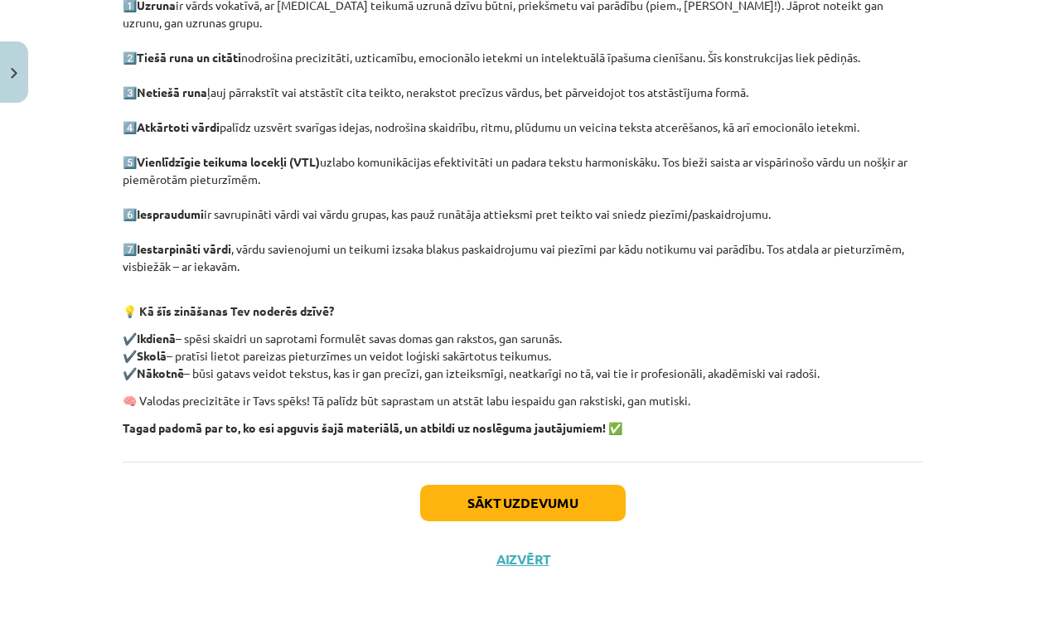
scroll to position [41, 0]
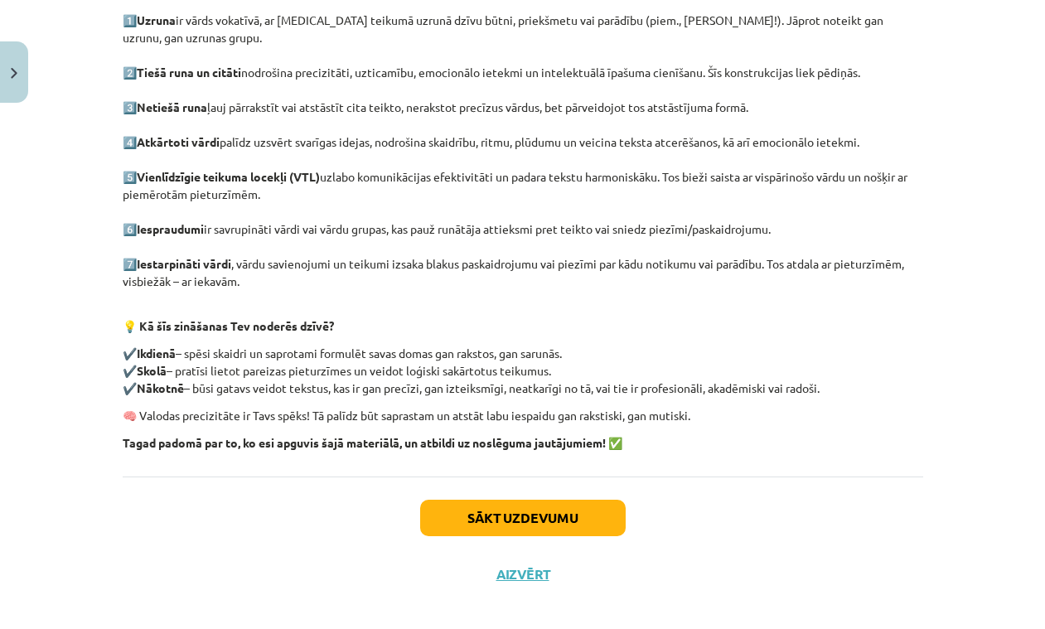
click at [471, 501] on button "Sākt uzdevumu" at bounding box center [523, 518] width 206 height 36
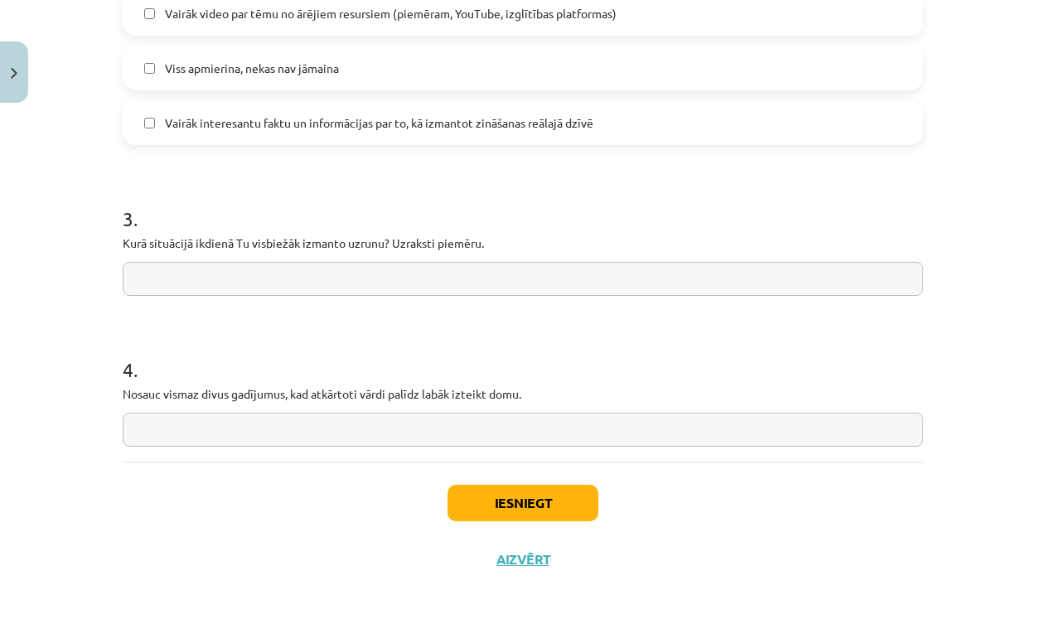
scroll to position [1315, 0]
click at [513, 503] on button "Iesniegt" at bounding box center [522, 503] width 151 height 36
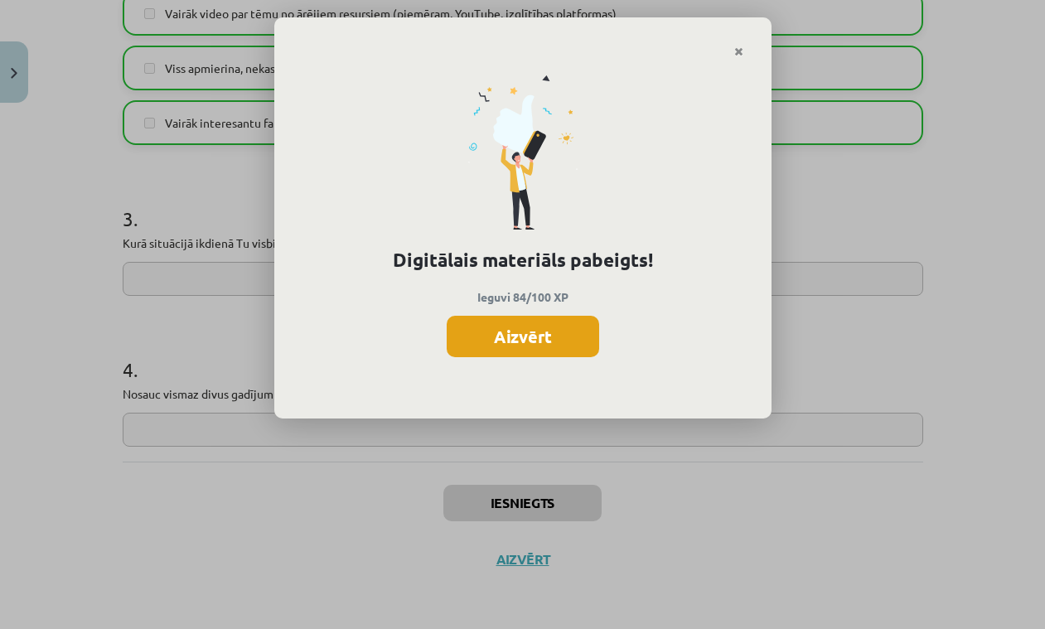
click at [503, 341] on button "Aizvērt" at bounding box center [523, 336] width 152 height 41
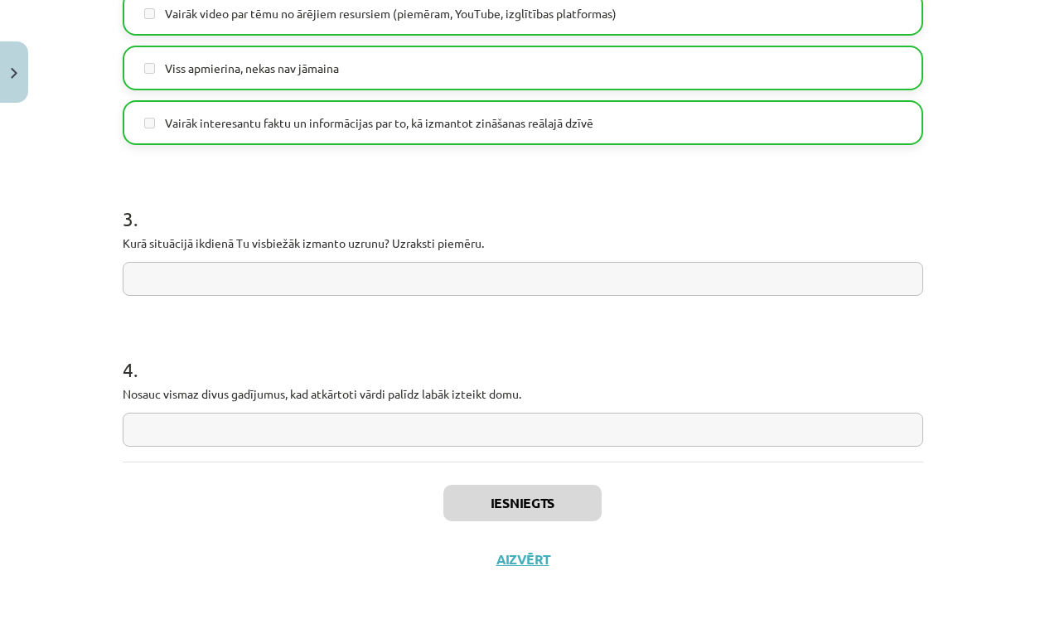
click at [525, 556] on button "Aizvērt" at bounding box center [522, 559] width 63 height 17
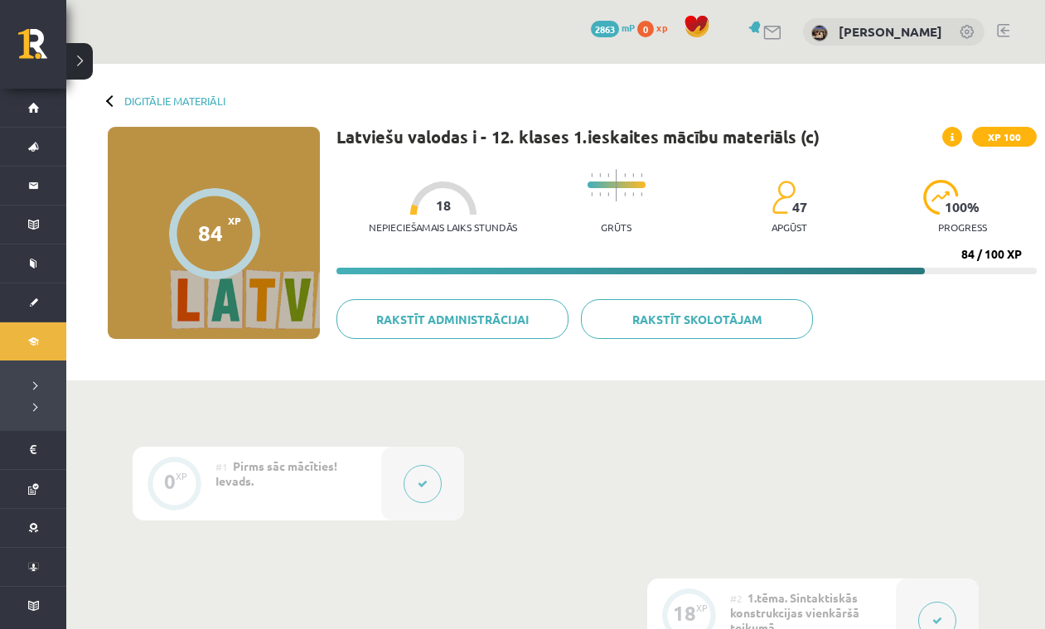
scroll to position [0, 0]
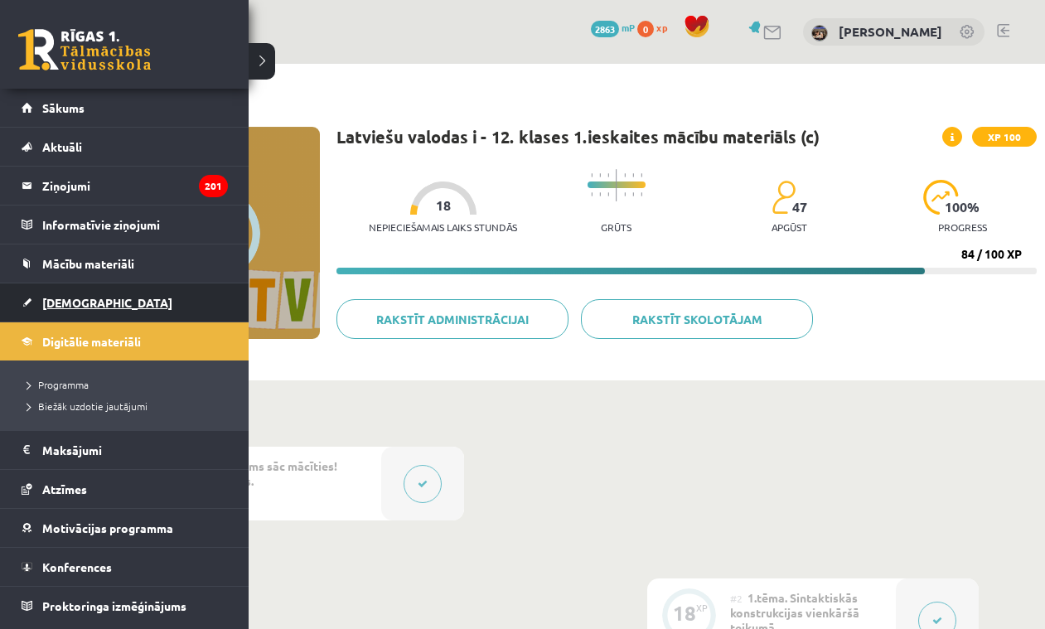
click at [85, 296] on span "[DEMOGRAPHIC_DATA]" at bounding box center [107, 302] width 130 height 15
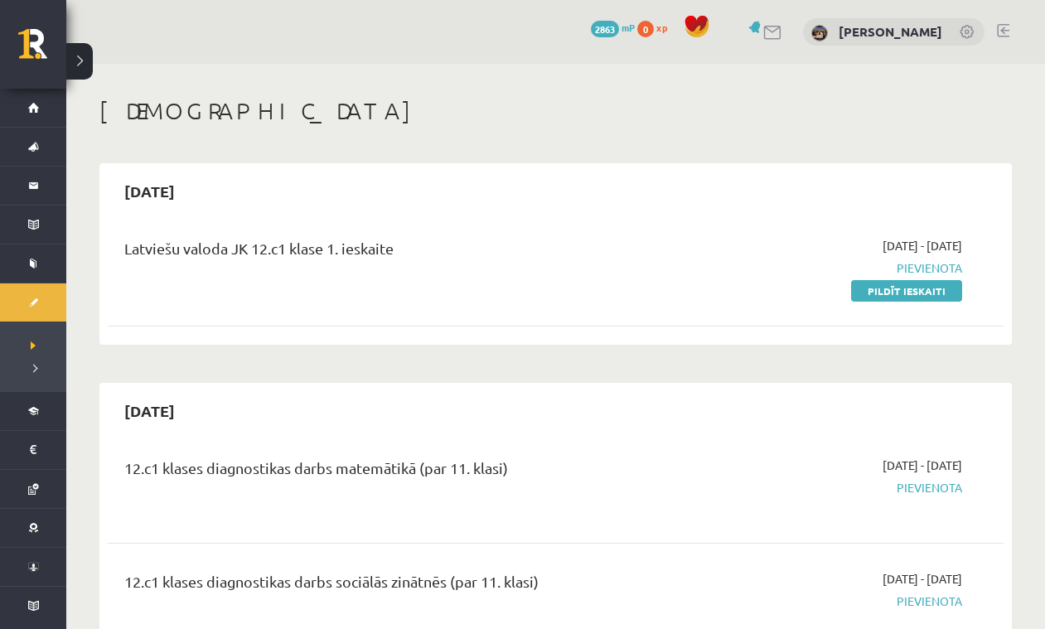
drag, startPoint x: 922, startPoint y: 285, endPoint x: 602, endPoint y: 310, distance: 320.0
click at [922, 285] on link "Pildīt ieskaiti" at bounding box center [906, 291] width 111 height 22
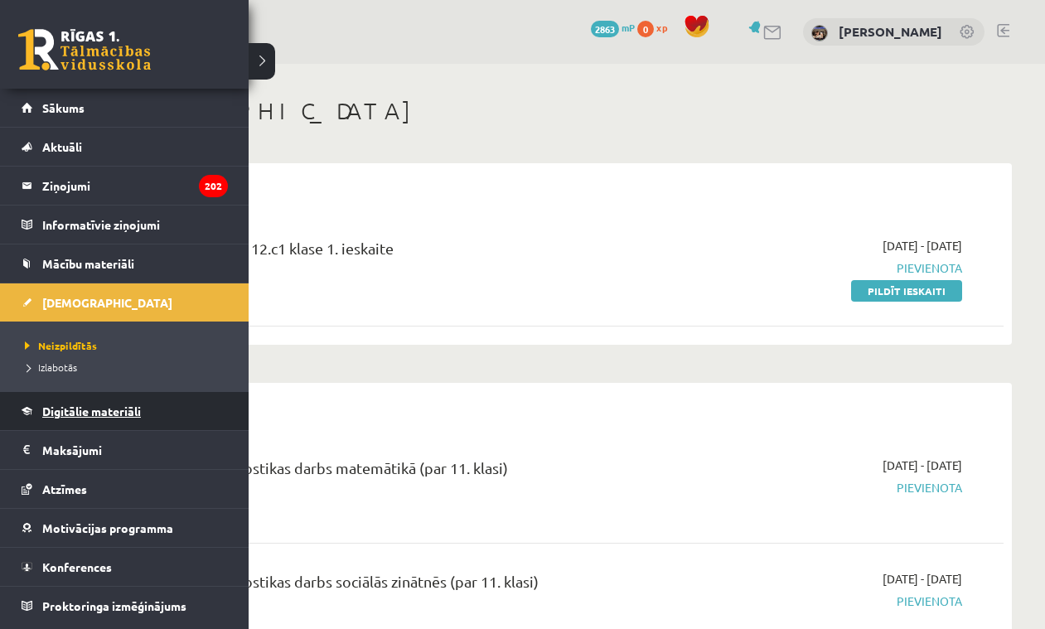
click at [53, 410] on span "Digitālie materiāli" at bounding box center [91, 411] width 99 height 15
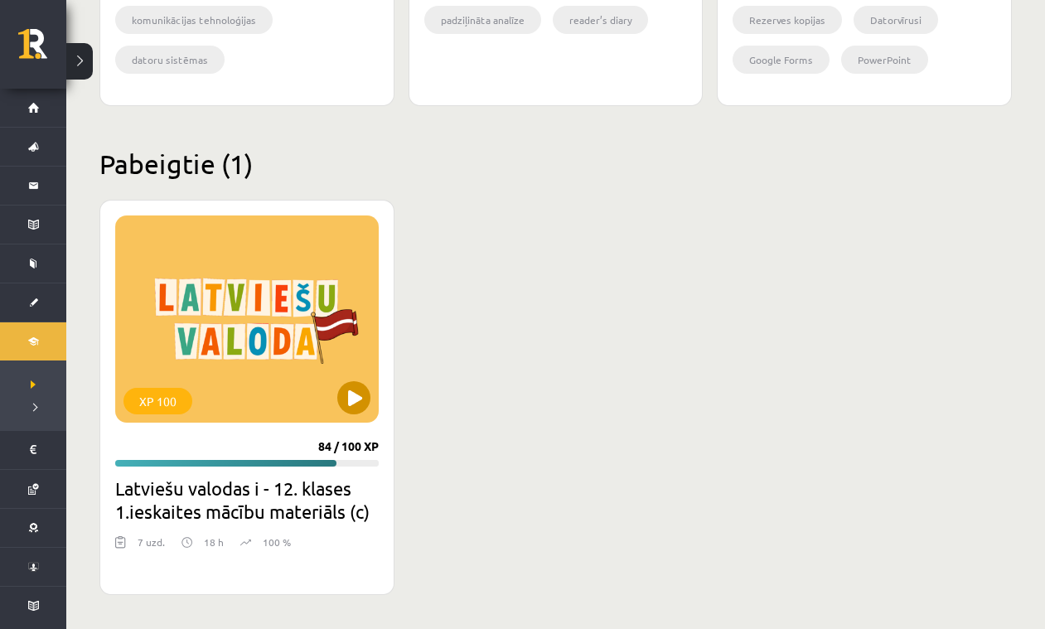
scroll to position [1928, 0]
click at [213, 344] on div "XP 100" at bounding box center [247, 319] width 264 height 207
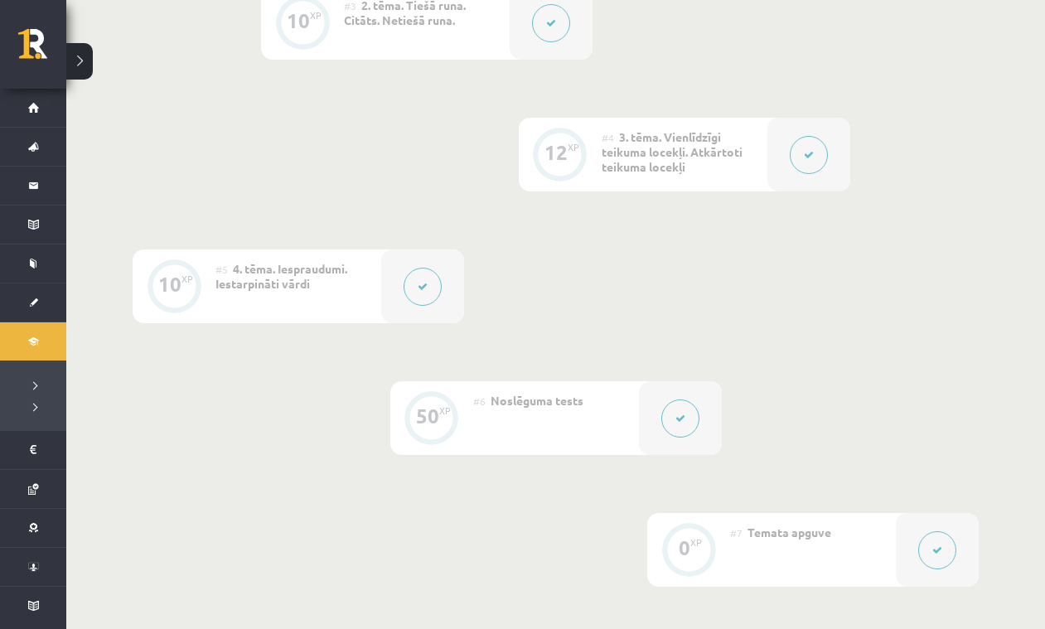
scroll to position [738, 0]
